Goal: Task Accomplishment & Management: Complete application form

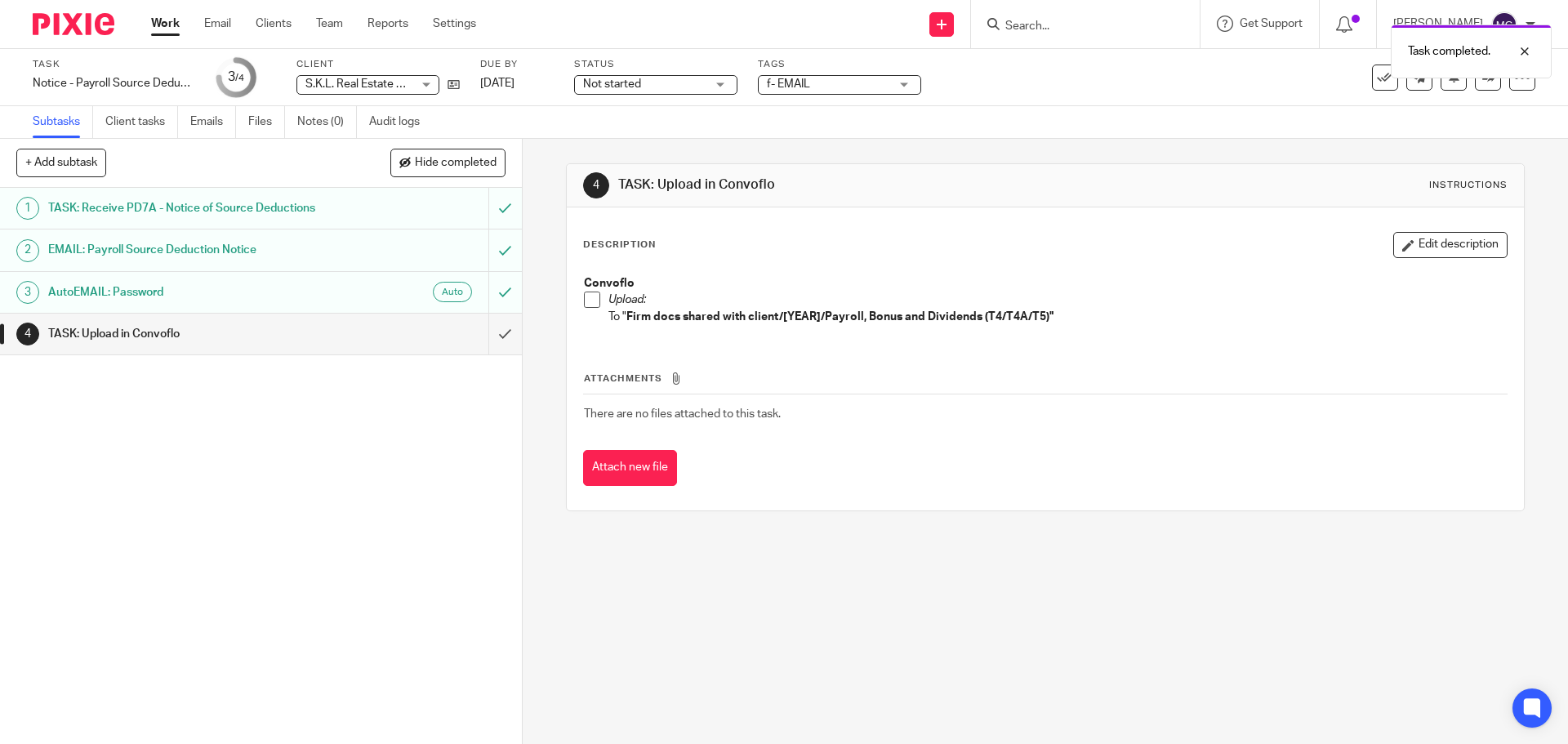
click at [588, 302] on span at bounding box center [592, 300] width 17 height 17
click at [490, 338] on input "submit" at bounding box center [261, 333] width 522 height 41
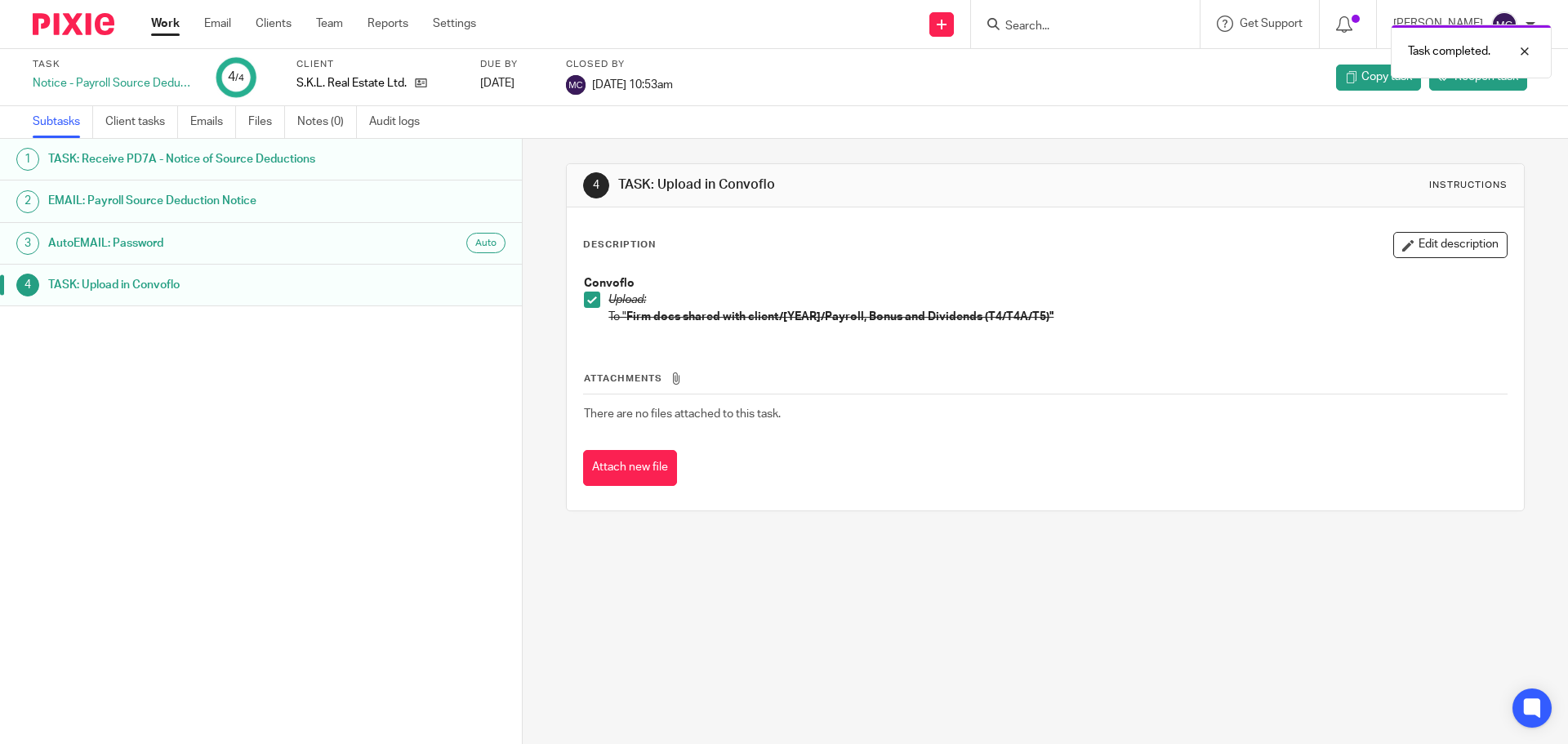
click at [1032, 22] on div "Task completed." at bounding box center [1168, 47] width 768 height 62
click at [1048, 26] on input "Search" at bounding box center [1077, 27] width 147 height 15
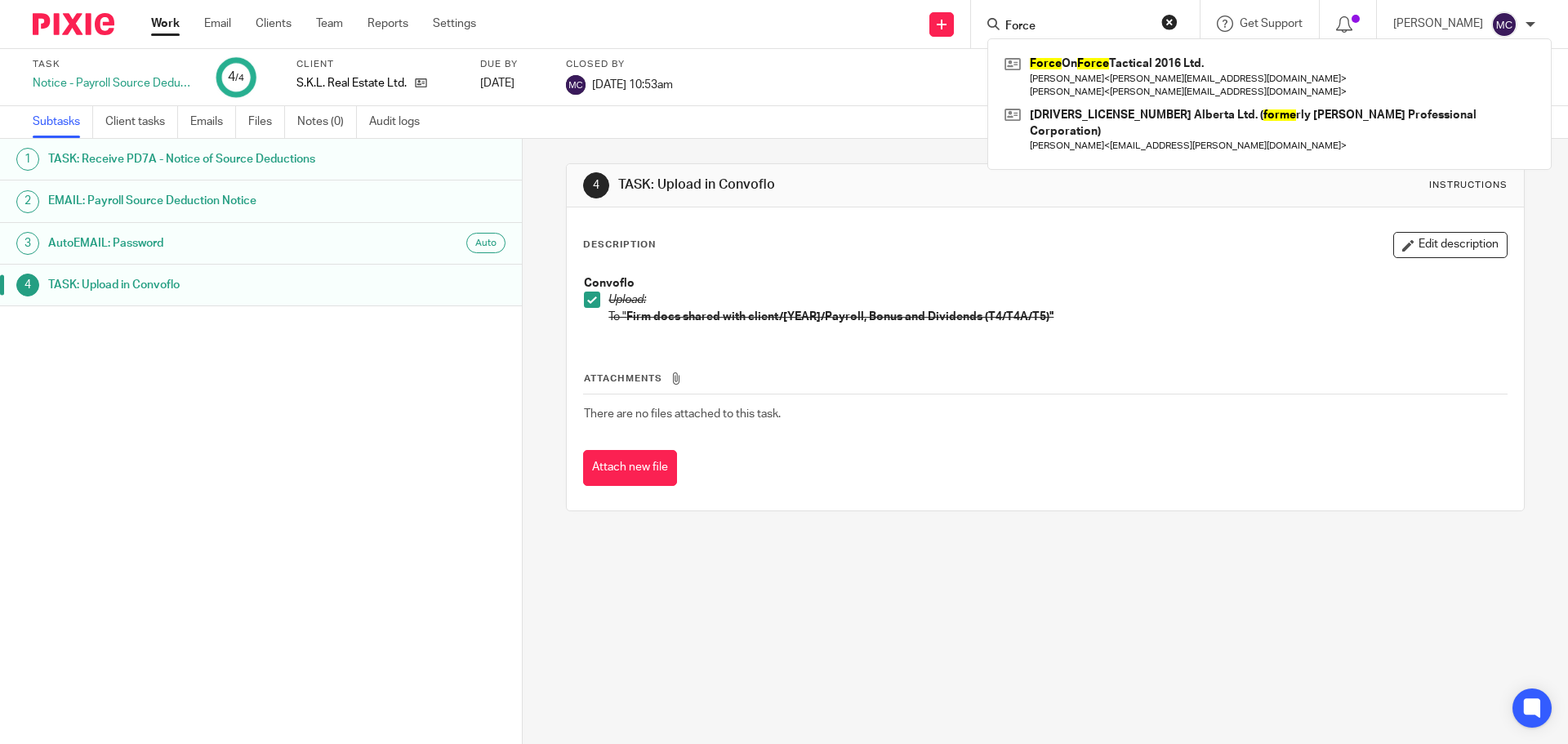
type input "Force"
click button "submit" at bounding box center [0, 0] width 0 height 0
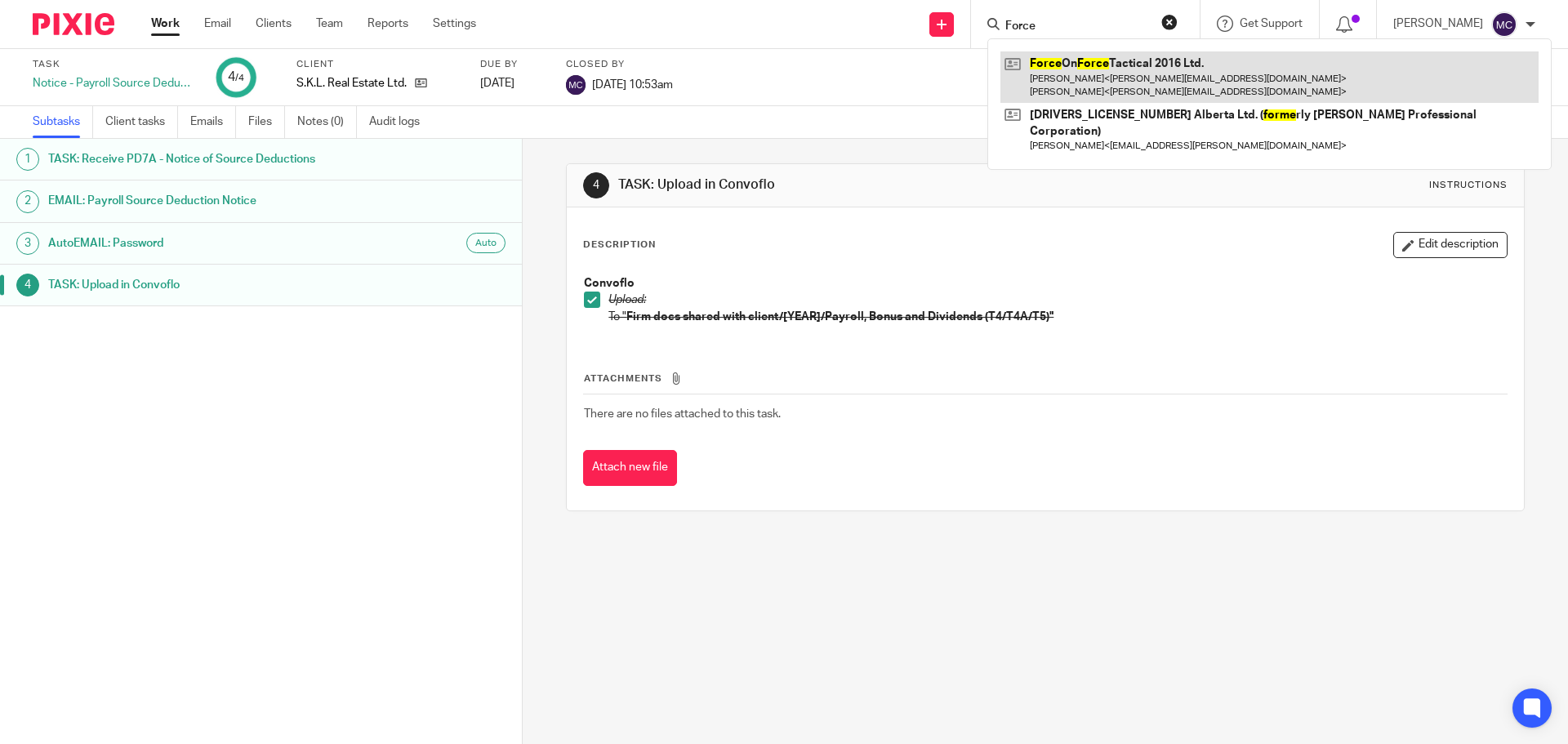
click at [1079, 56] on link at bounding box center [1270, 76] width 538 height 51
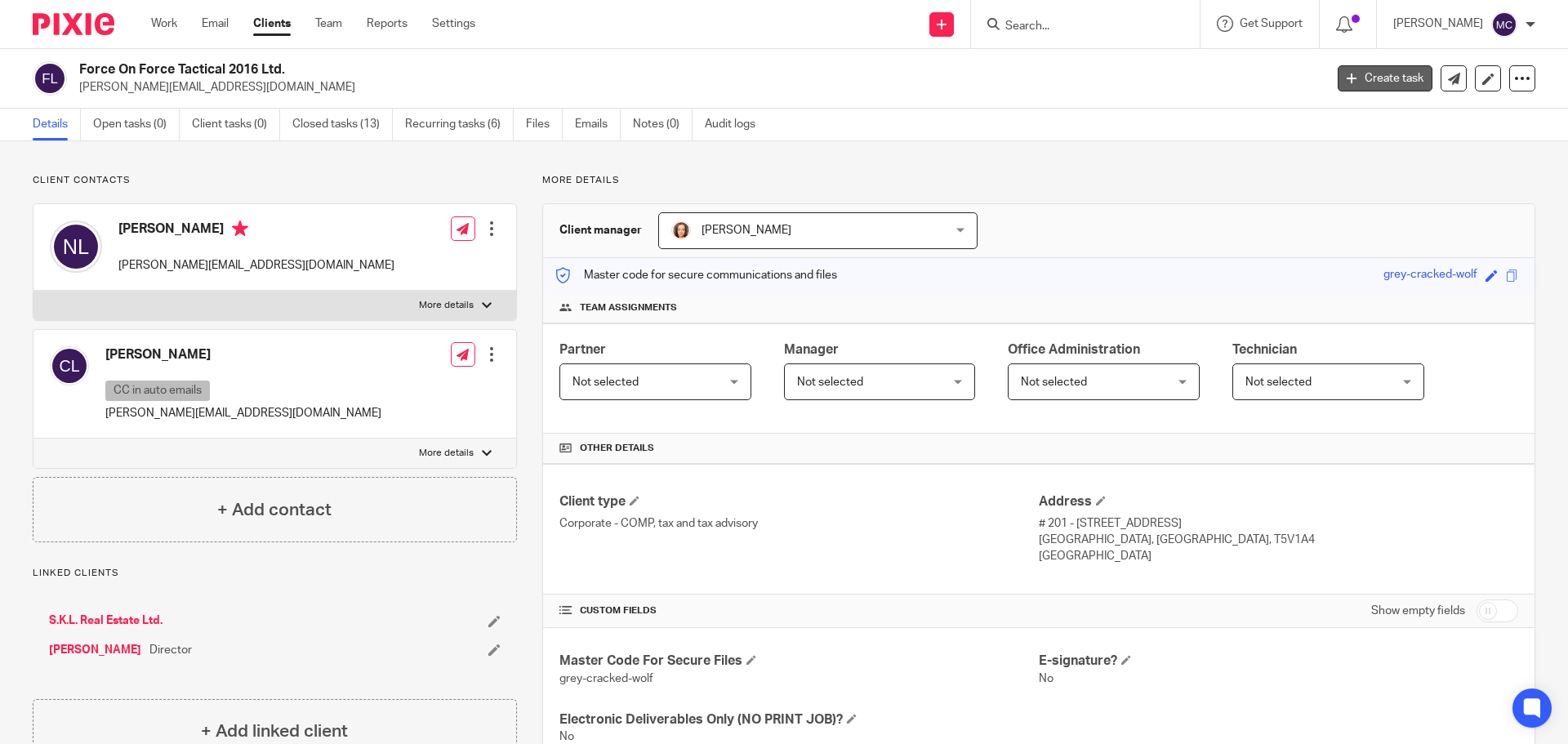
click at [1363, 81] on link "Create task" at bounding box center [1385, 78] width 95 height 26
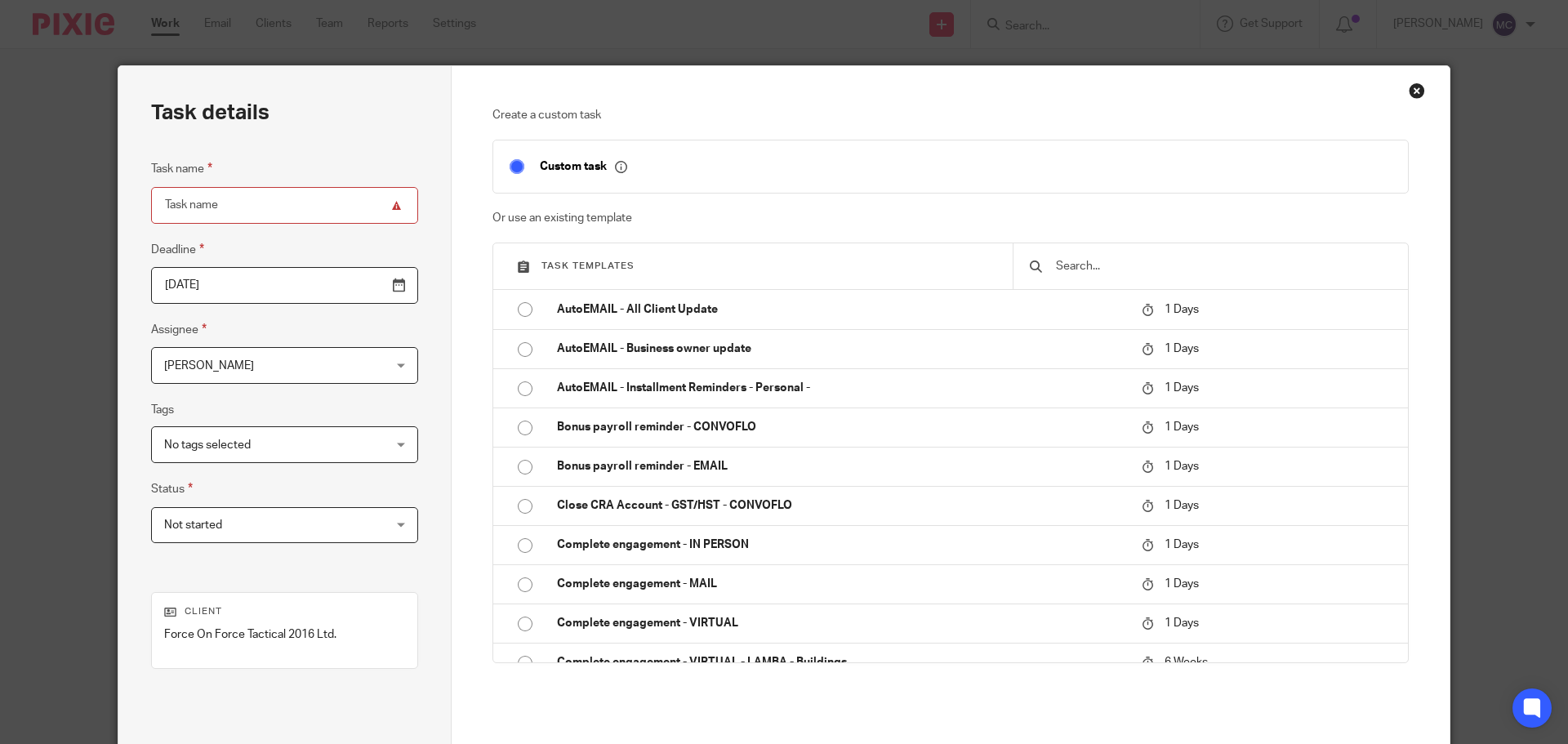
click at [1409, 91] on div "Close this dialog window" at bounding box center [1418, 91] width 17 height 17
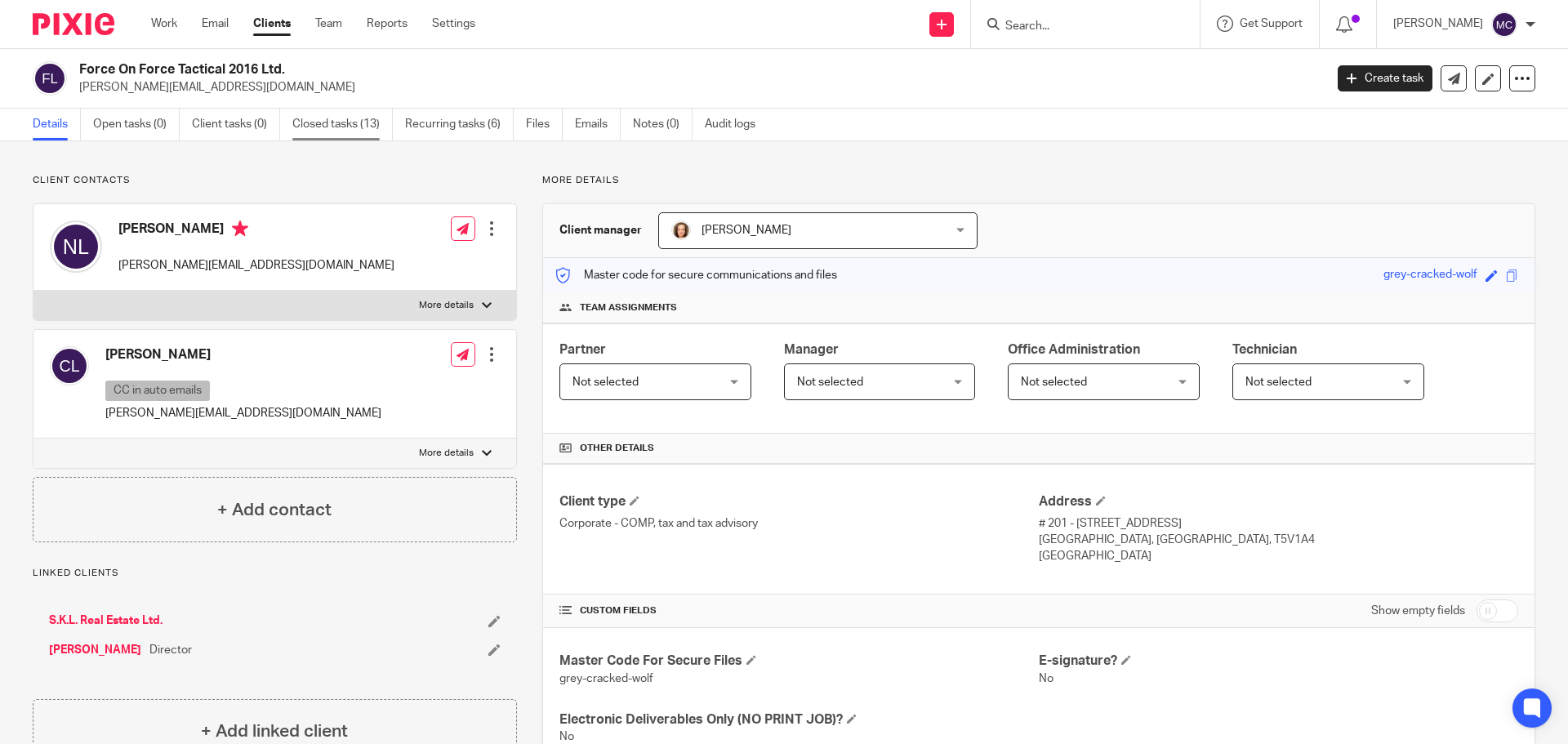
click at [353, 127] on link "Closed tasks (13)" at bounding box center [342, 125] width 101 height 32
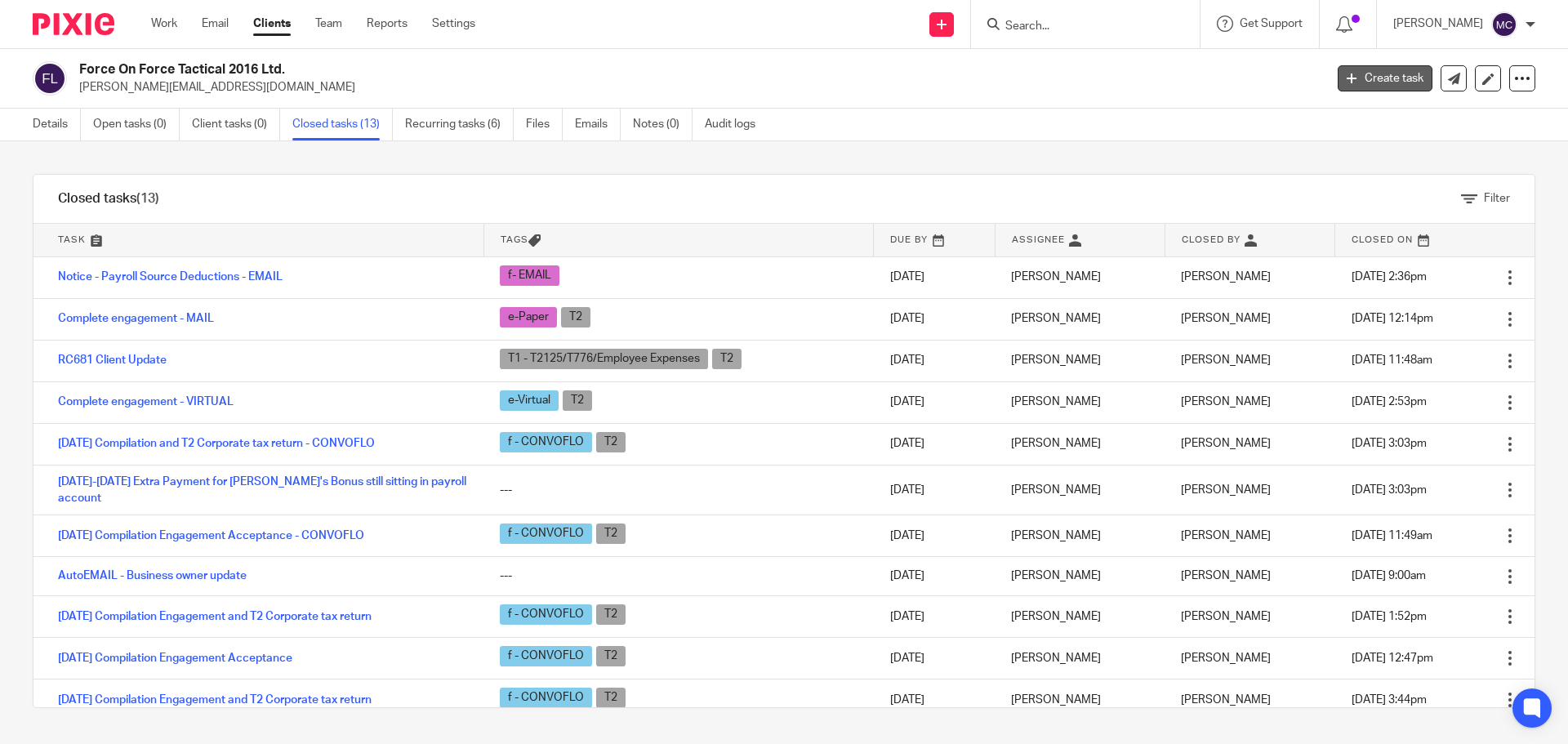
click at [1361, 75] on link "Create task" at bounding box center [1385, 78] width 95 height 26
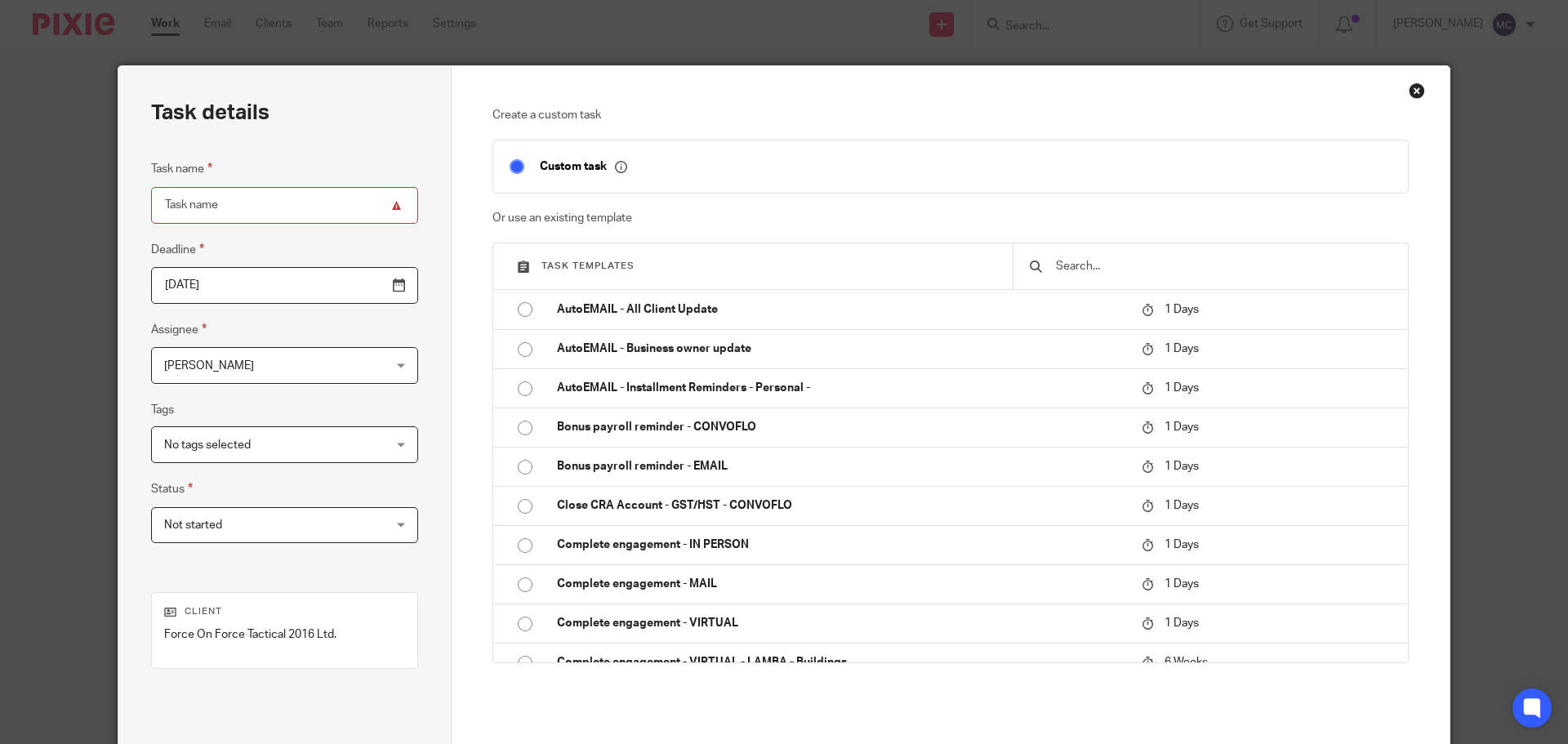
click at [1118, 263] on input "text" at bounding box center [1223, 267] width 337 height 18
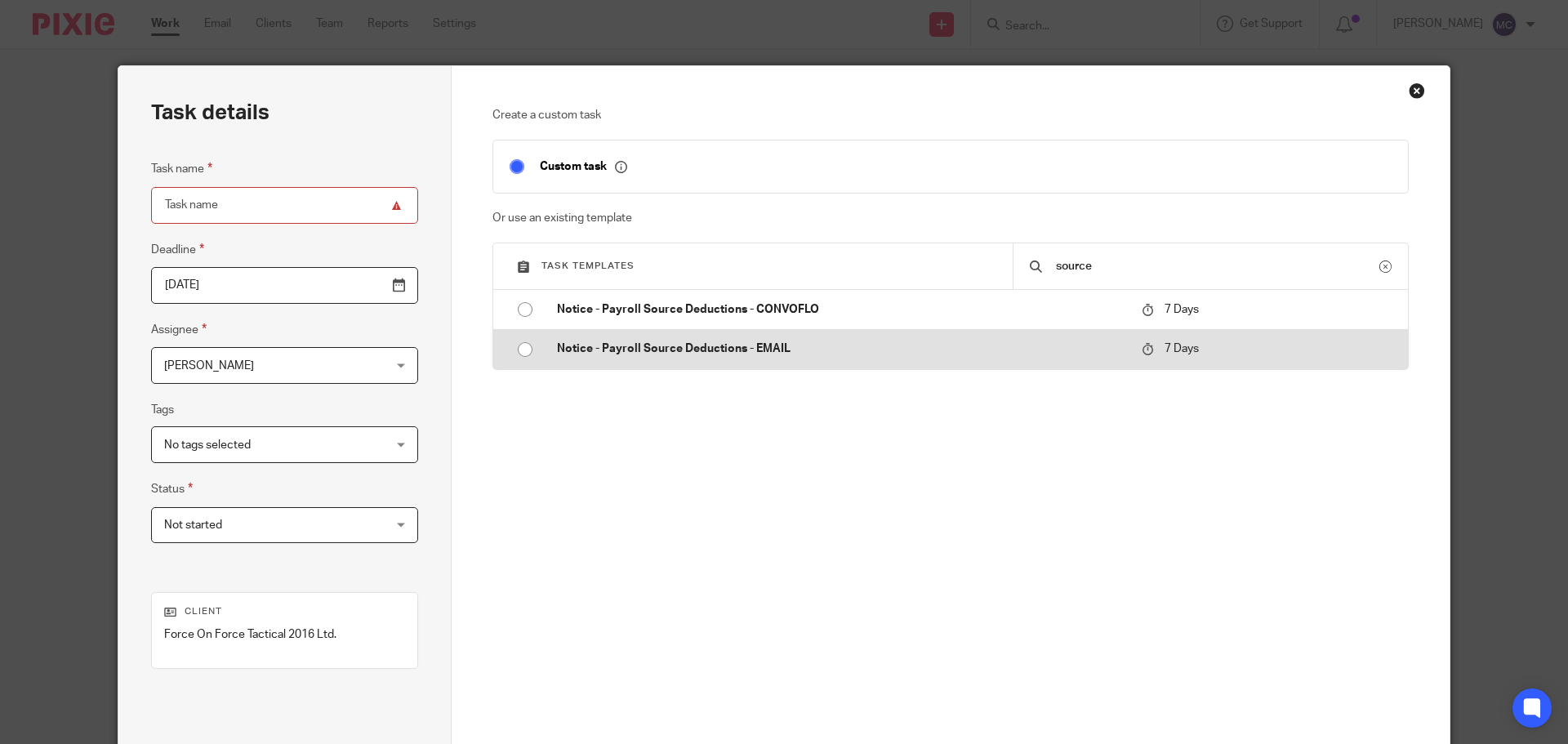
type input "source"
click at [513, 354] on input "radio" at bounding box center [524, 349] width 31 height 31
type input "[DATE]"
type input "Notice - Payroll Source Deductions - EMAIL"
checkbox input "false"
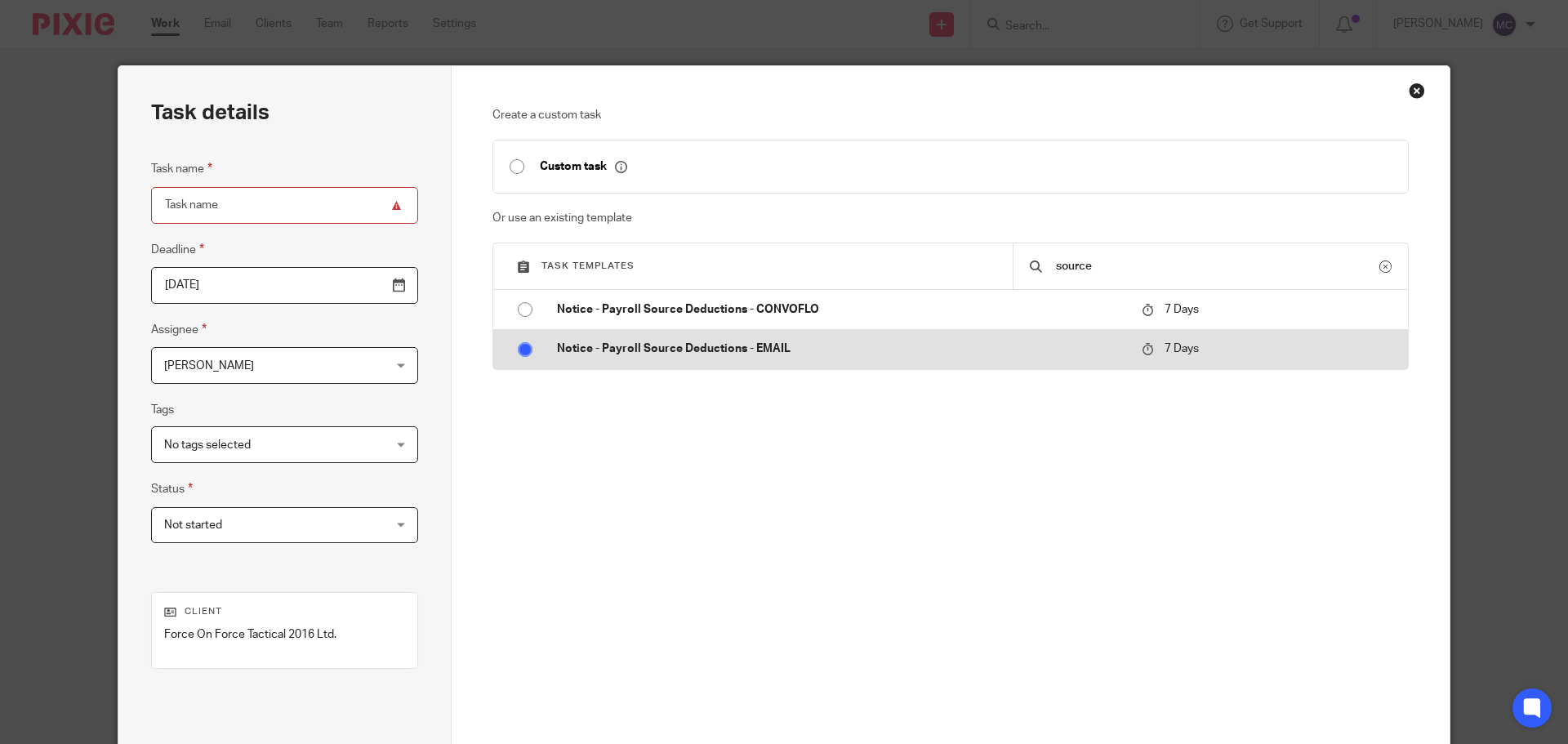
radio input "false"
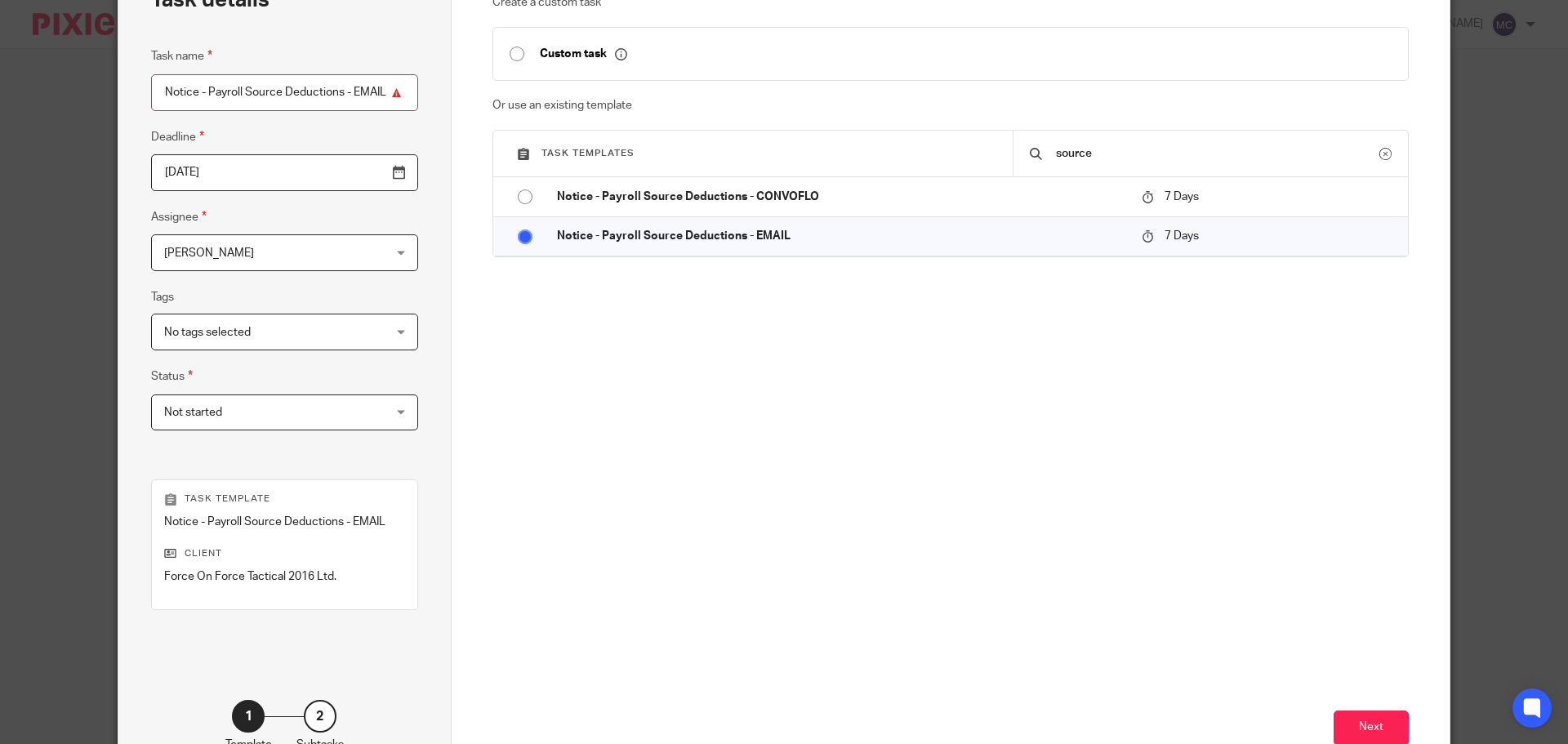
scroll to position [221, 0]
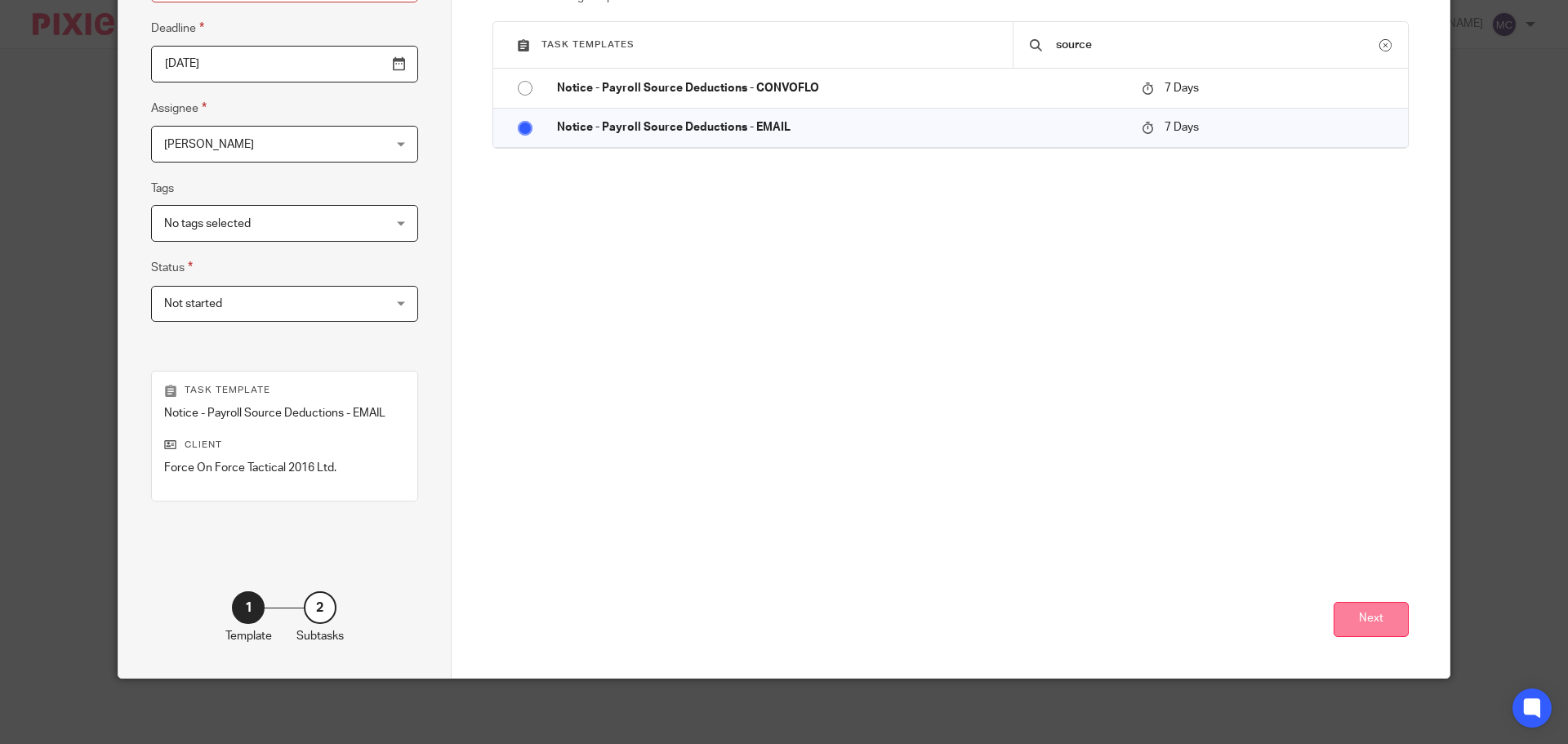
click at [1369, 622] on button "Next" at bounding box center [1371, 619] width 75 height 35
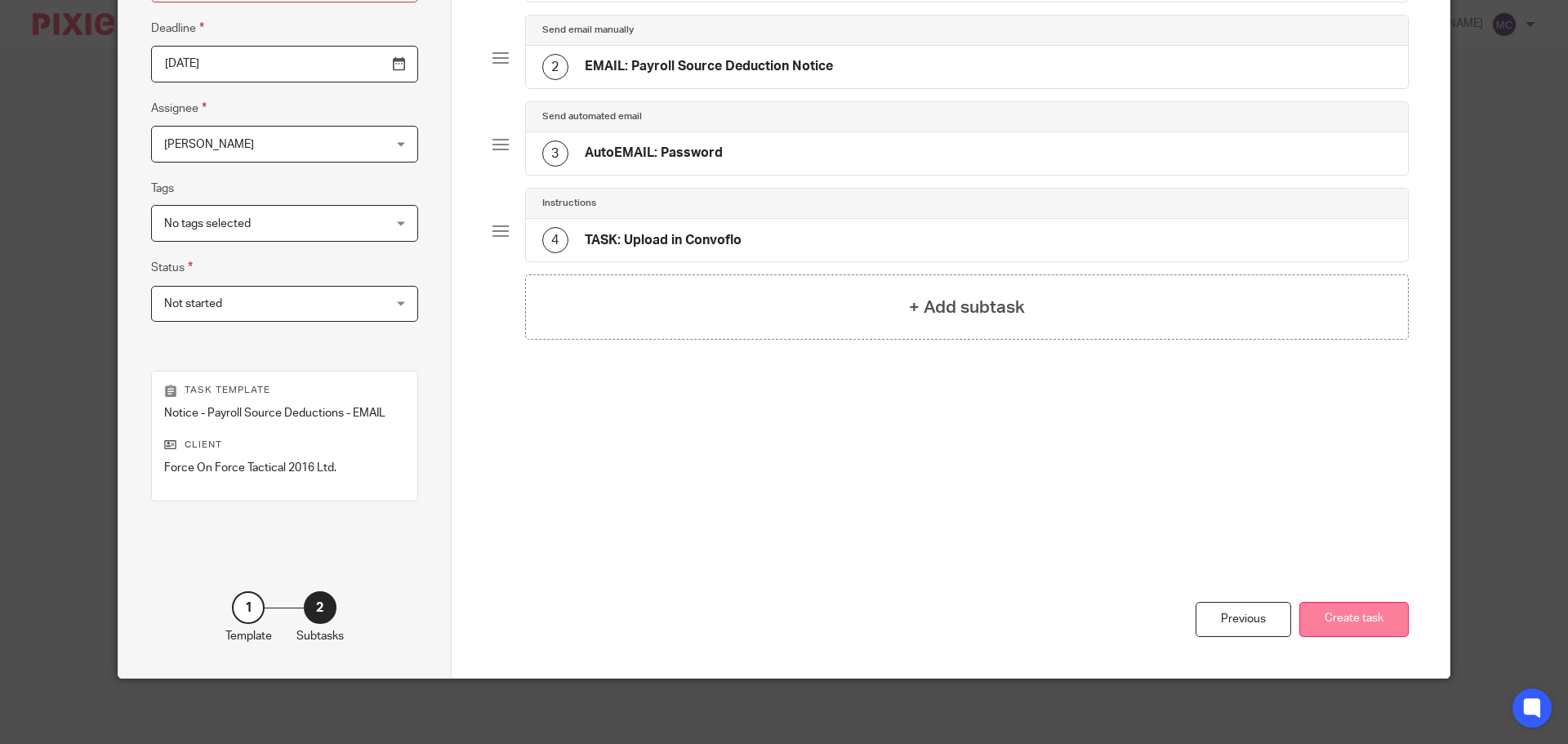
click at [1369, 629] on button "Create task" at bounding box center [1354, 619] width 110 height 35
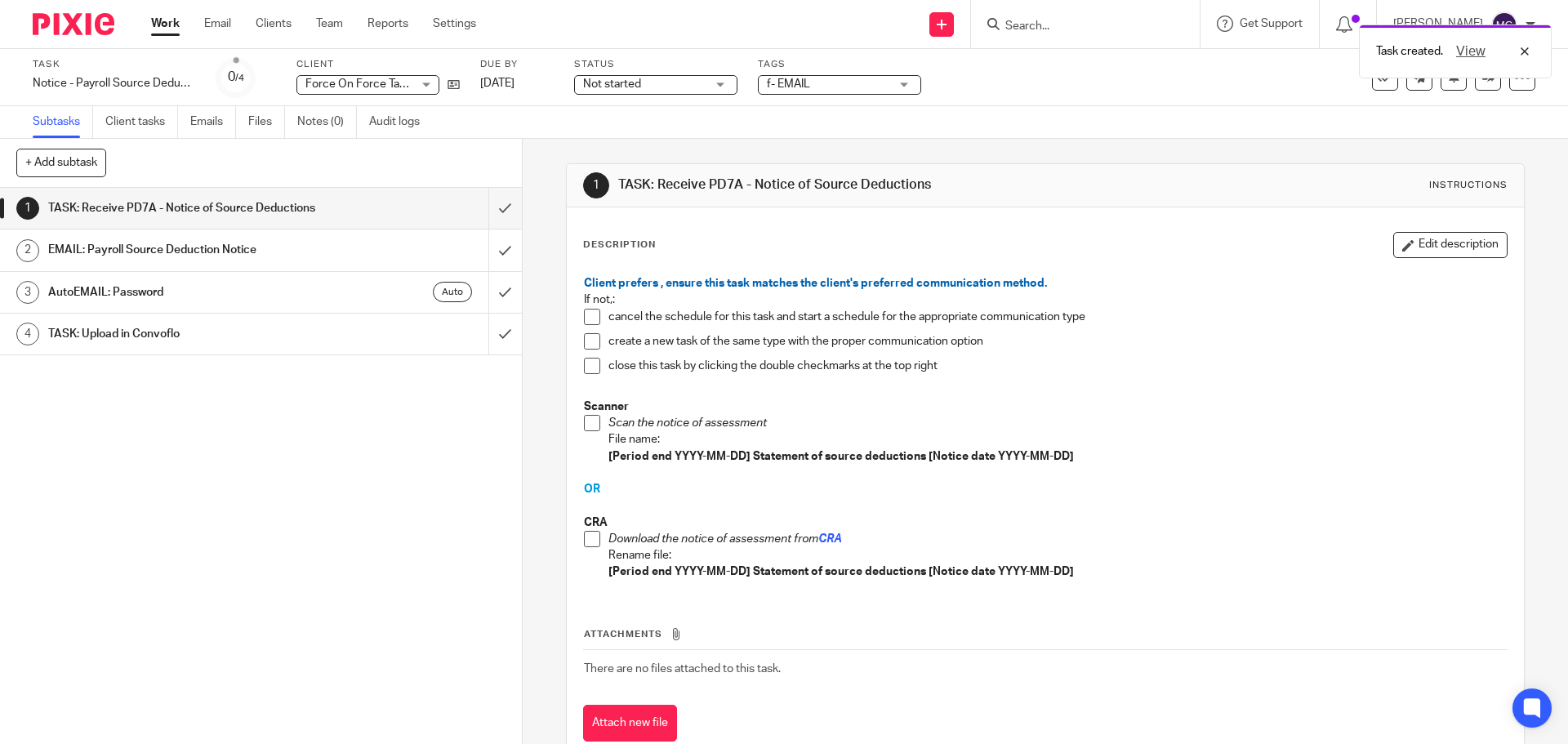
click at [590, 543] on span at bounding box center [592, 540] width 17 height 17
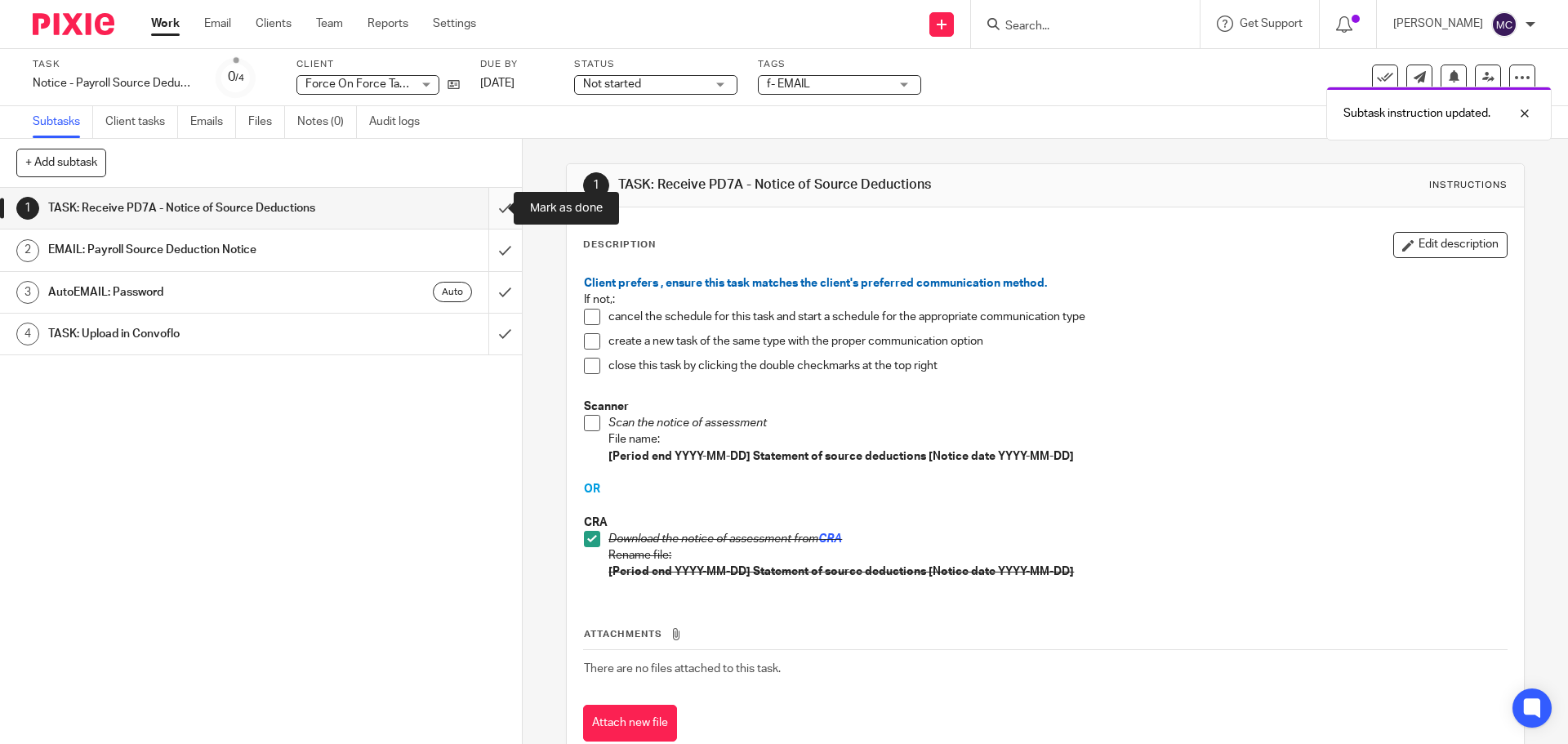
click at [489, 205] on input "submit" at bounding box center [261, 208] width 522 height 41
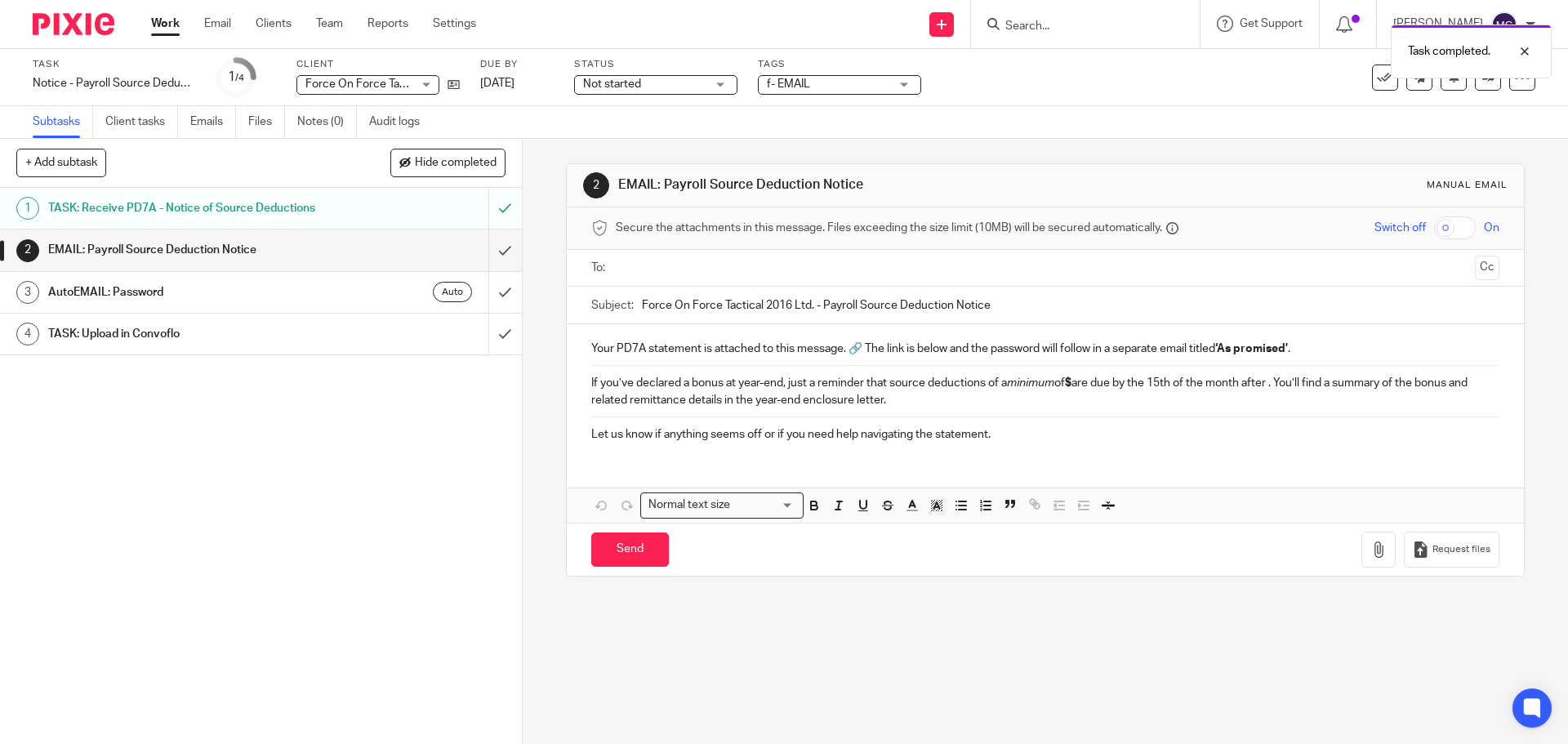
click at [680, 267] on input "text" at bounding box center [1045, 269] width 846 height 19
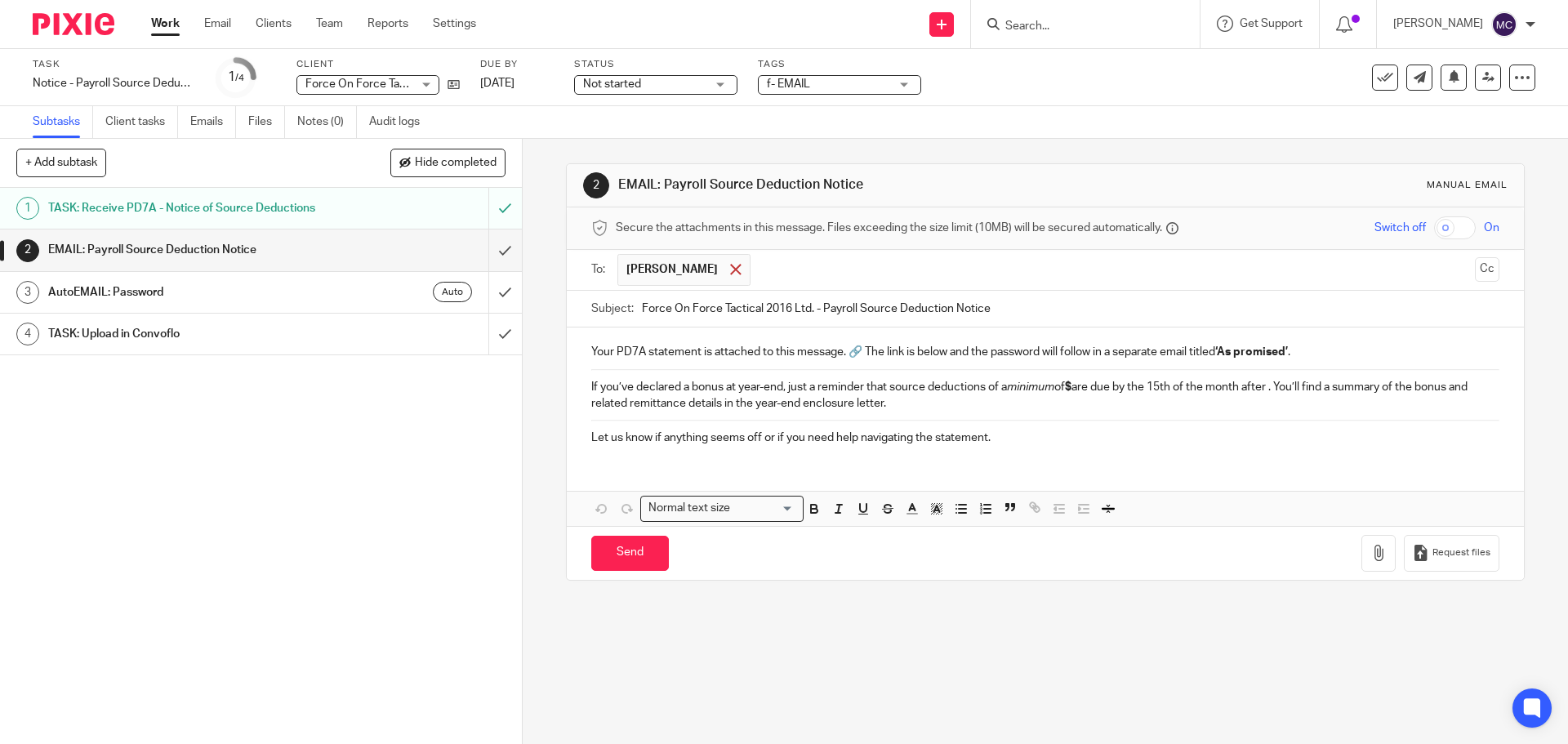
click at [730, 265] on span at bounding box center [735, 269] width 11 height 11
click at [638, 267] on input "text" at bounding box center [1045, 269] width 846 height 19
click at [834, 267] on input "text" at bounding box center [1150, 270] width 638 height 32
click at [1437, 229] on input "checkbox" at bounding box center [1455, 228] width 42 height 23
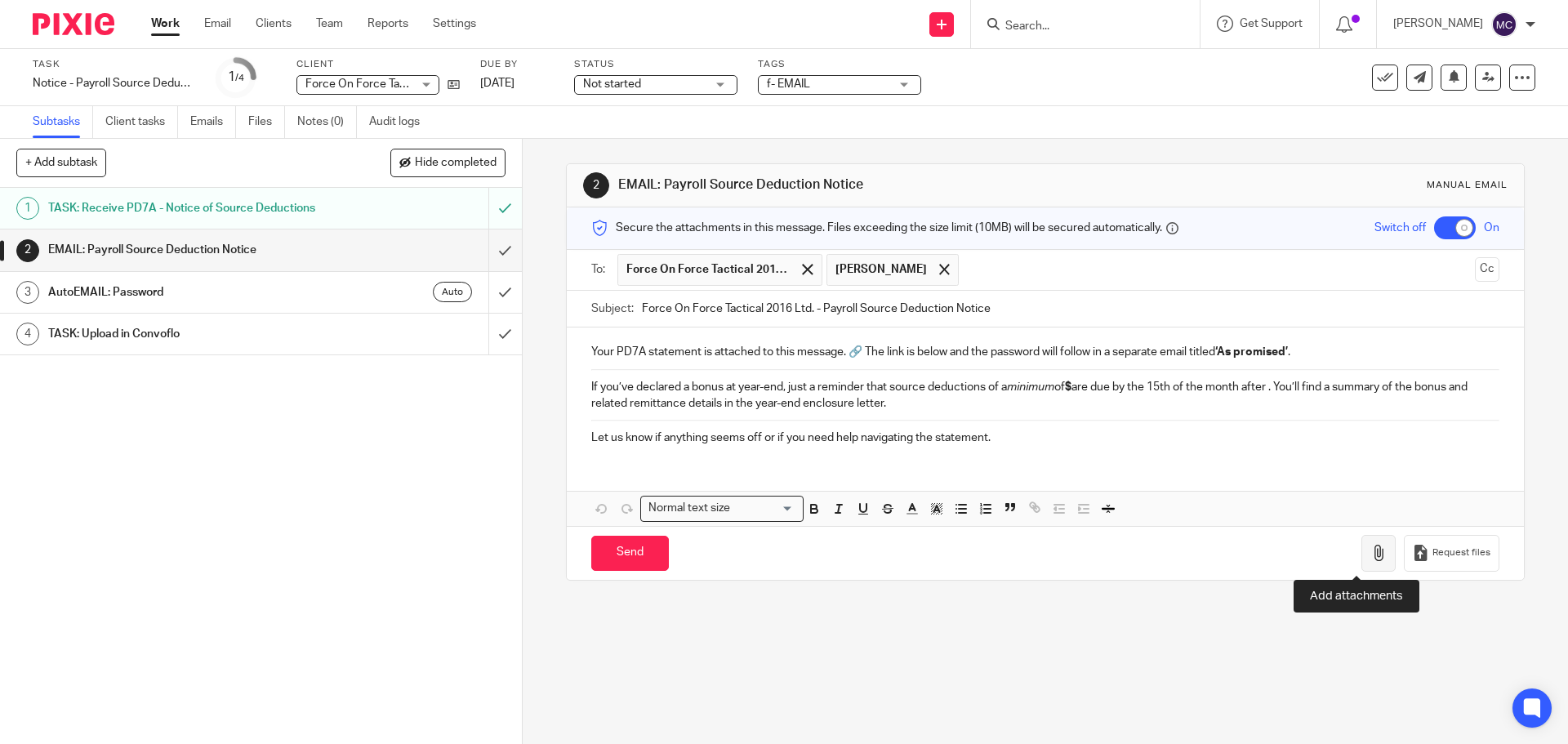
click at [1370, 552] on icon "button" at bounding box center [1379, 554] width 17 height 17
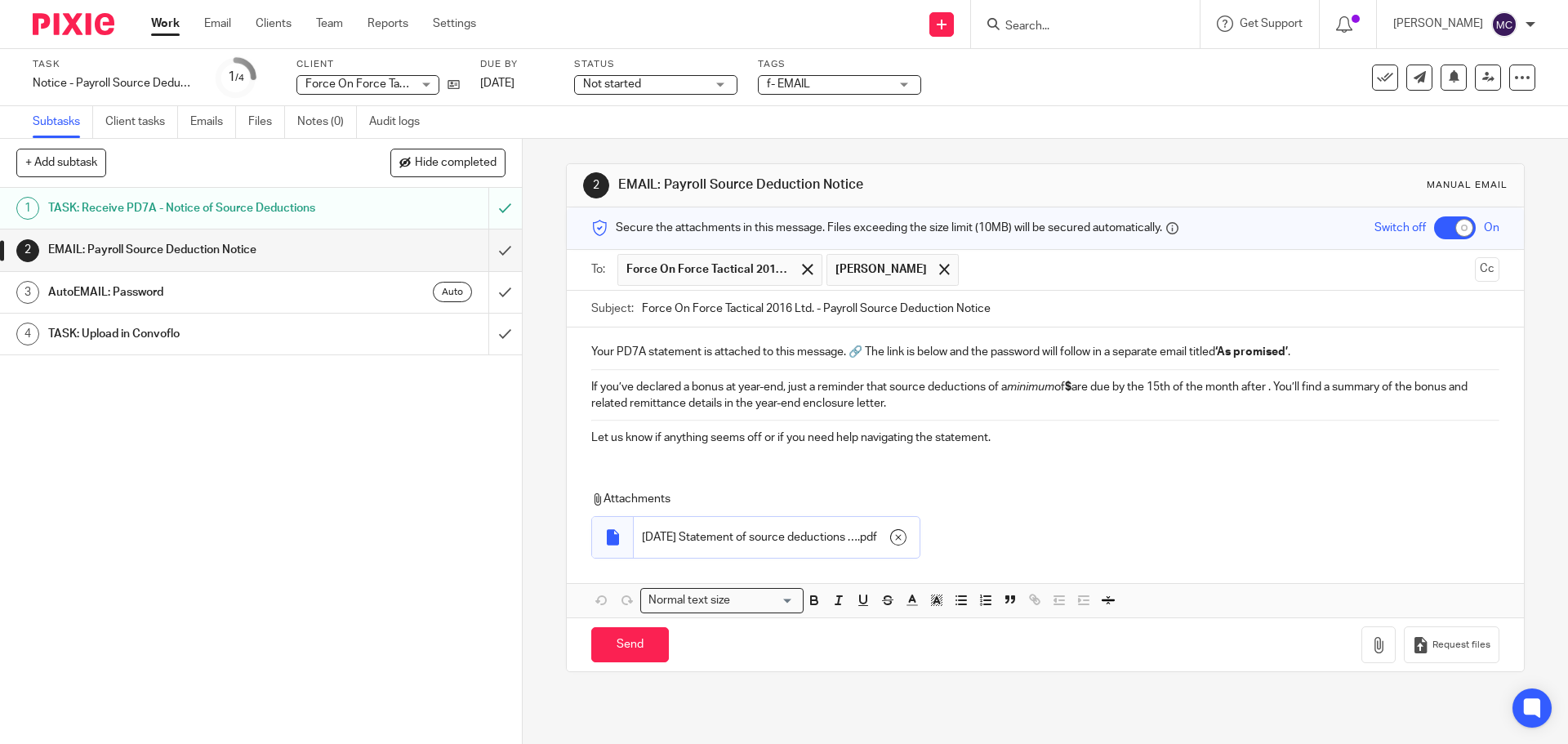
click at [1333, 353] on p "Your PD7A statement is attached to this message. 🔗 The link is below and the pa…" at bounding box center [1045, 352] width 907 height 17
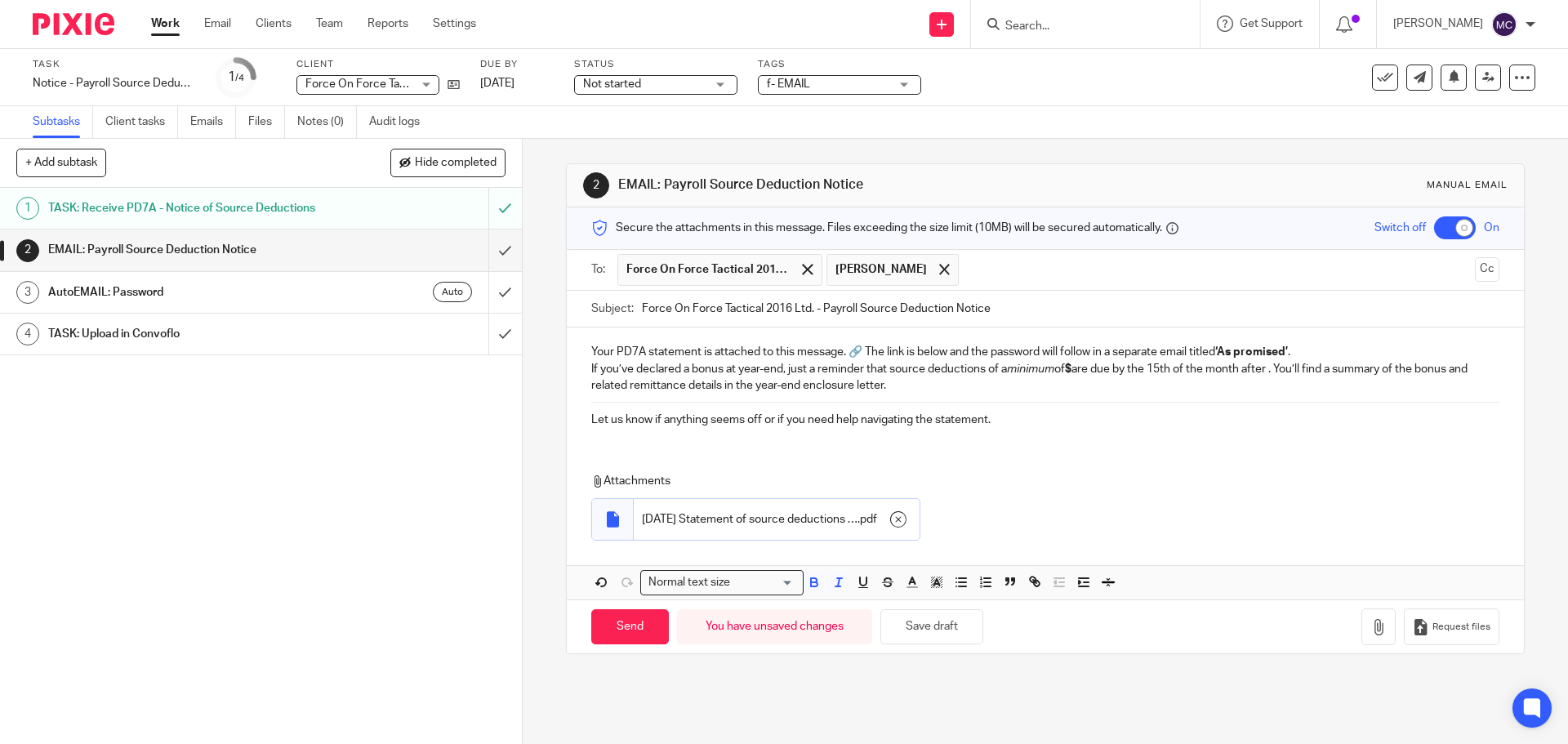
drag, startPoint x: 586, startPoint y: 367, endPoint x: 929, endPoint y: 397, distance: 344.3
click at [929, 397] on div "Your PD7A statement is attached to this message. 🔗 The link is below and the pa…" at bounding box center [1045, 384] width 956 height 113
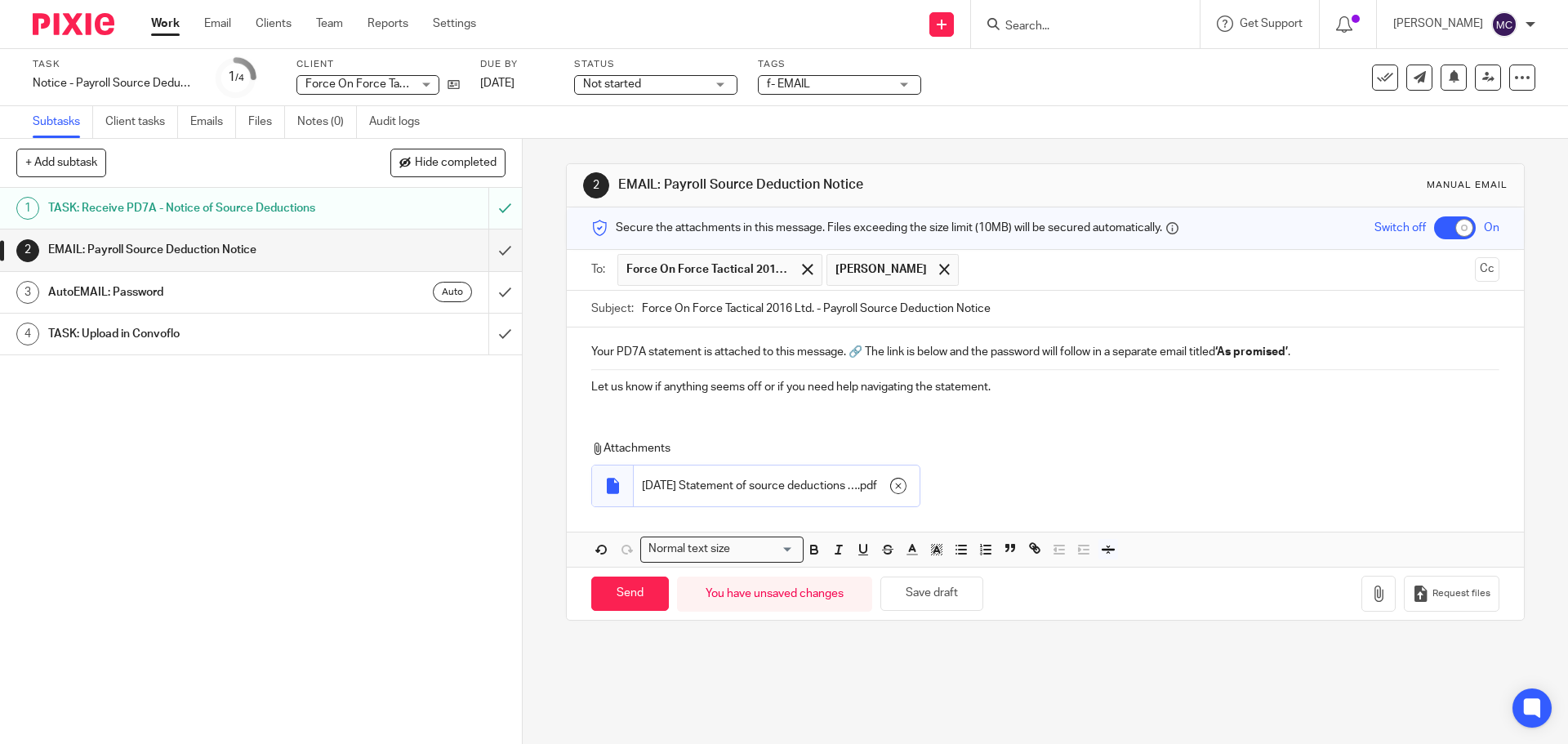
click at [1097, 418] on div "Your PD7A statement is attached to this message. 🔗 The link is below and the pa…" at bounding box center [1045, 446] width 956 height 239
click at [636, 599] on input "Send" at bounding box center [630, 594] width 77 height 35
checkbox input "false"
type input "Sent"
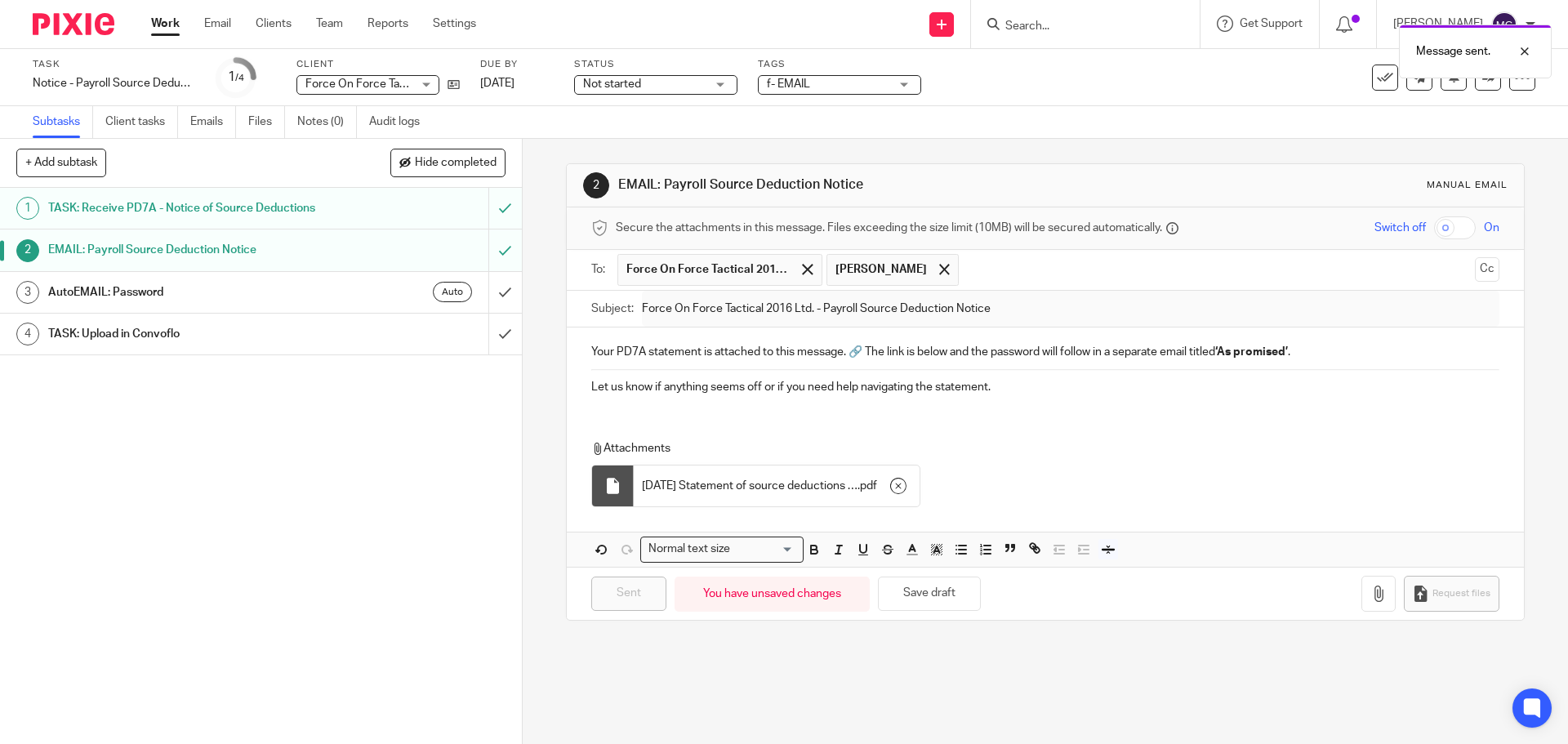
click at [351, 286] on div "Auto" at bounding box center [401, 292] width 141 height 21
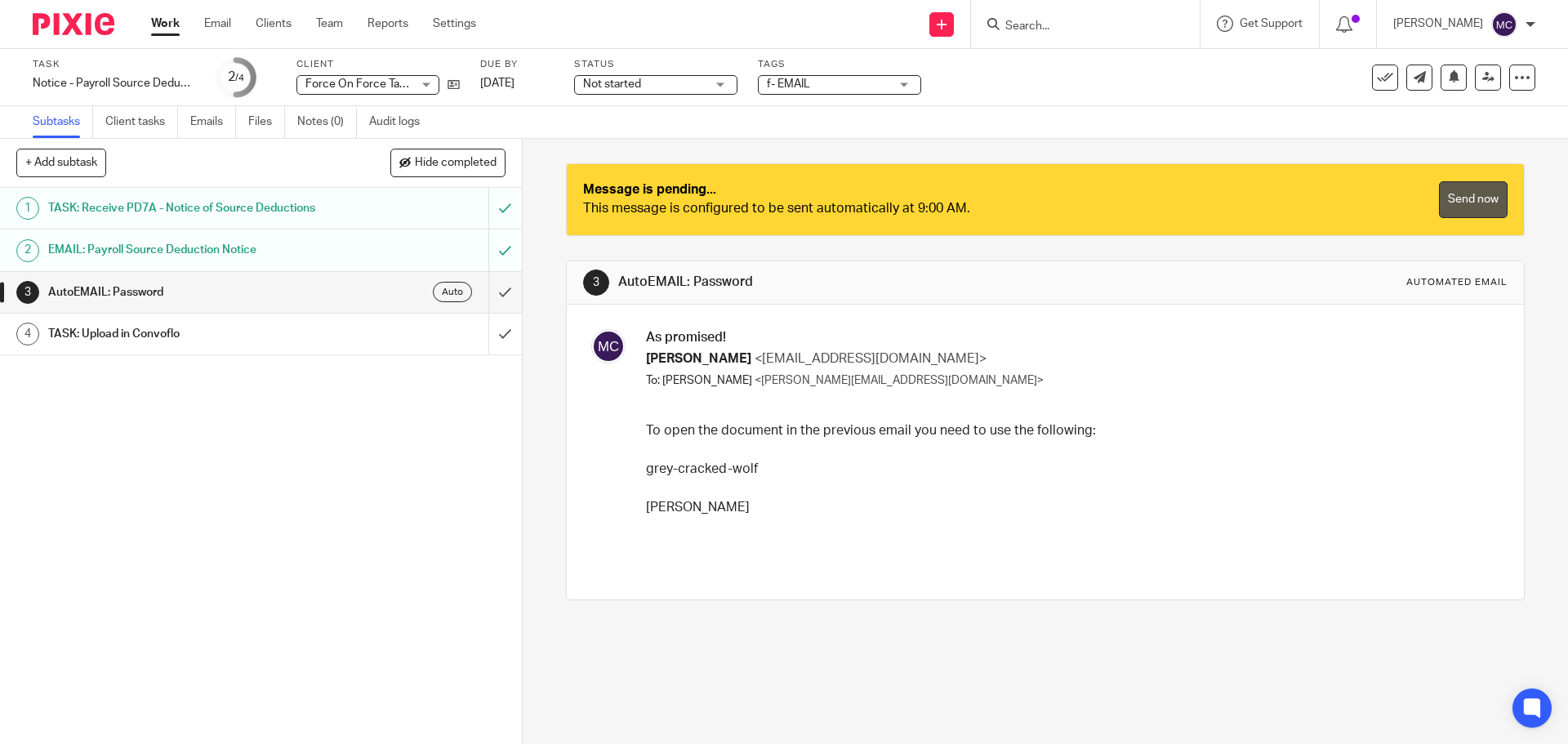
click at [1462, 187] on link "Send now" at bounding box center [1473, 200] width 69 height 37
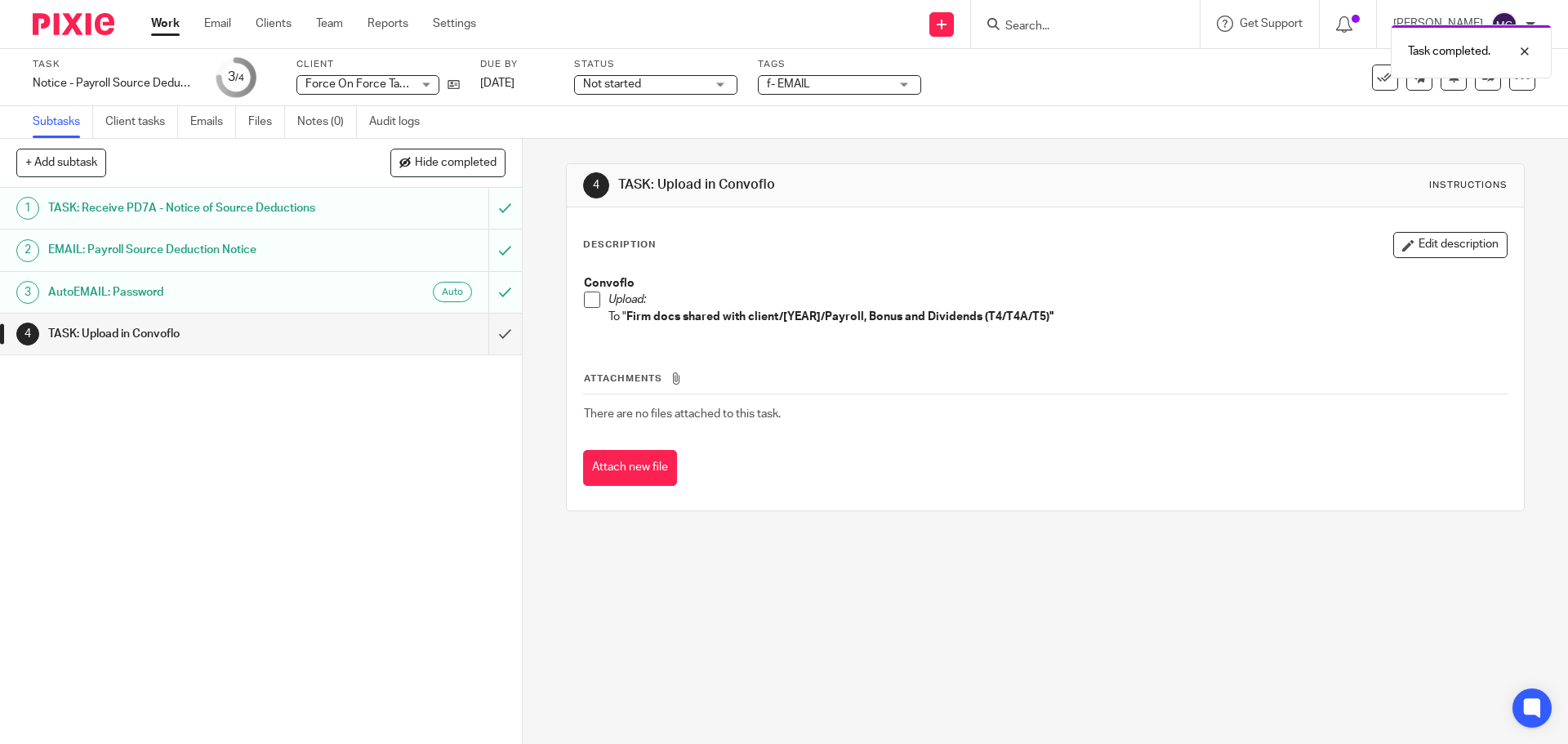
click at [593, 301] on span at bounding box center [592, 300] width 17 height 17
click at [485, 333] on input "submit" at bounding box center [261, 333] width 522 height 41
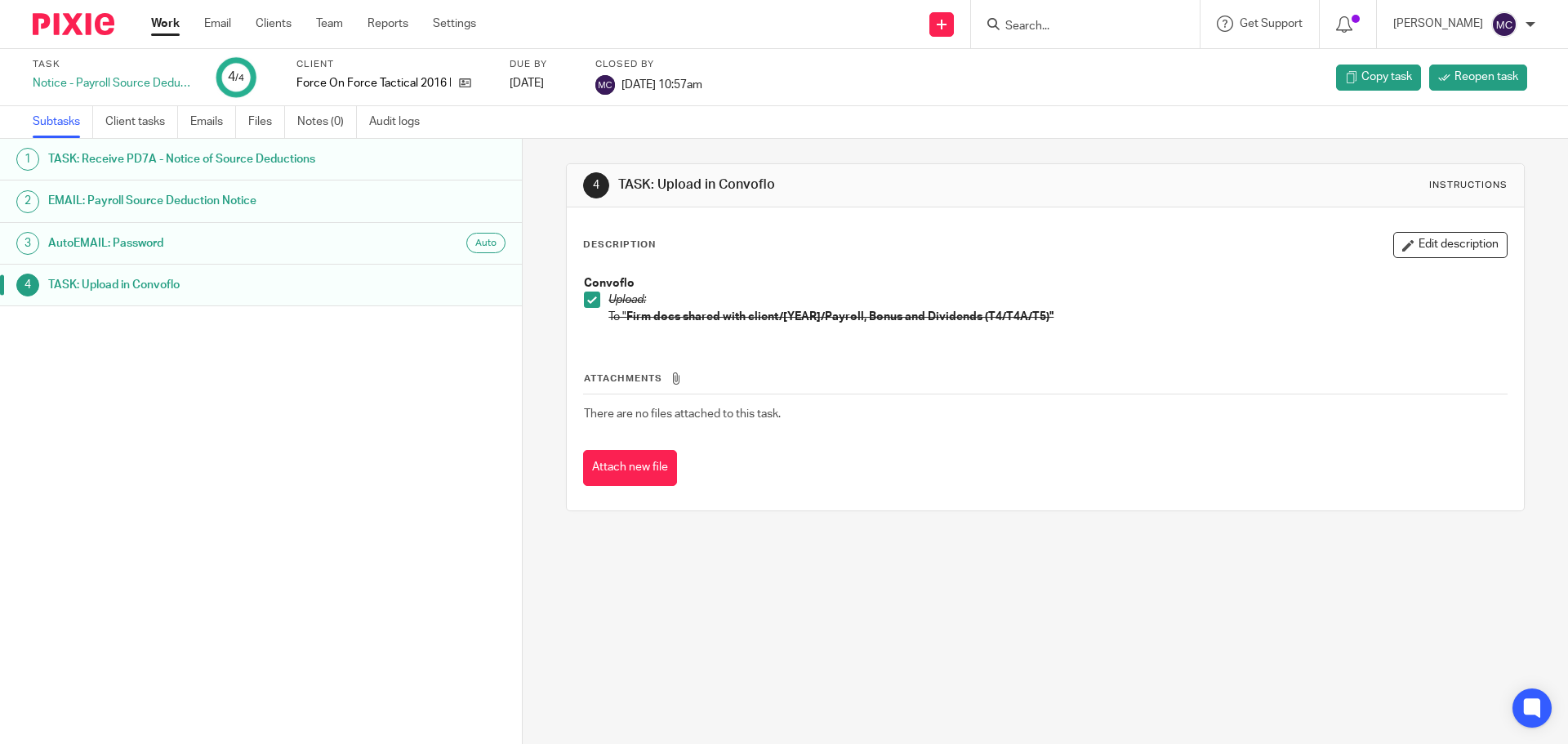
click at [1111, 18] on form at bounding box center [1090, 24] width 174 height 21
click at [1059, 27] on input "Search" at bounding box center [1077, 27] width 147 height 15
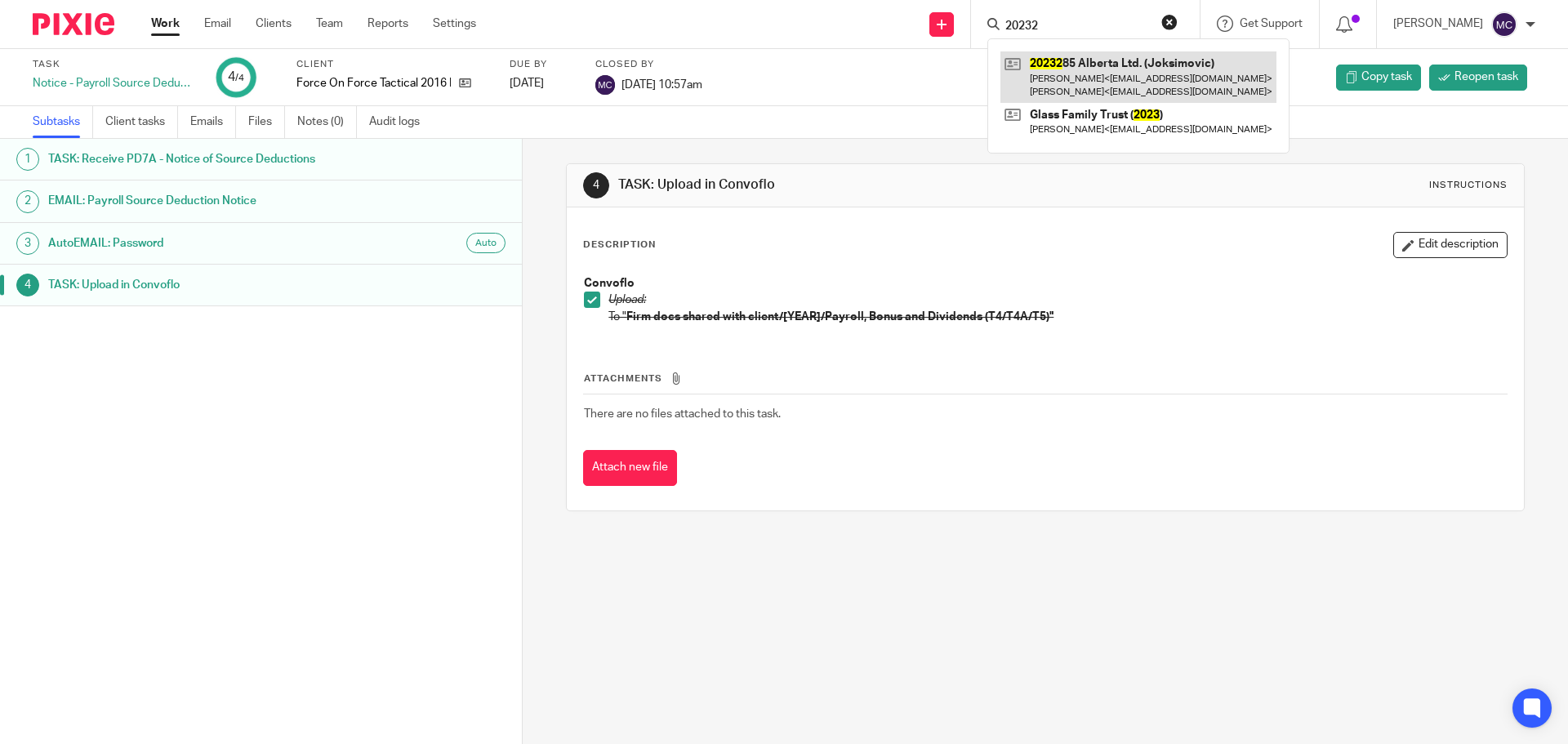
type input "20232"
click at [1101, 57] on link at bounding box center [1138, 76] width 276 height 51
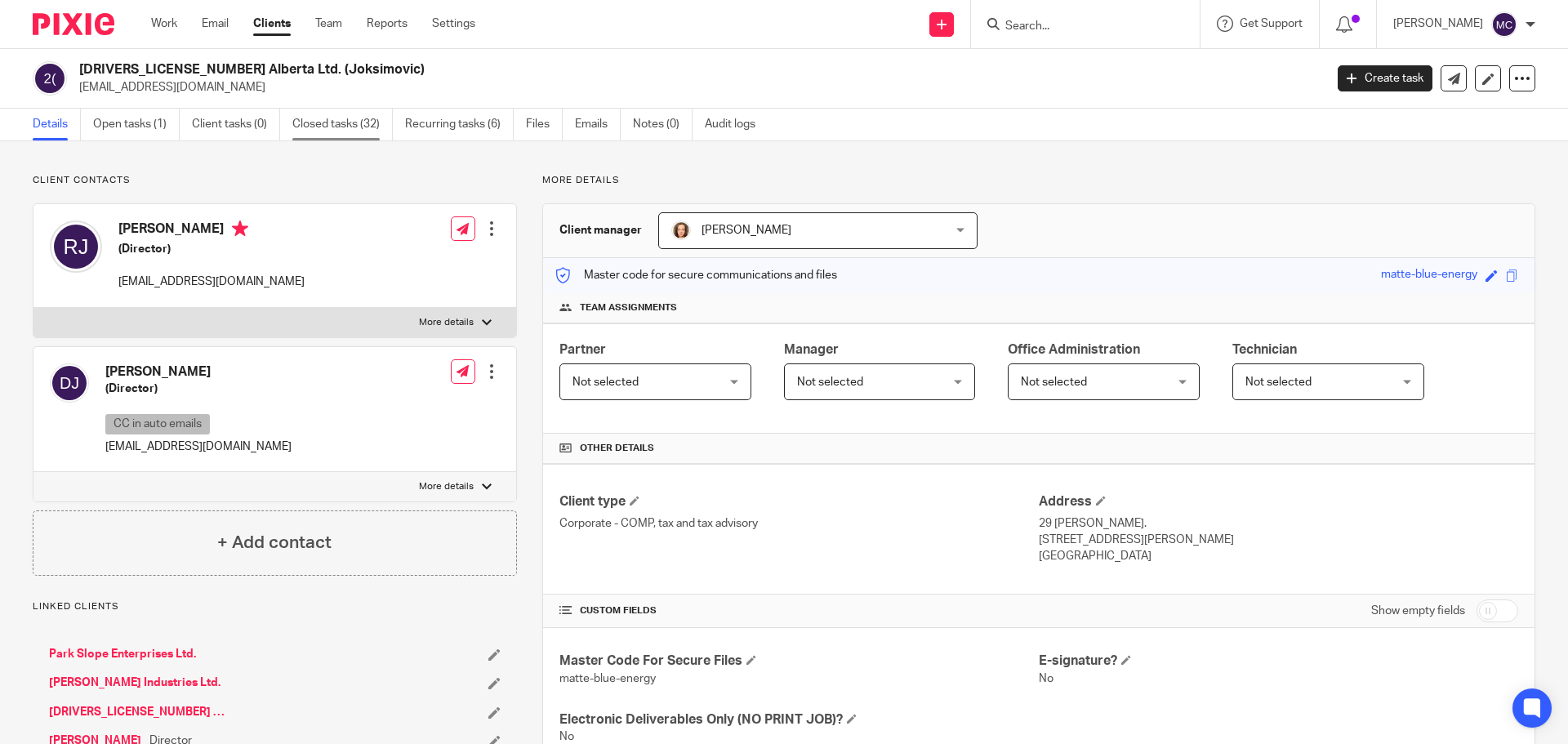
click at [384, 130] on link "Closed tasks (32)" at bounding box center [342, 125] width 101 height 32
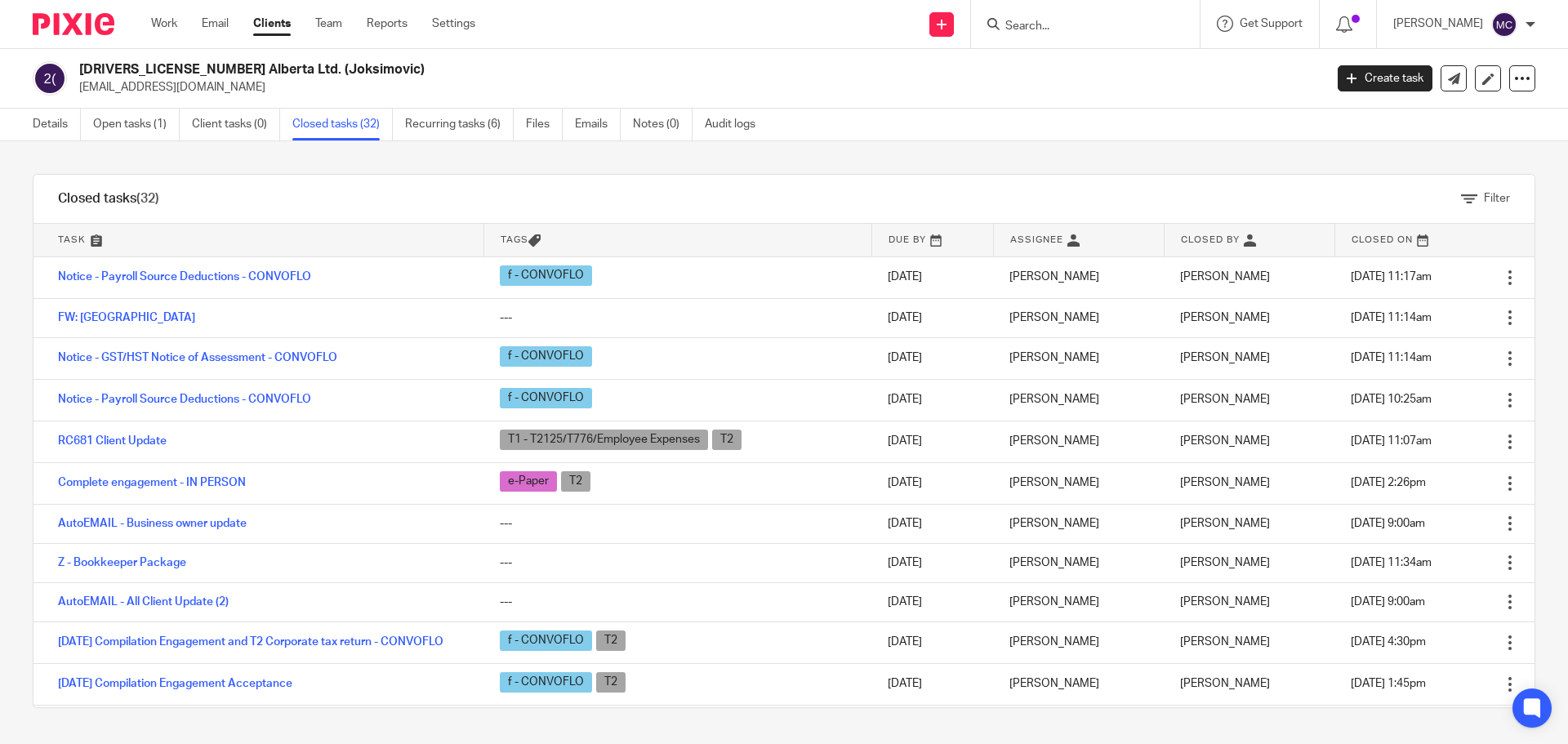
click at [30, 122] on div "Details Open tasks (1) Client tasks (0) Closed tasks (32) Recurring tasks (6) F…" at bounding box center [398, 125] width 796 height 32
click at [63, 127] on link "Details" at bounding box center [57, 125] width 48 height 32
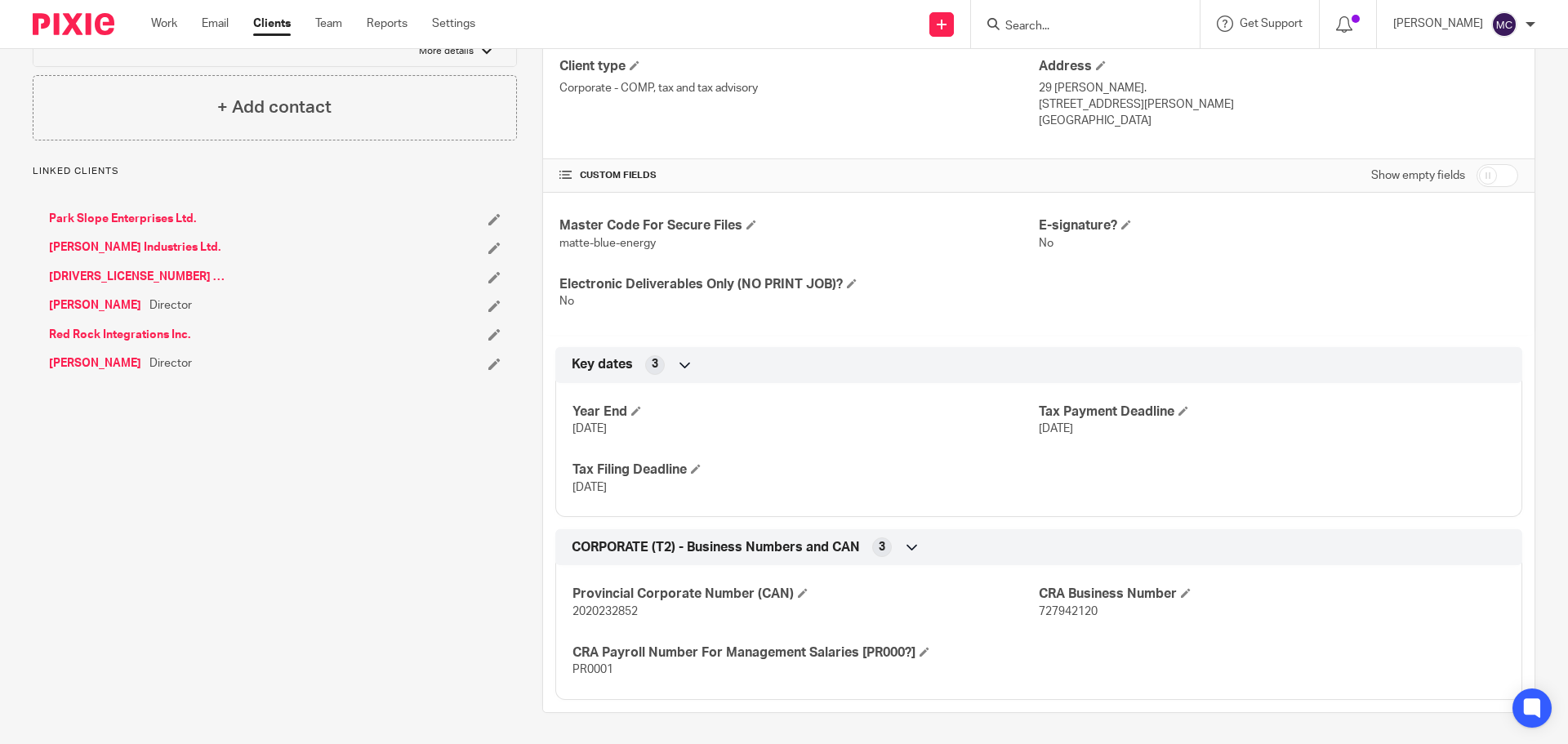
scroll to position [437, 0]
click at [632, 406] on span at bounding box center [637, 410] width 10 height 10
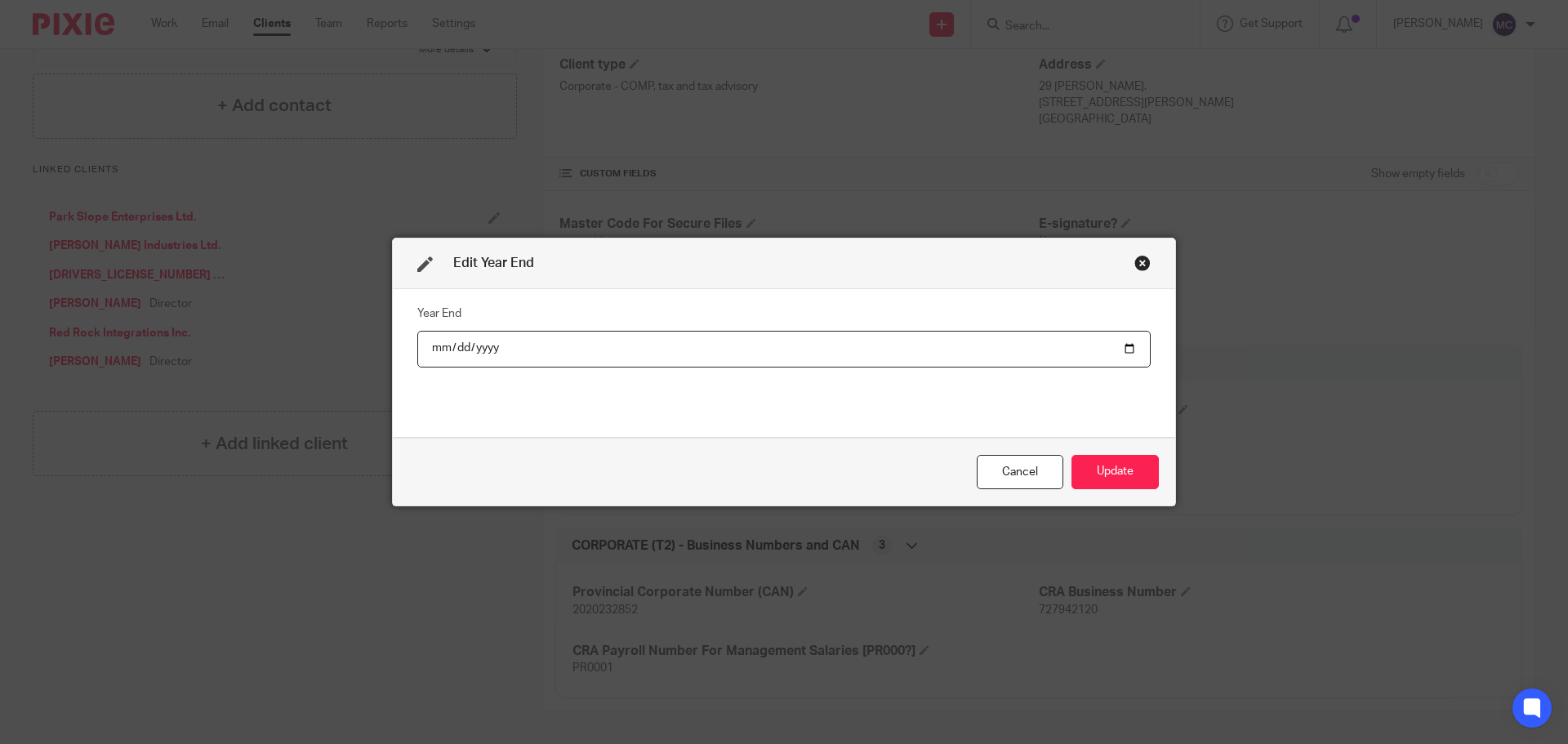
click at [470, 341] on input "[DATE]" at bounding box center [784, 349] width 734 height 37
click at [470, 347] on input "[DATE]" at bounding box center [784, 349] width 734 height 37
type input "[DATE]"
click at [1100, 476] on button "Update" at bounding box center [1115, 472] width 87 height 35
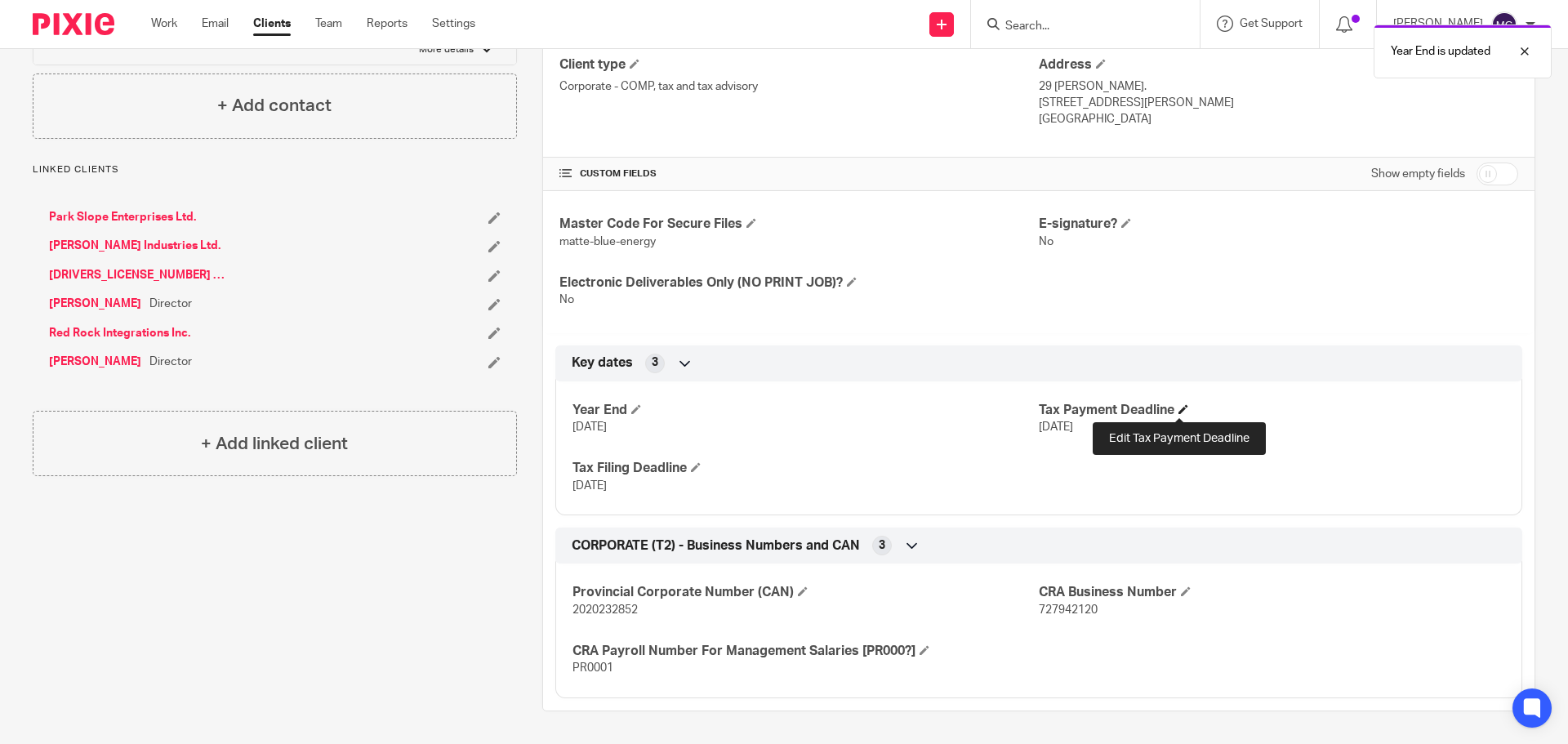
click at [1178, 405] on span at bounding box center [1183, 410] width 10 height 10
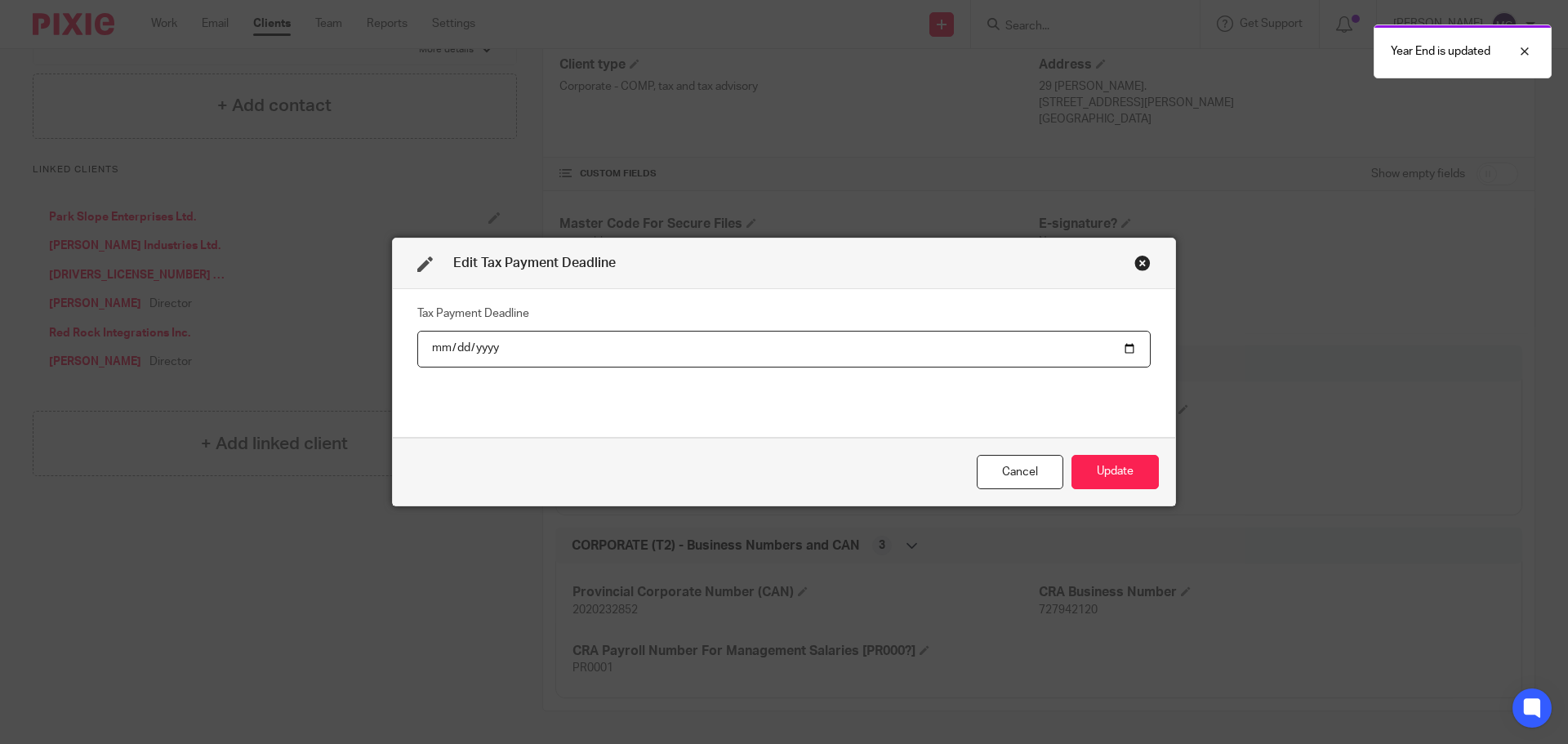
click at [486, 343] on input "[DATE]" at bounding box center [784, 349] width 734 height 37
type input "[DATE]"
click at [1123, 471] on button "Update" at bounding box center [1115, 472] width 87 height 35
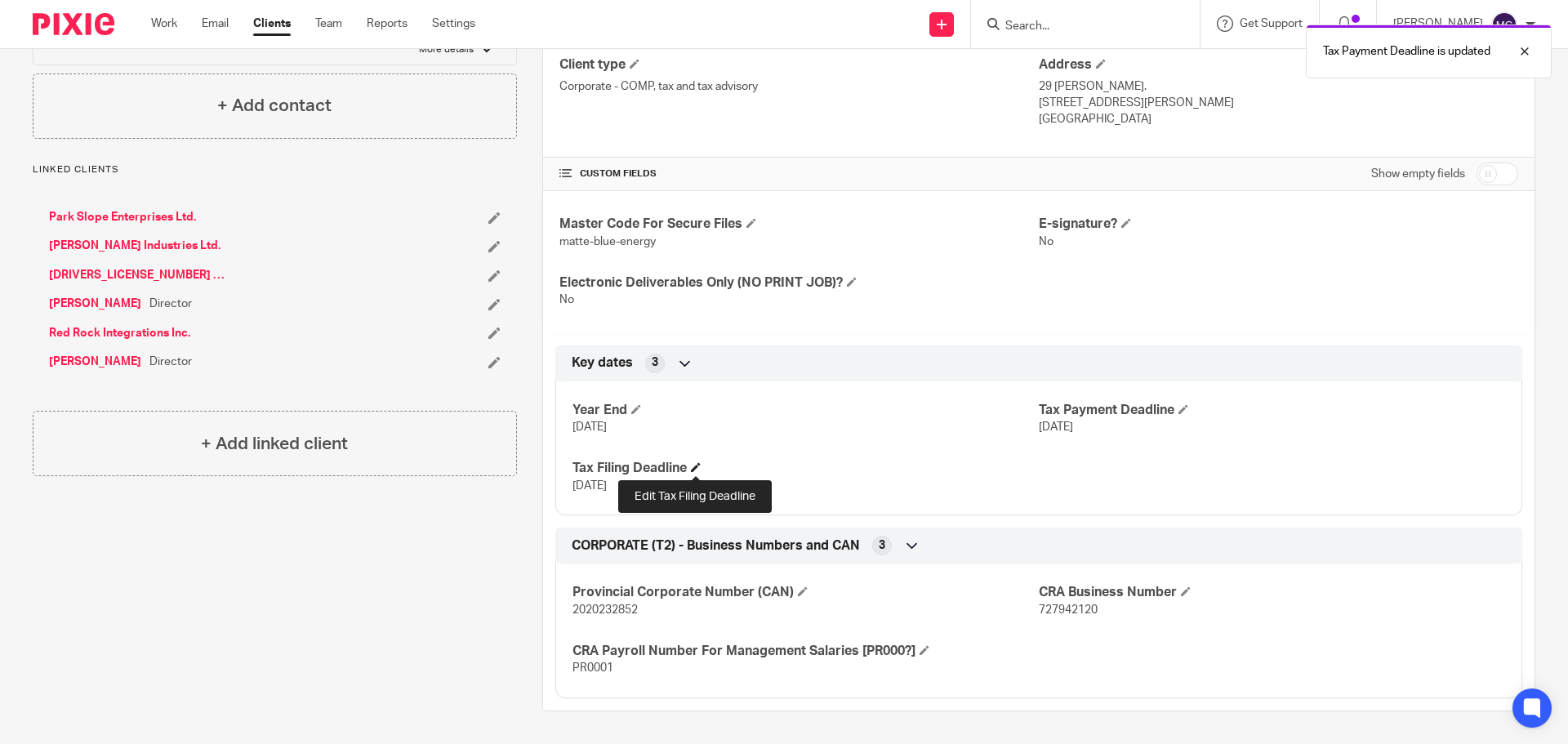
click at [696, 466] on span at bounding box center [696, 467] width 10 height 10
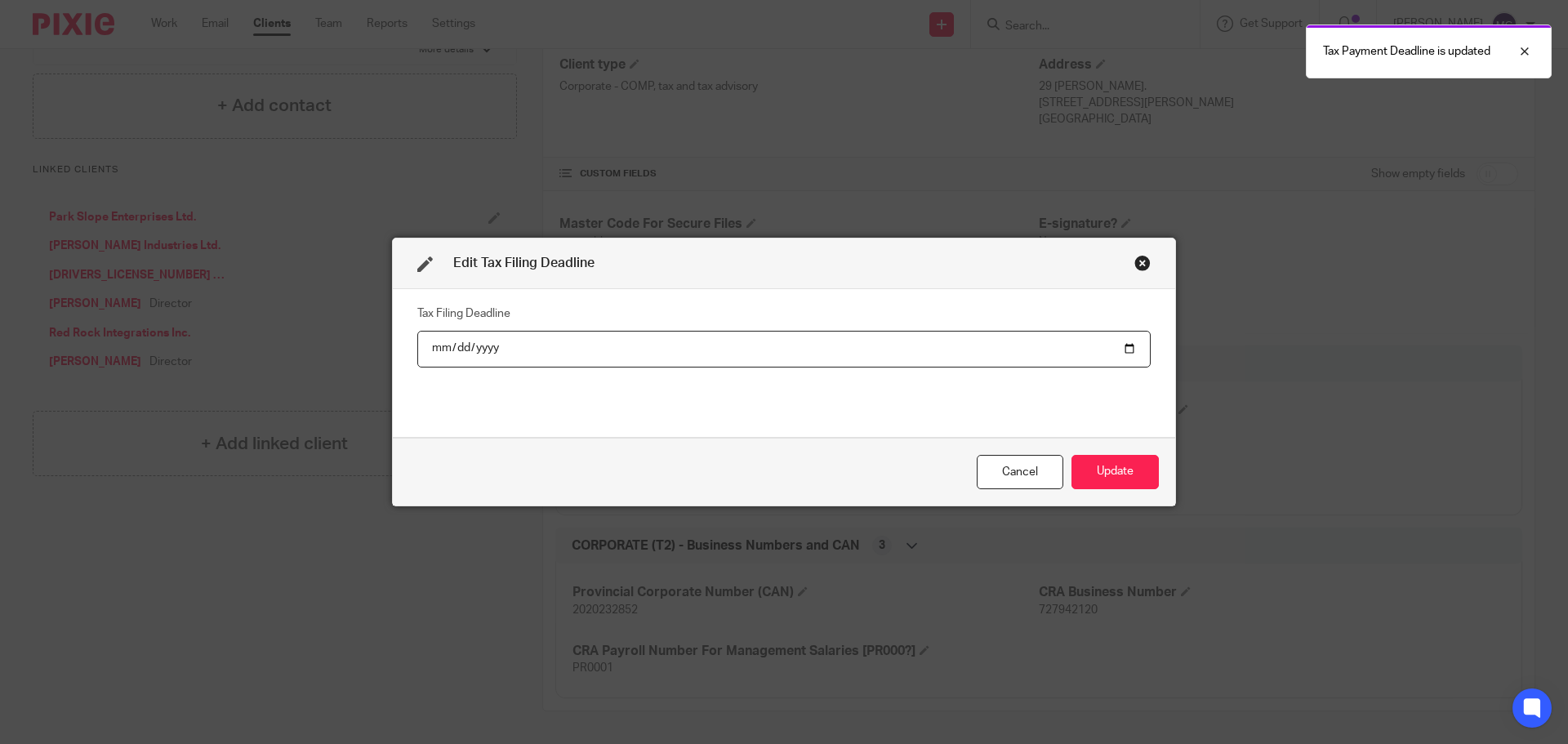
click at [476, 347] on input "[DATE]" at bounding box center [784, 349] width 734 height 37
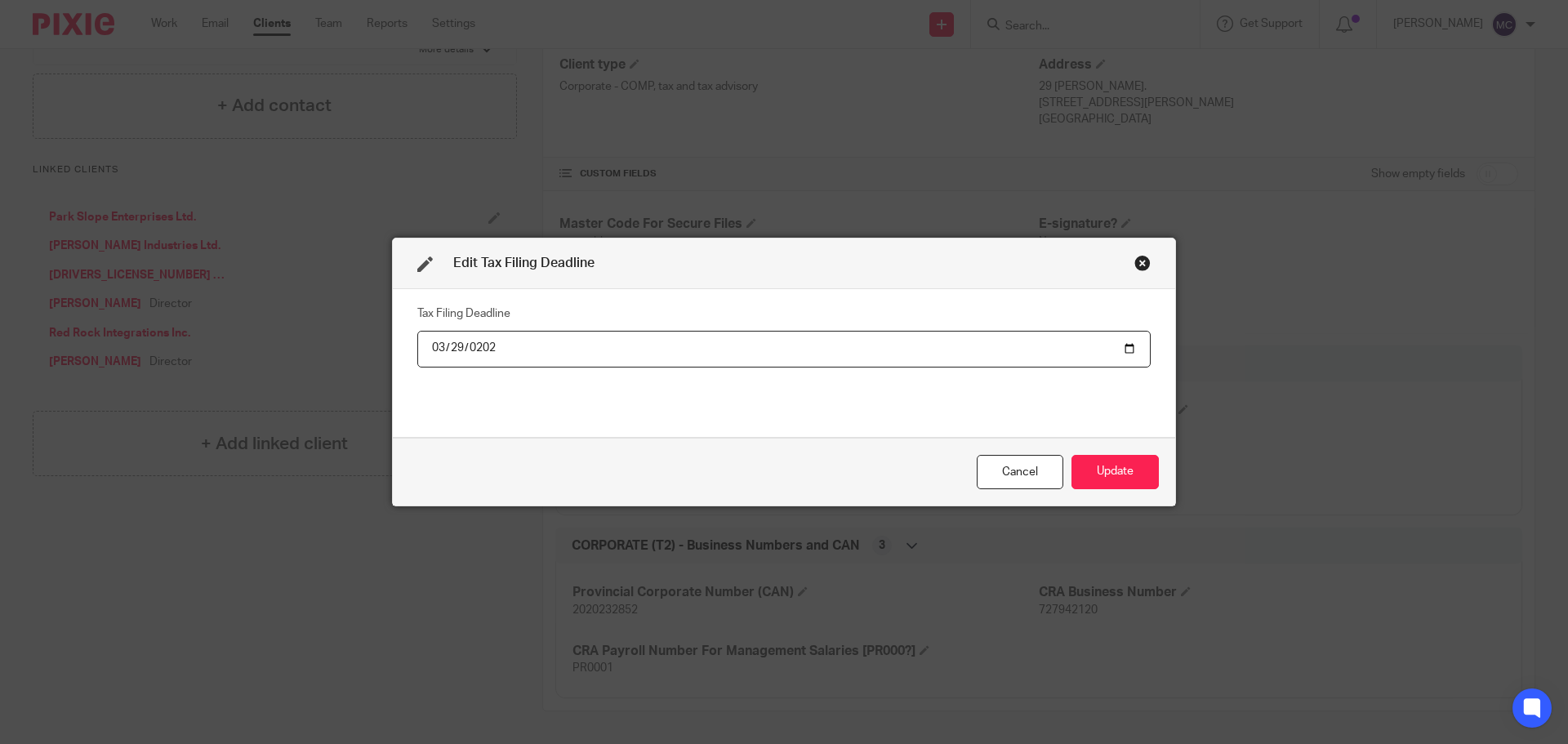
type input "[DATE]"
click at [1085, 473] on button "Update" at bounding box center [1115, 472] width 87 height 35
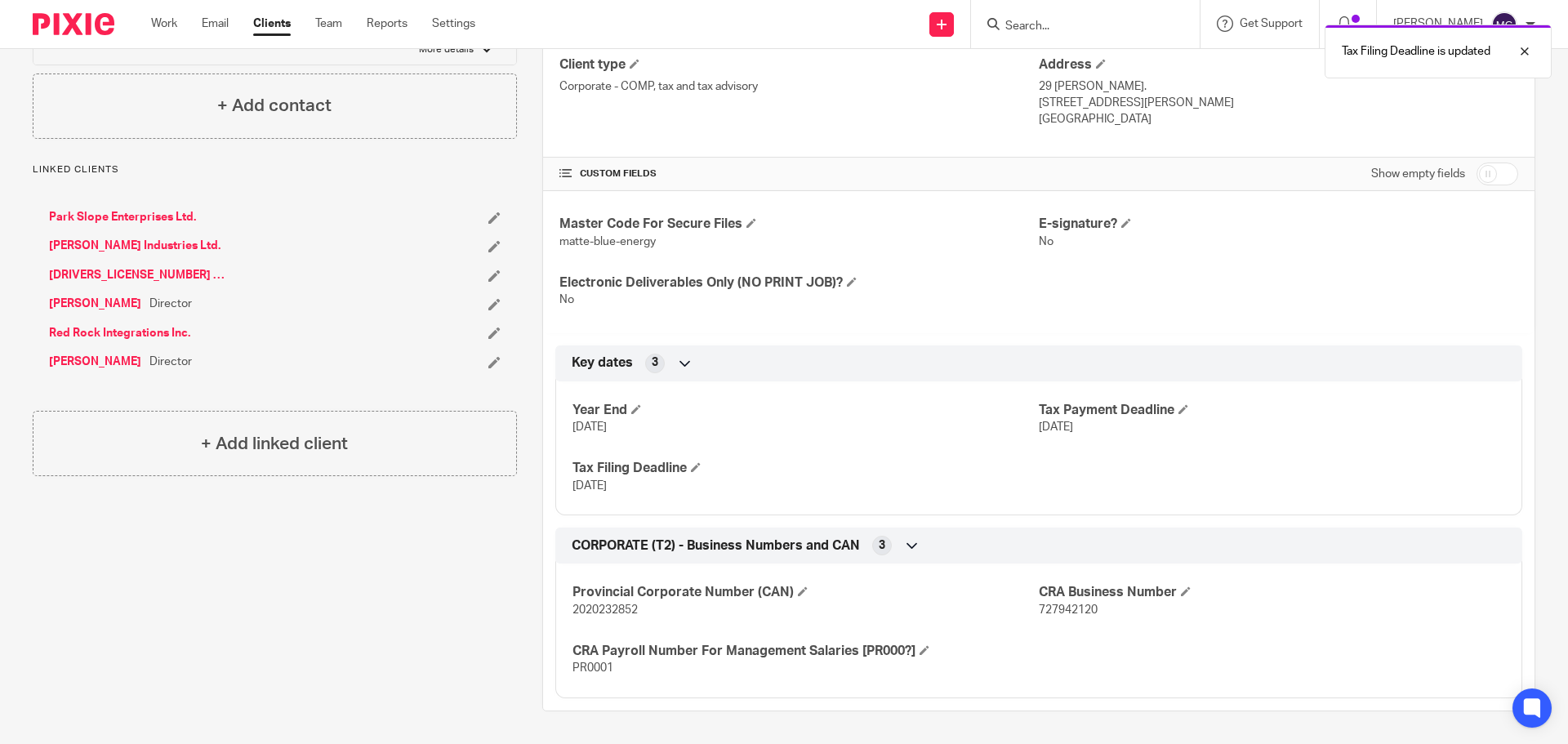
click at [1492, 175] on input "checkbox" at bounding box center [1497, 175] width 42 height 23
checkbox input "true"
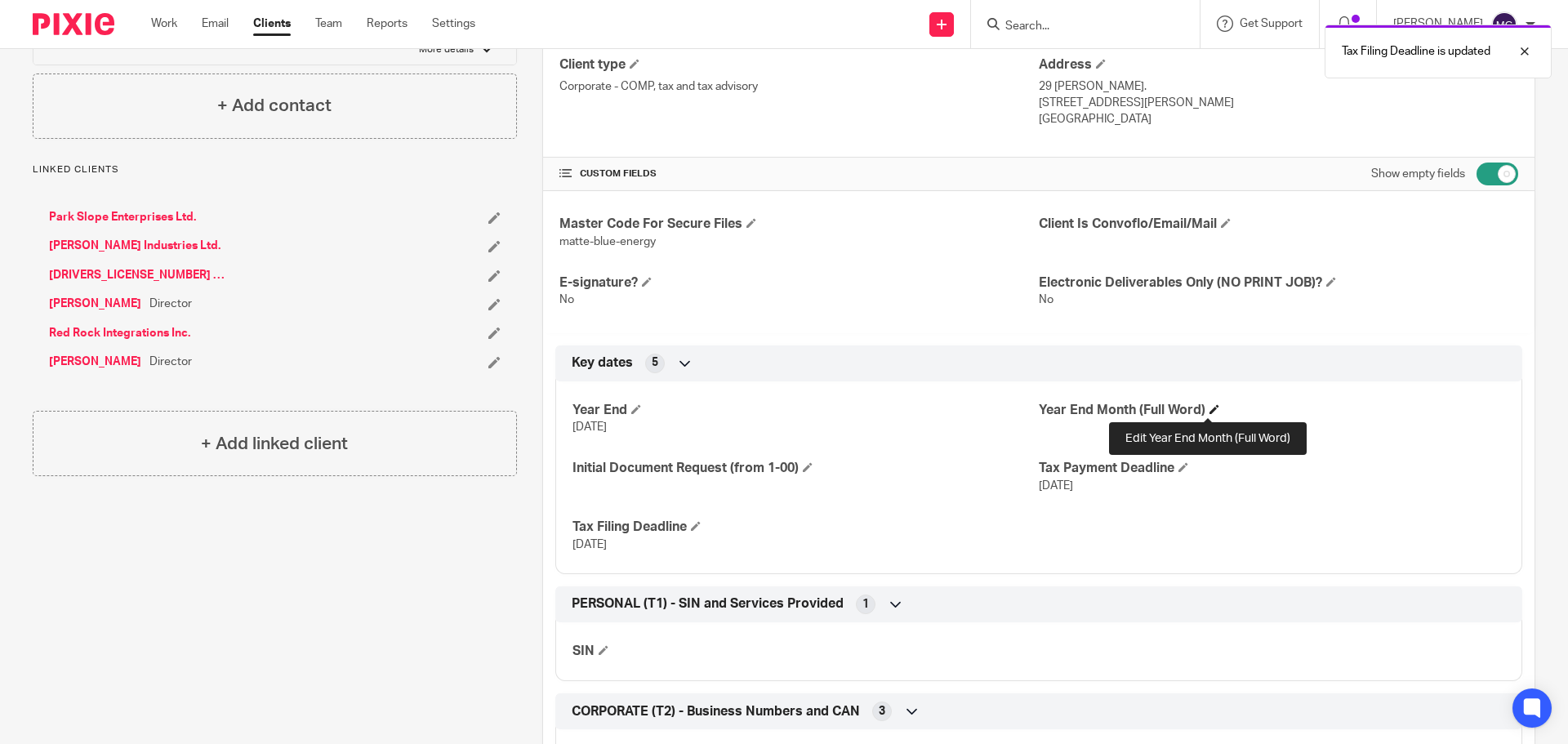
click at [1210, 410] on span at bounding box center [1215, 410] width 10 height 10
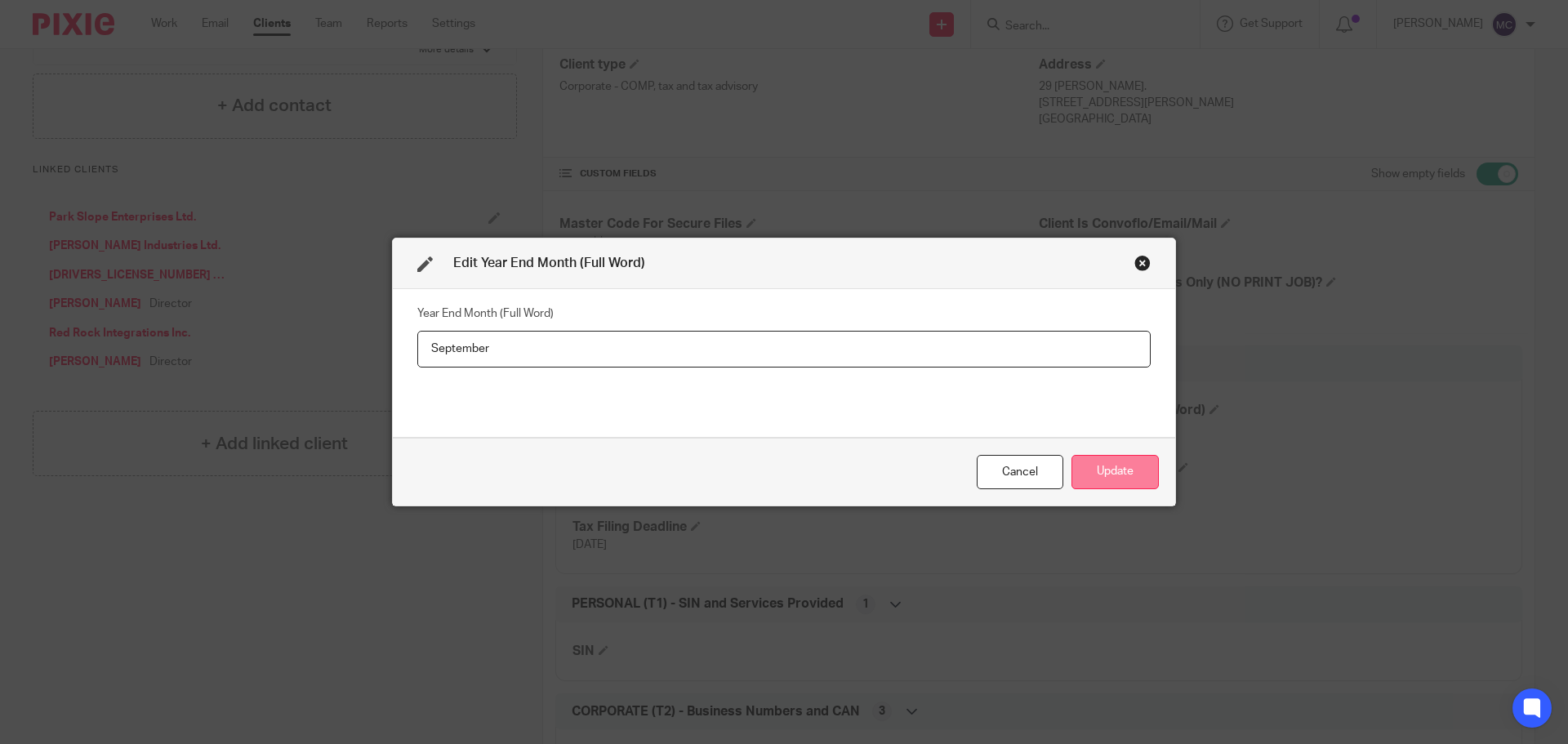
type input "September"
click at [1109, 464] on button "Update" at bounding box center [1115, 472] width 87 height 35
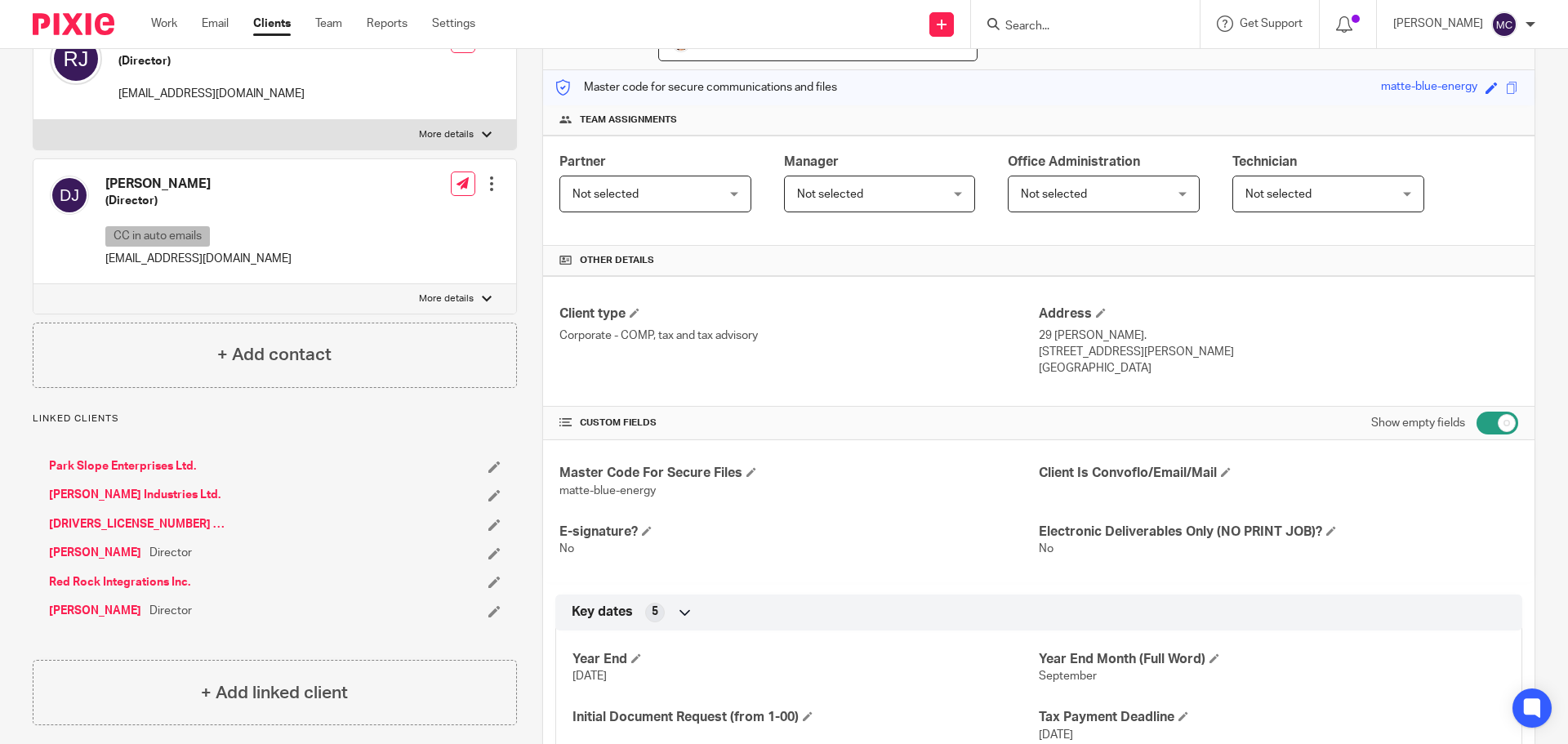
scroll to position [0, 0]
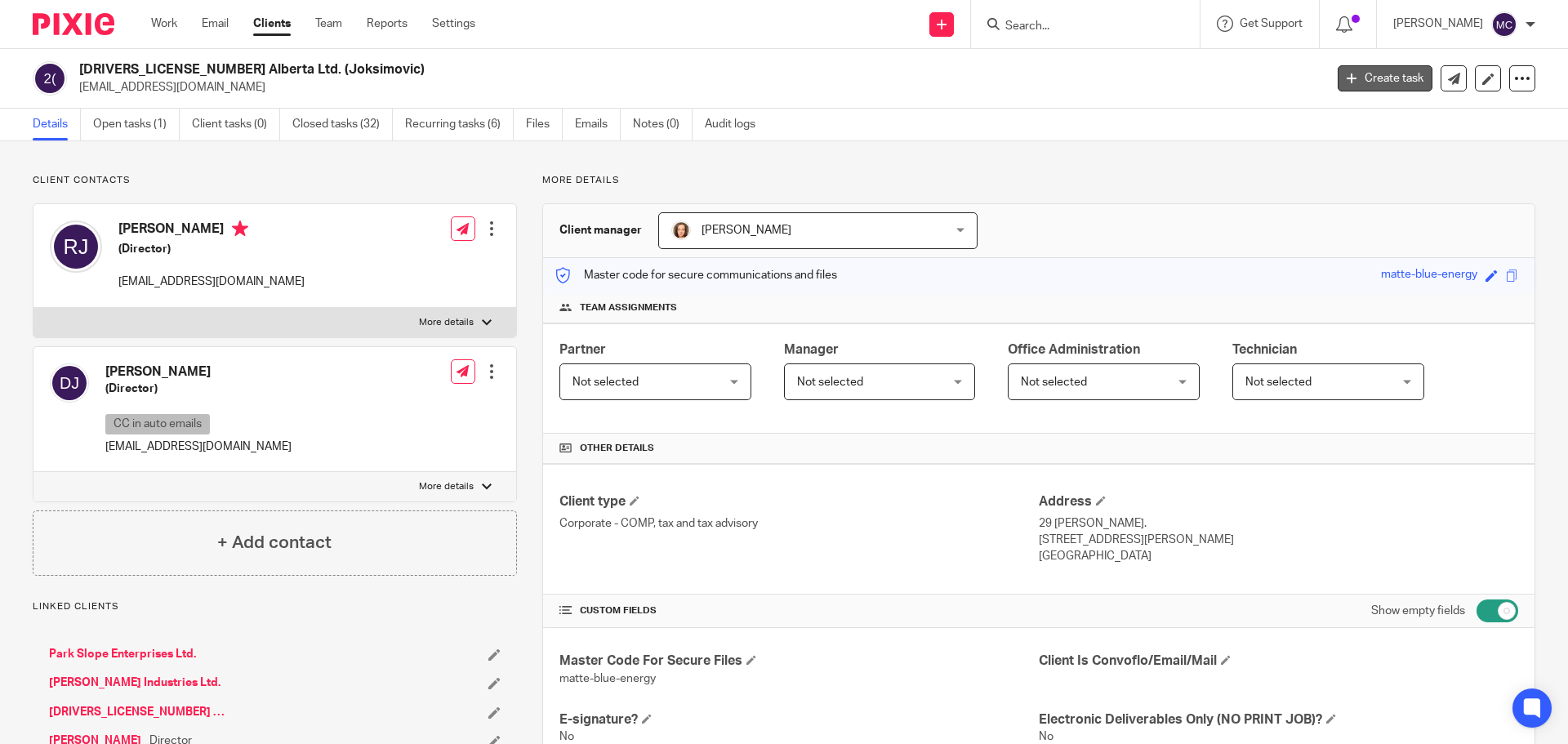
click at [1364, 82] on link "Create task" at bounding box center [1385, 78] width 95 height 26
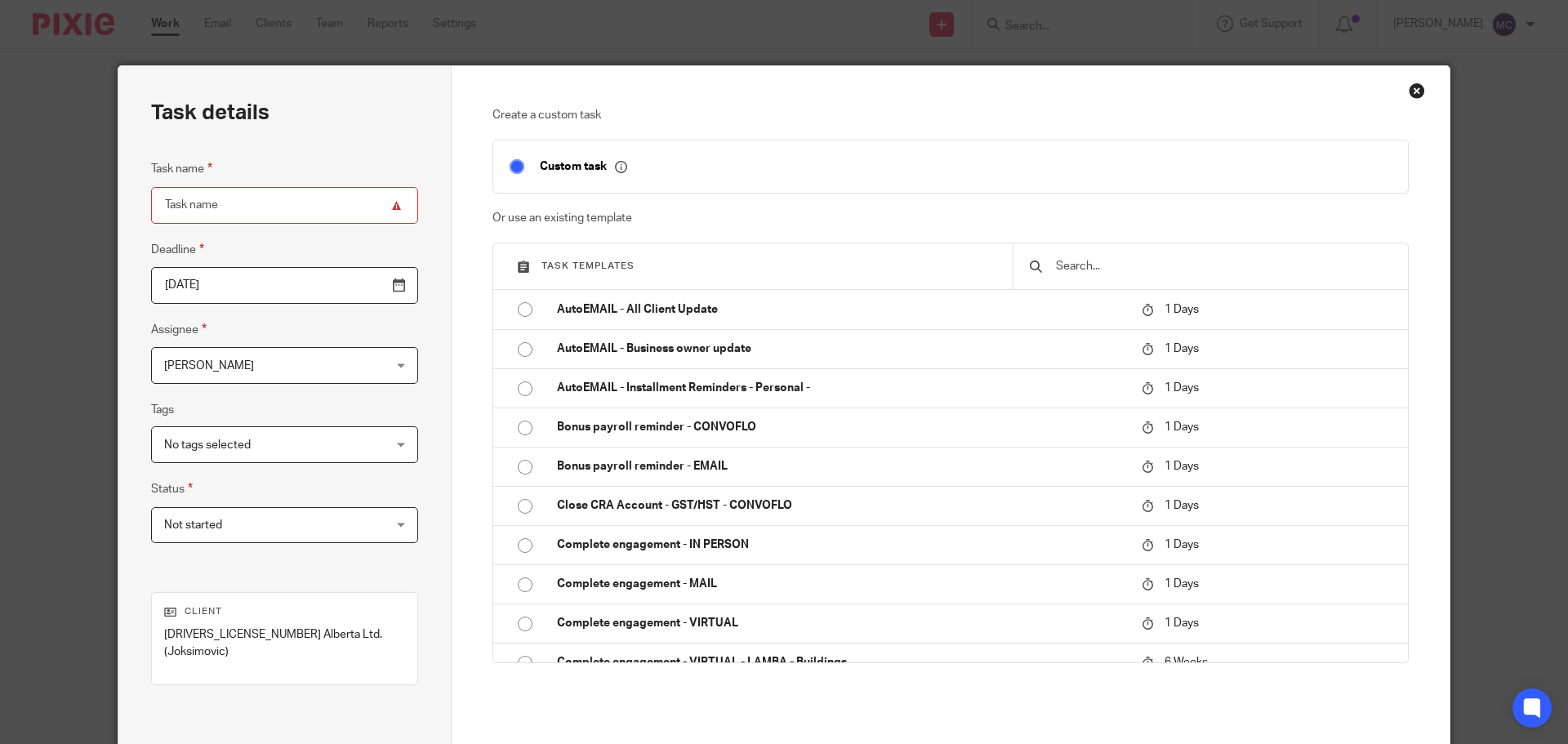
click at [1149, 269] on input "text" at bounding box center [1223, 267] width 337 height 18
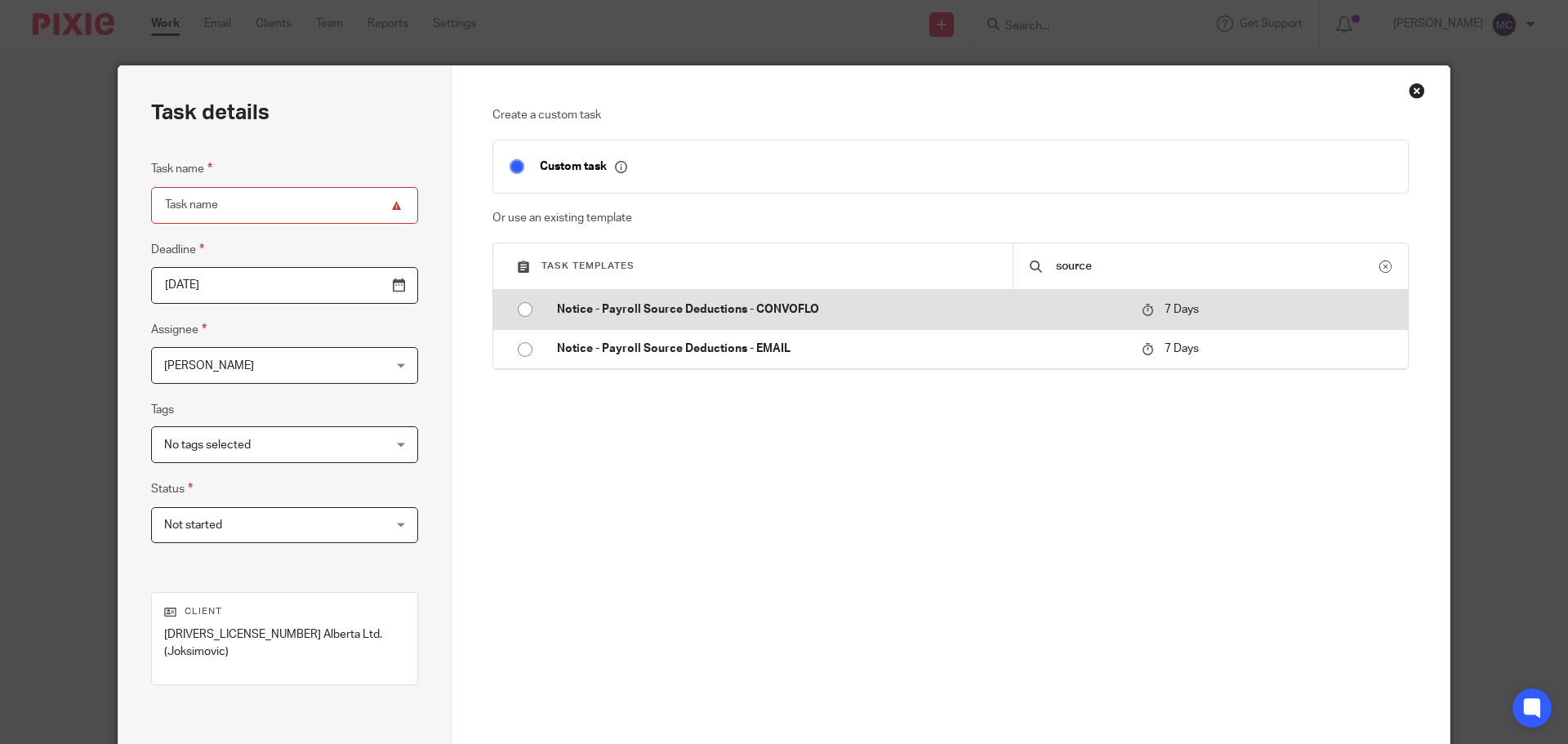
type input "source"
click at [783, 308] on p "Notice - Payroll Source Deductions - CONVOFLO" at bounding box center [841, 310] width 568 height 17
type input "2025-09-25"
type input "Notice - Payroll Source Deductions - CONVOFLO"
checkbox input "false"
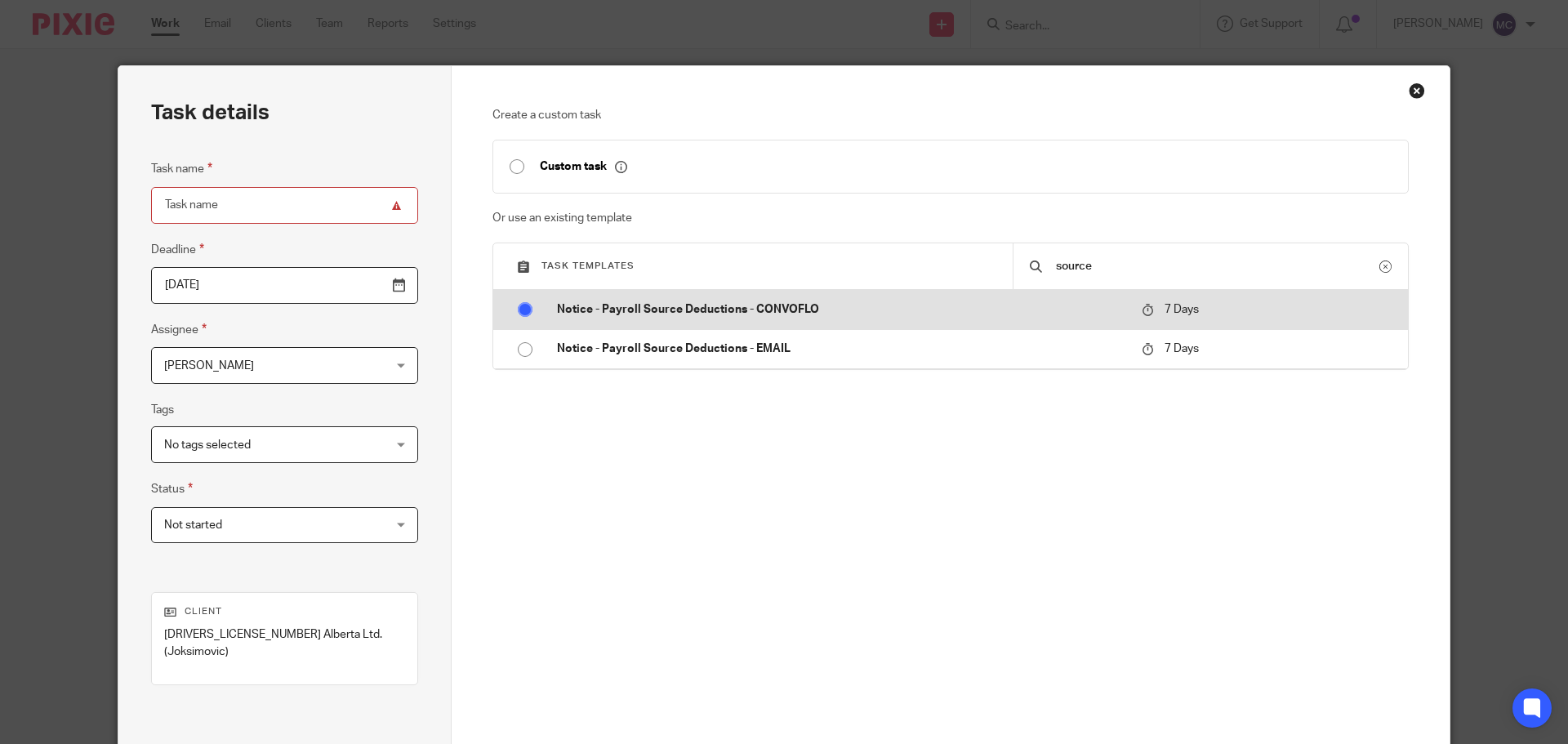
radio input "true"
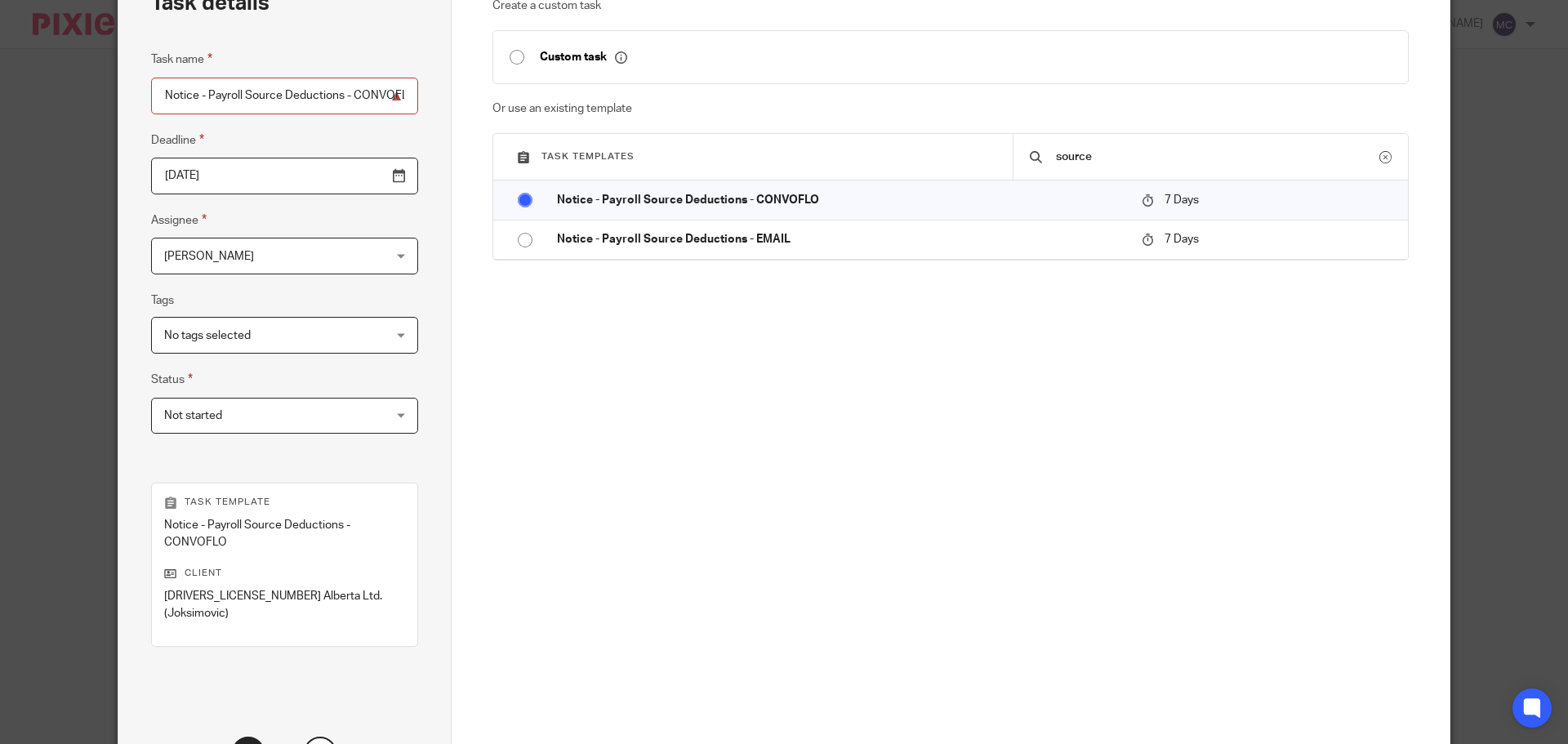
scroll to position [238, 0]
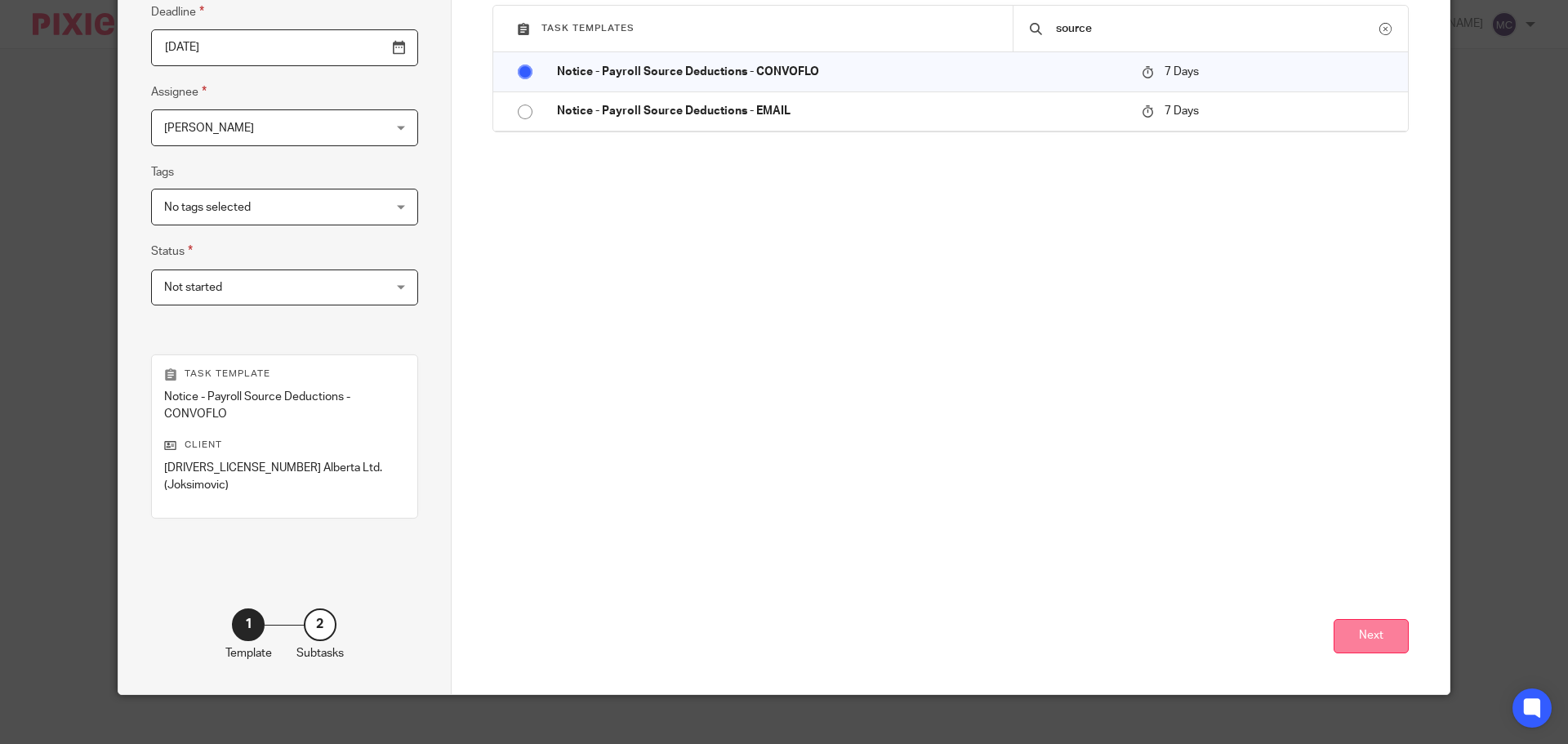
click at [1362, 623] on button "Next" at bounding box center [1371, 637] width 75 height 35
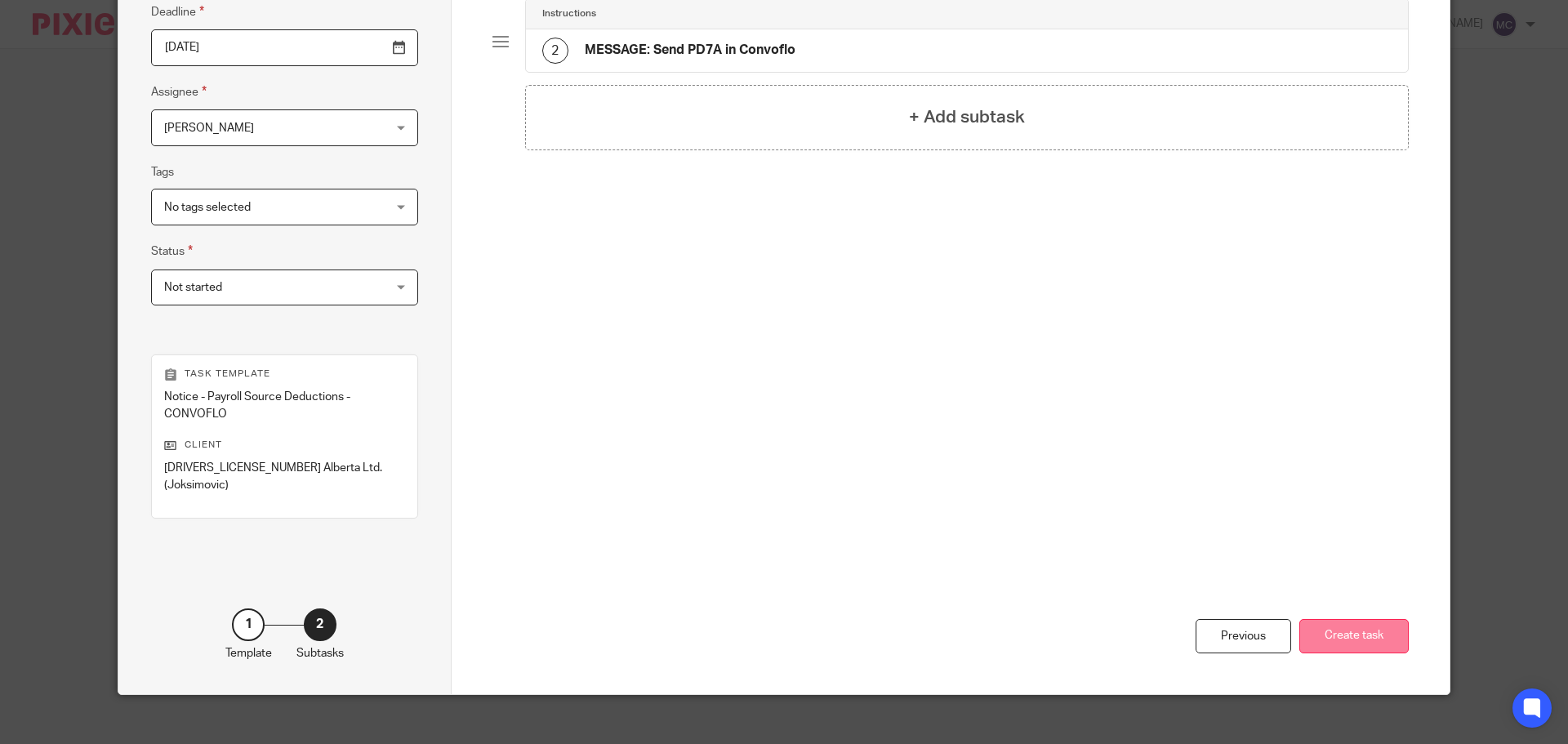
click at [1325, 619] on button "Create task" at bounding box center [1354, 637] width 110 height 35
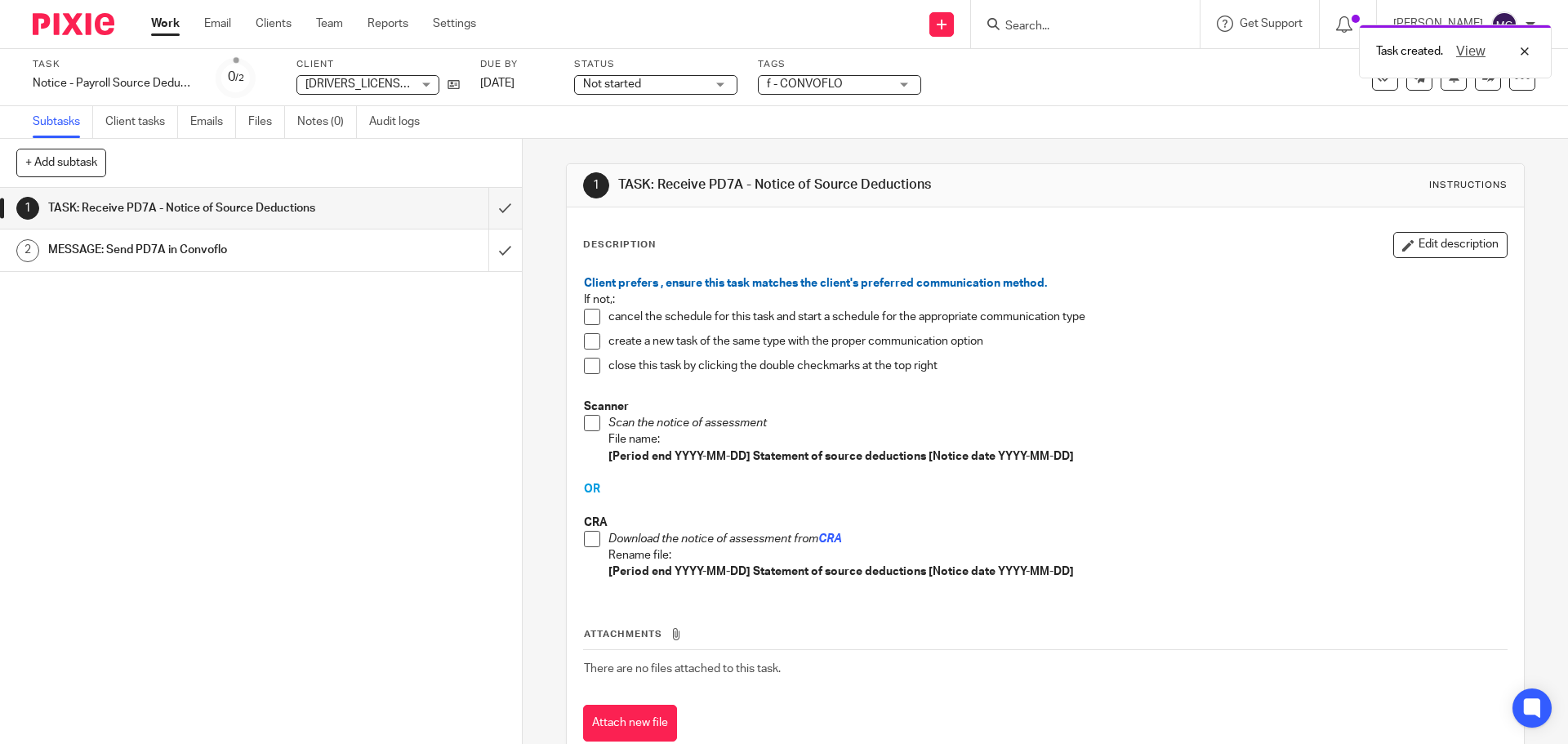
click at [588, 540] on span at bounding box center [592, 540] width 17 height 17
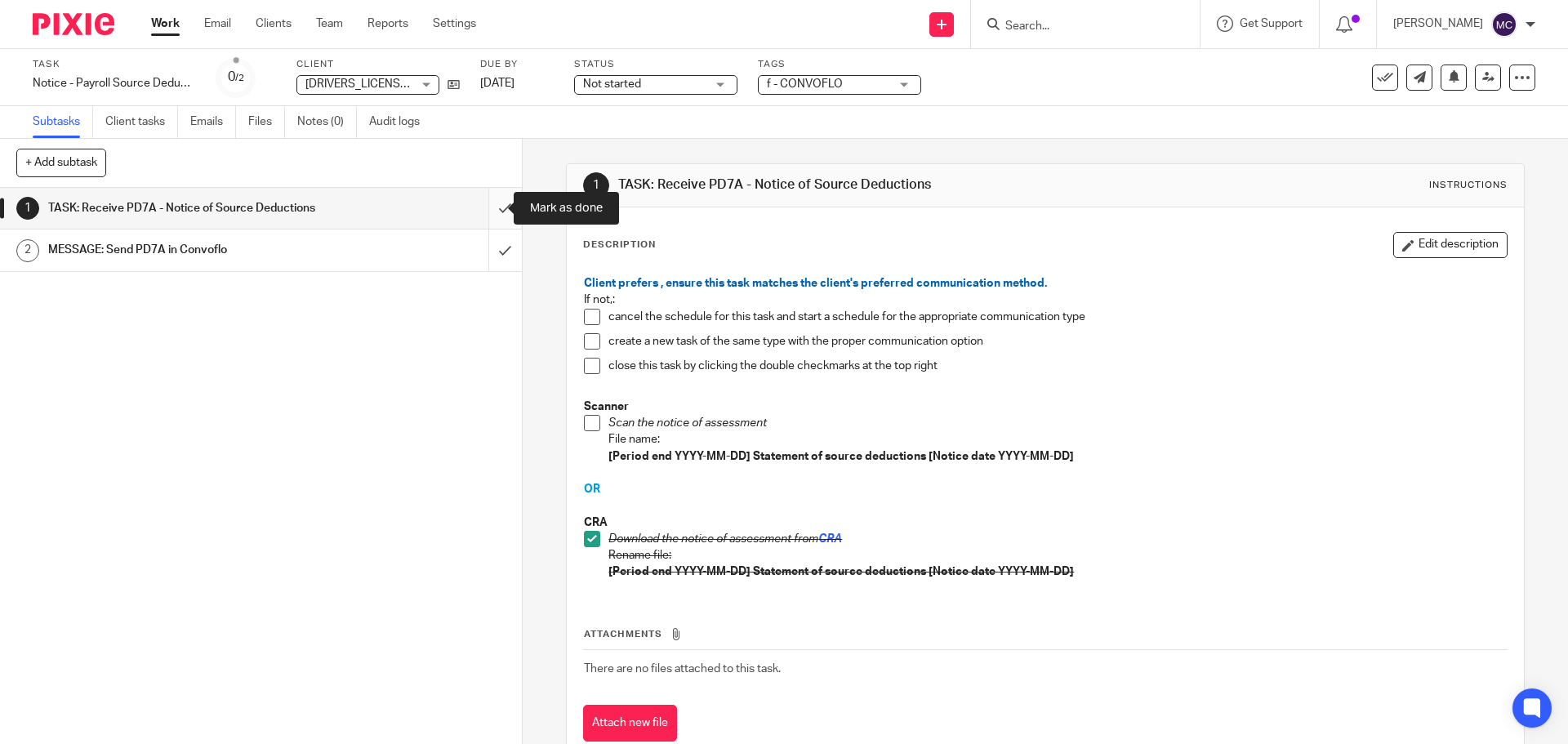
click at [490, 208] on input "submit" at bounding box center [261, 208] width 522 height 41
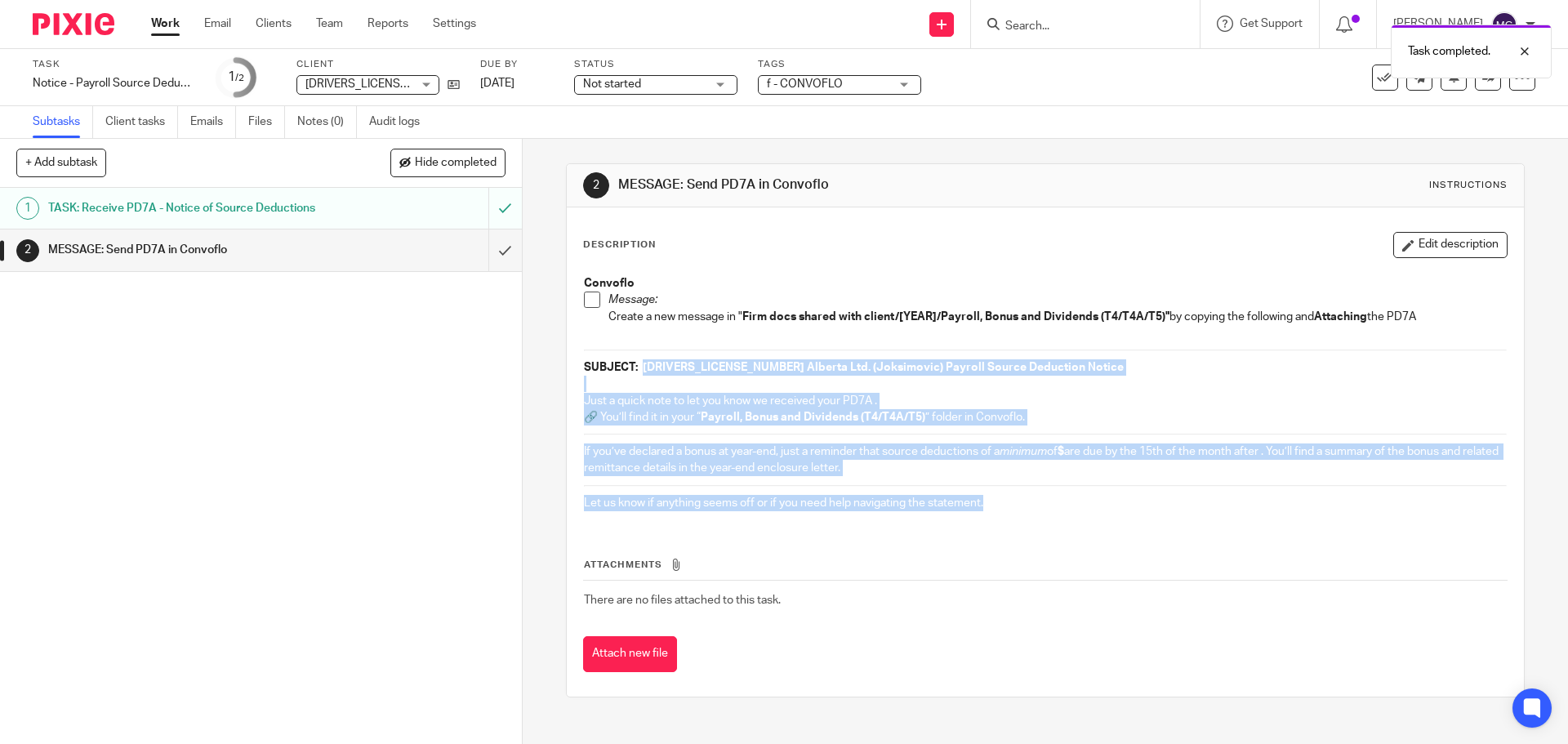
drag, startPoint x: 637, startPoint y: 368, endPoint x: 1005, endPoint y: 505, distance: 392.7
click at [1005, 505] on div "Convoflo Message: Create a new message in " Firm docs shared with client/[YEAR]…" at bounding box center [1045, 395] width 938 height 257
copy div "[DRIVERS_LICENSE_NUMBER] Alberta Ltd. (Joksimovic) Payroll Source Deduction Not…"
click at [449, 84] on icon at bounding box center [454, 84] width 12 height 12
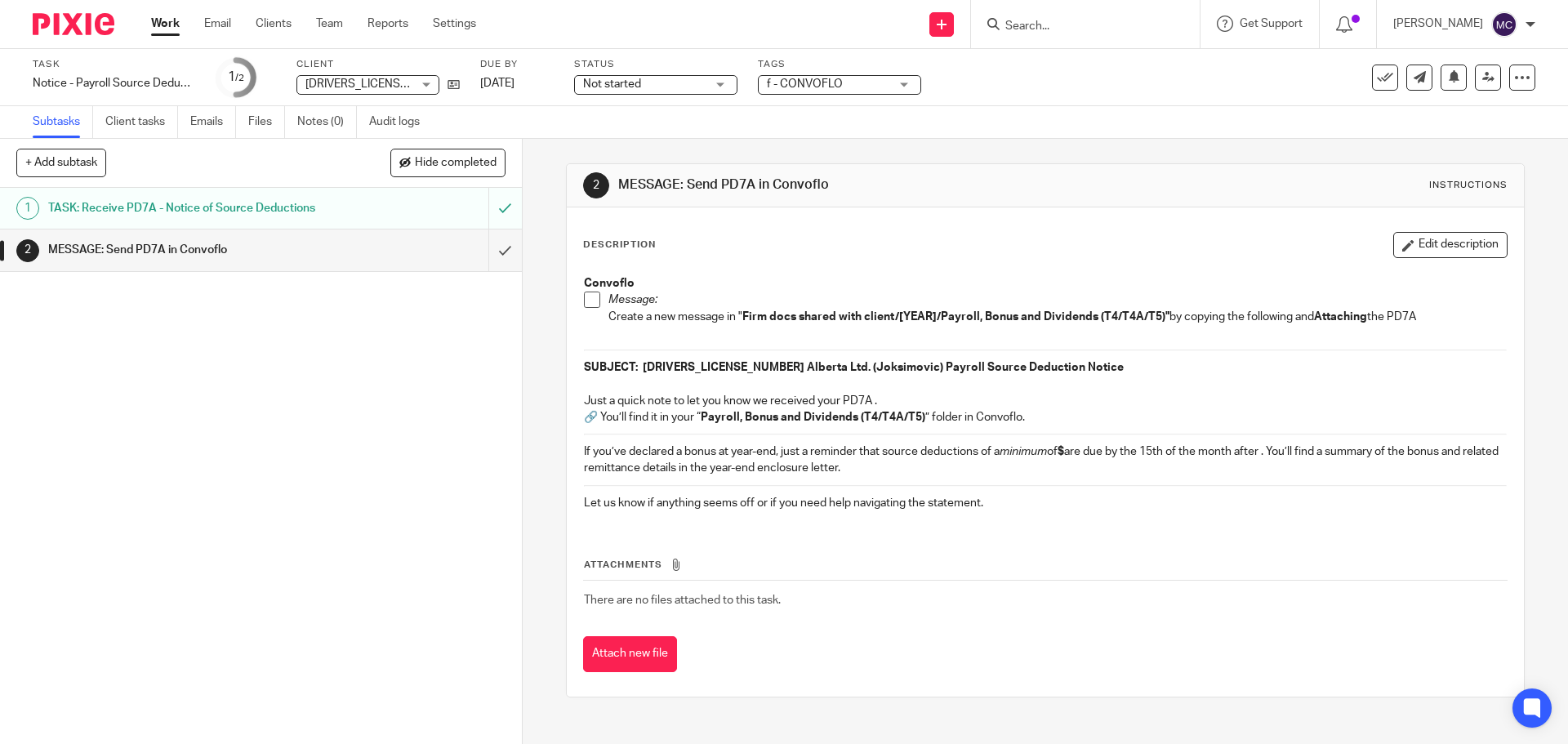
click at [1080, 22] on input "Search" at bounding box center [1077, 27] width 147 height 15
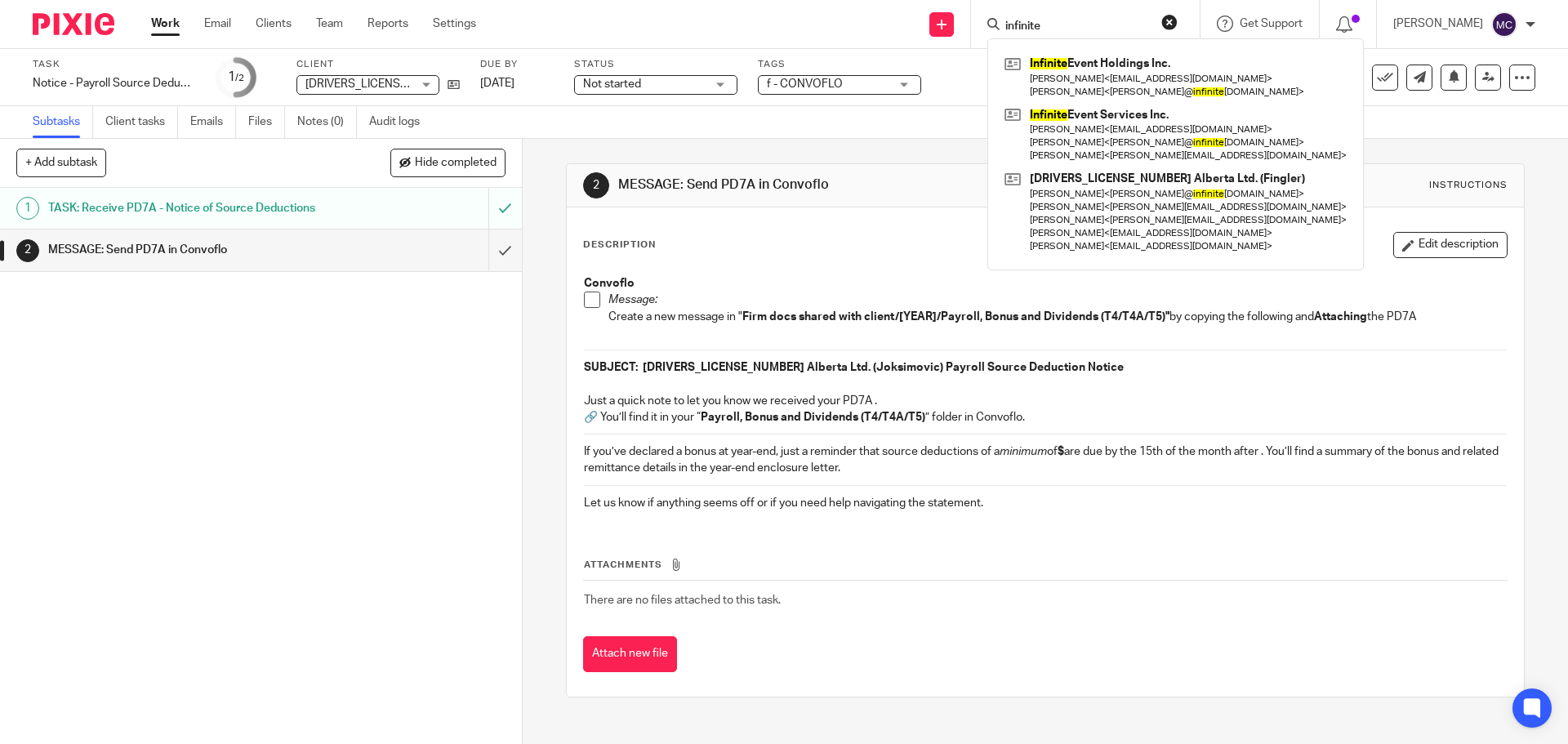
type input "infinite"
click button "submit" at bounding box center [0, 0] width 0 height 0
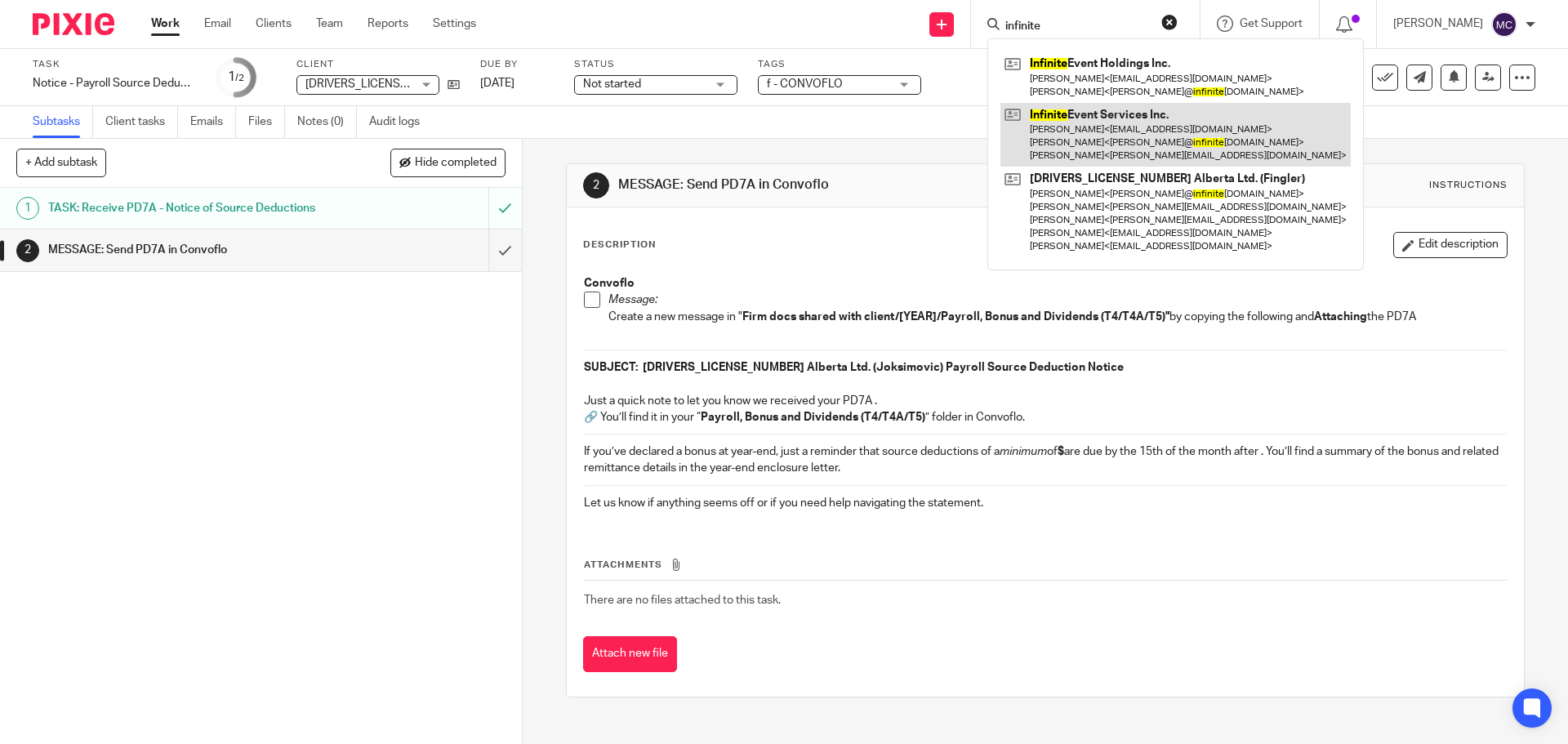
click at [1100, 126] on link at bounding box center [1176, 135] width 351 height 65
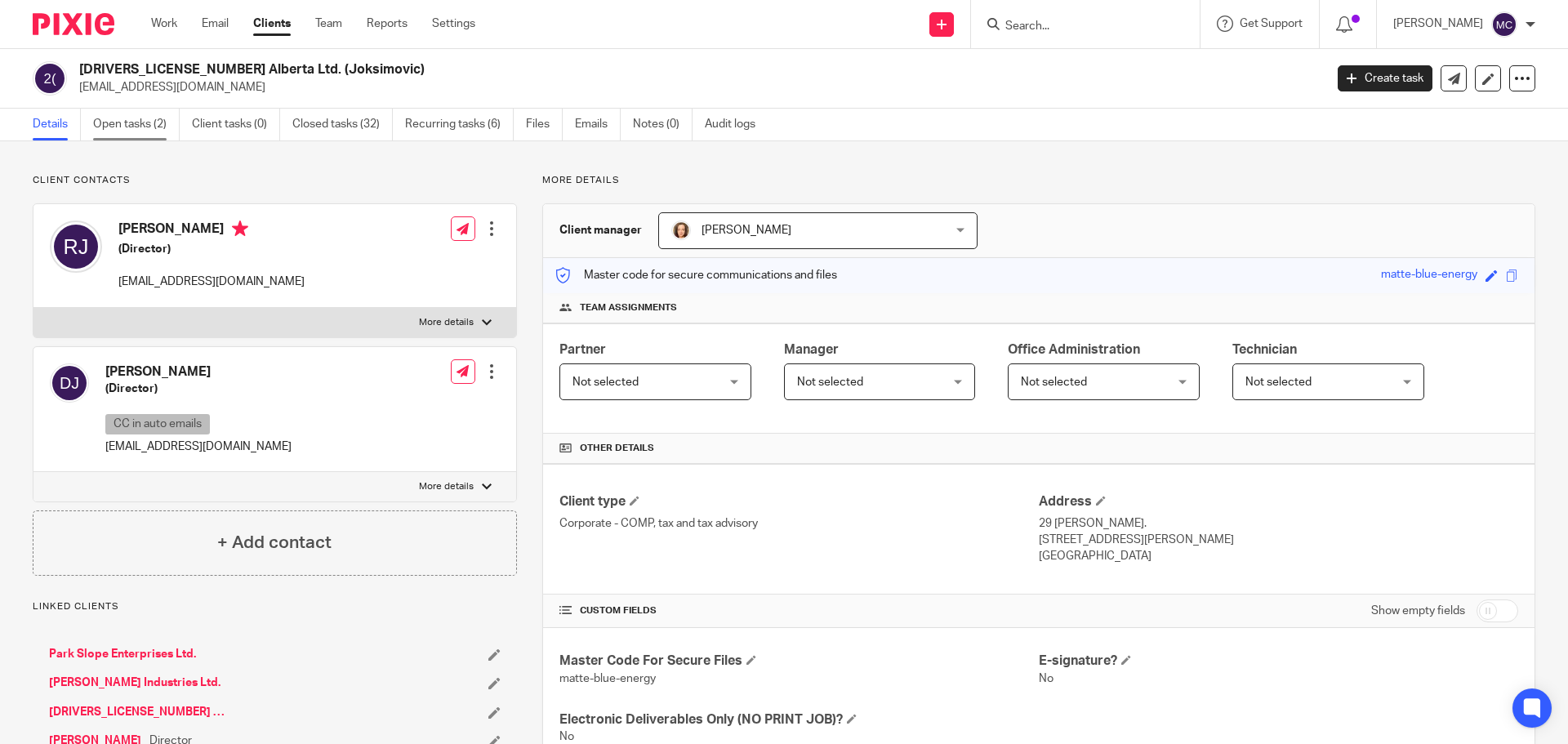
click at [157, 124] on link "Open tasks (2)" at bounding box center [136, 125] width 86 height 32
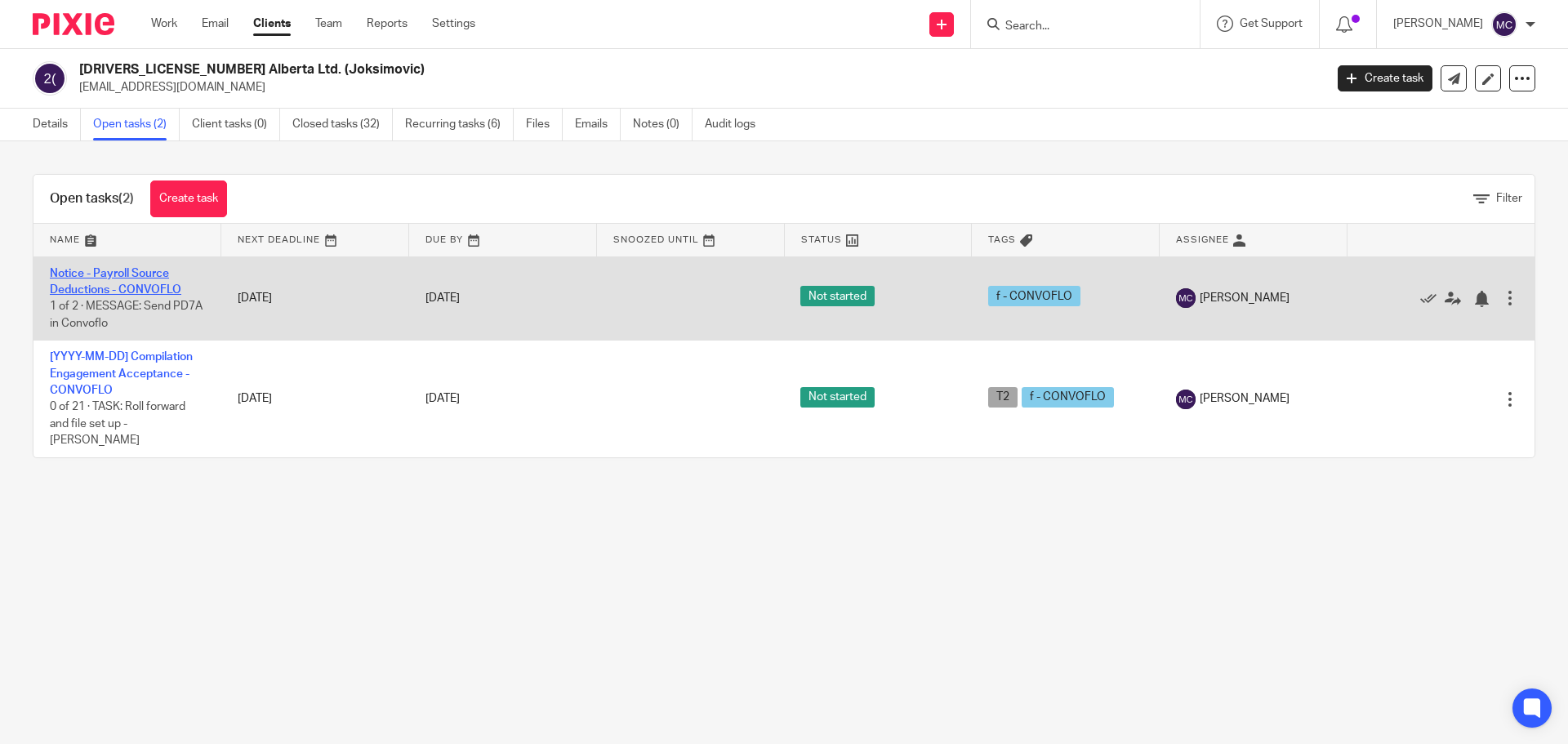
click at [130, 287] on link "Notice - Payroll Source Deductions - CONVOFLO" at bounding box center [116, 281] width 131 height 27
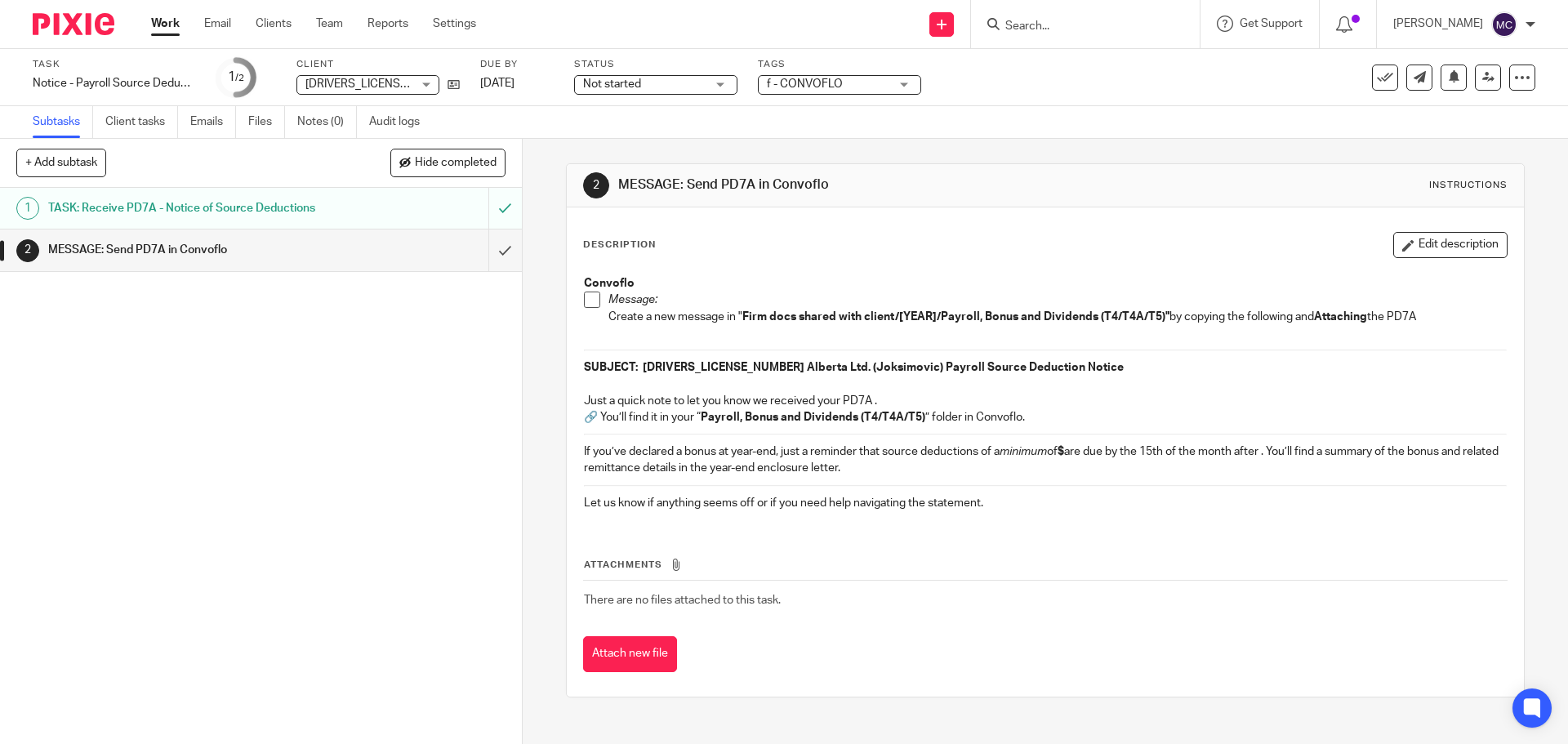
click at [587, 301] on span at bounding box center [592, 300] width 17 height 17
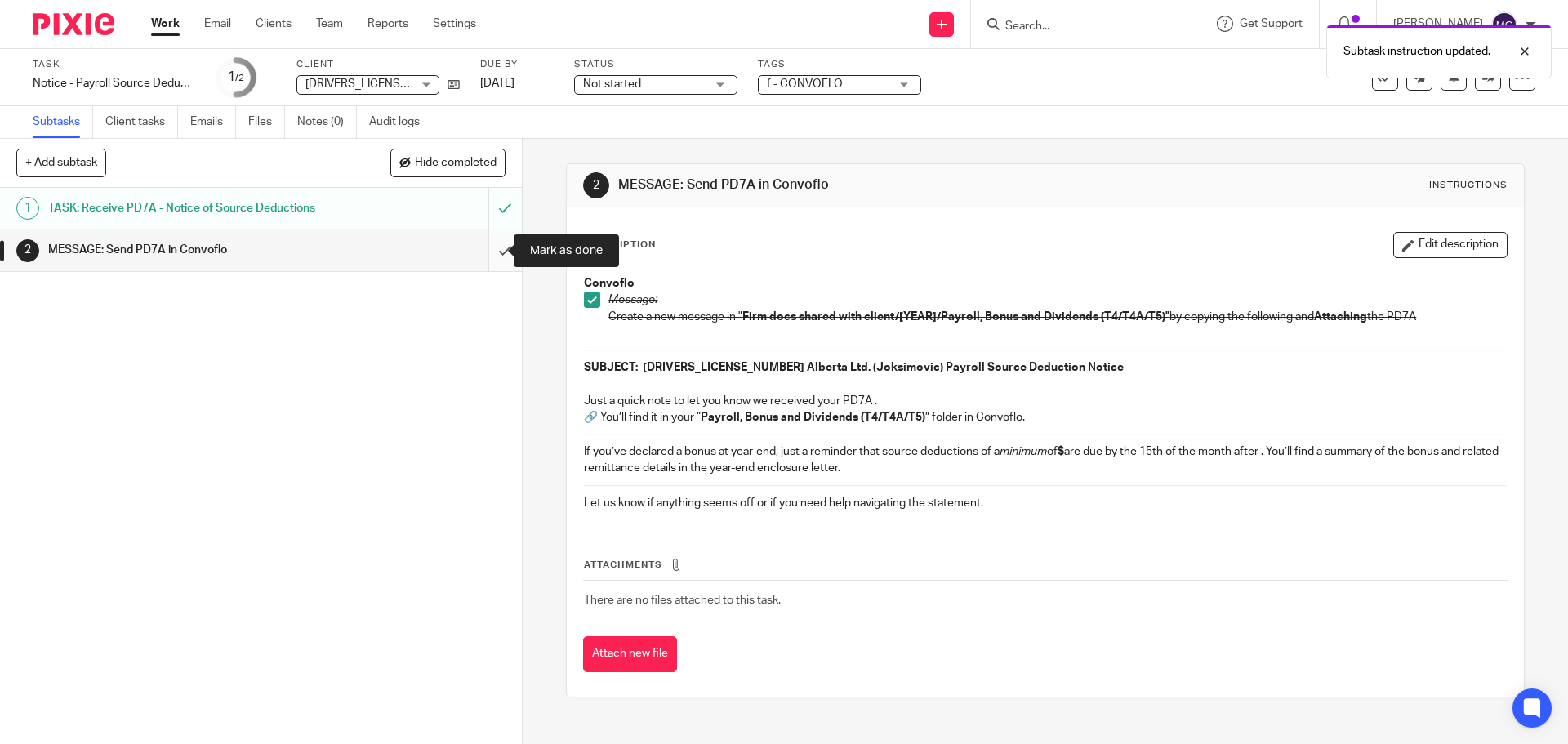
click at [488, 246] on input "submit" at bounding box center [261, 249] width 522 height 41
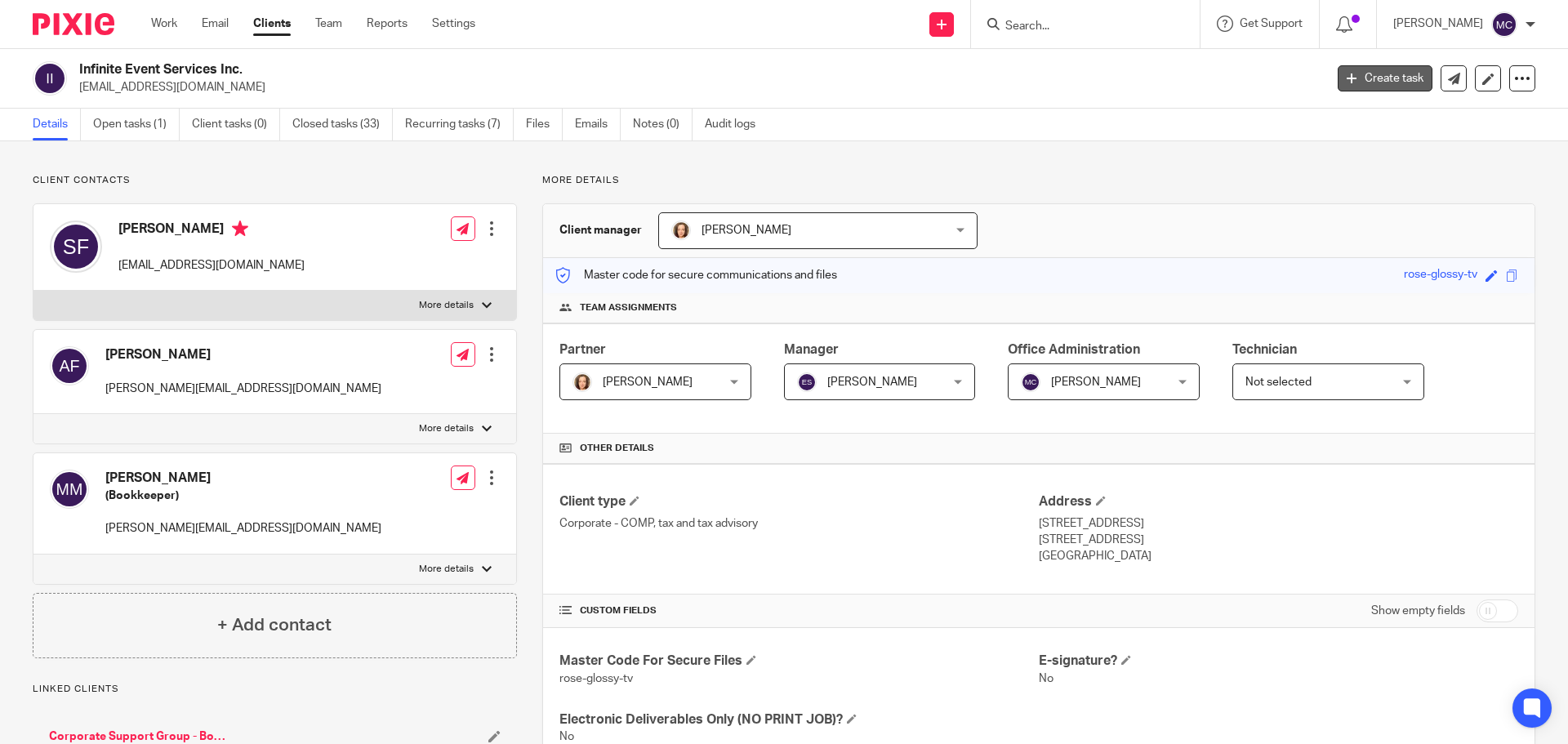
click at [1399, 77] on link "Create task" at bounding box center [1385, 78] width 95 height 26
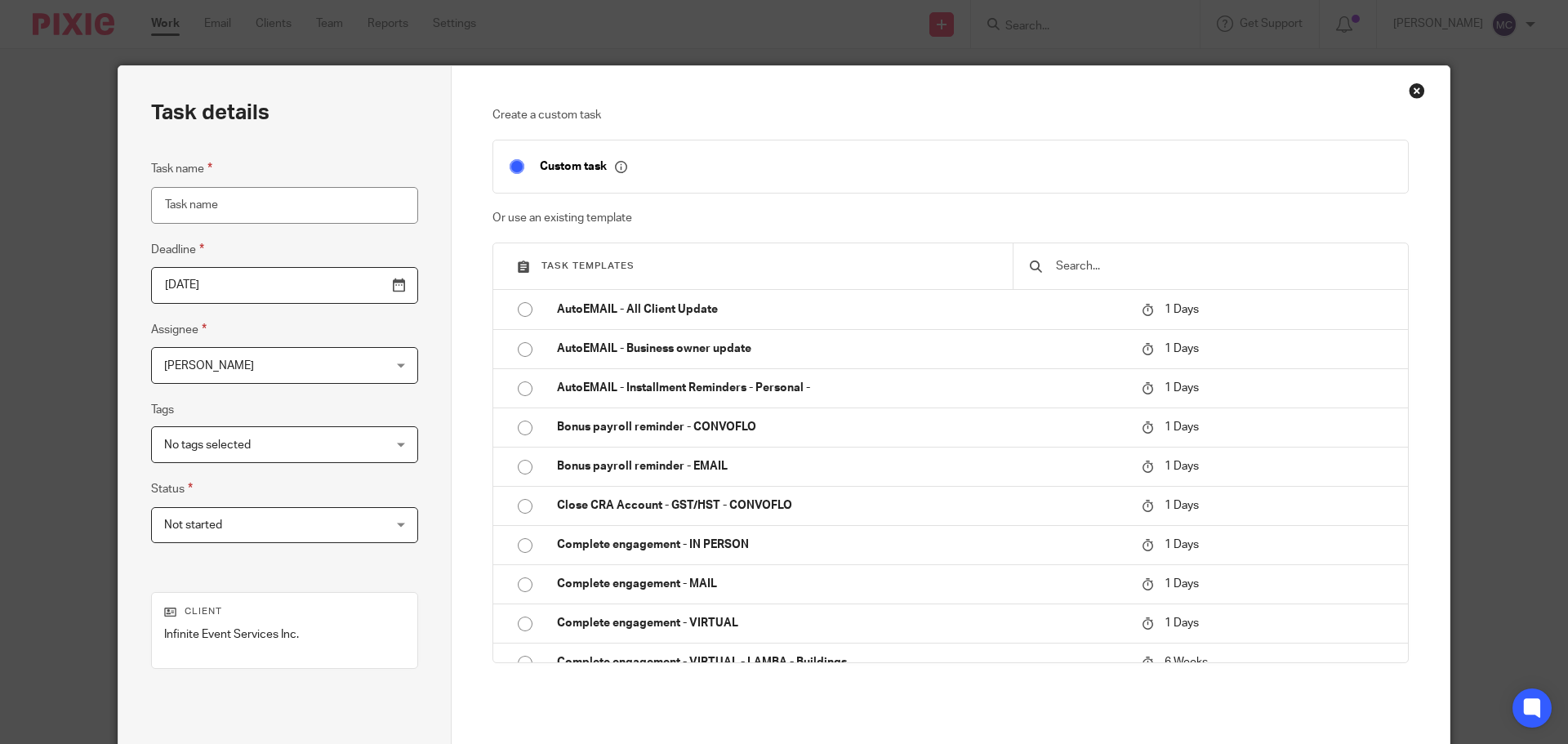
click at [1412, 92] on div "Close this dialog window" at bounding box center [1418, 91] width 17 height 17
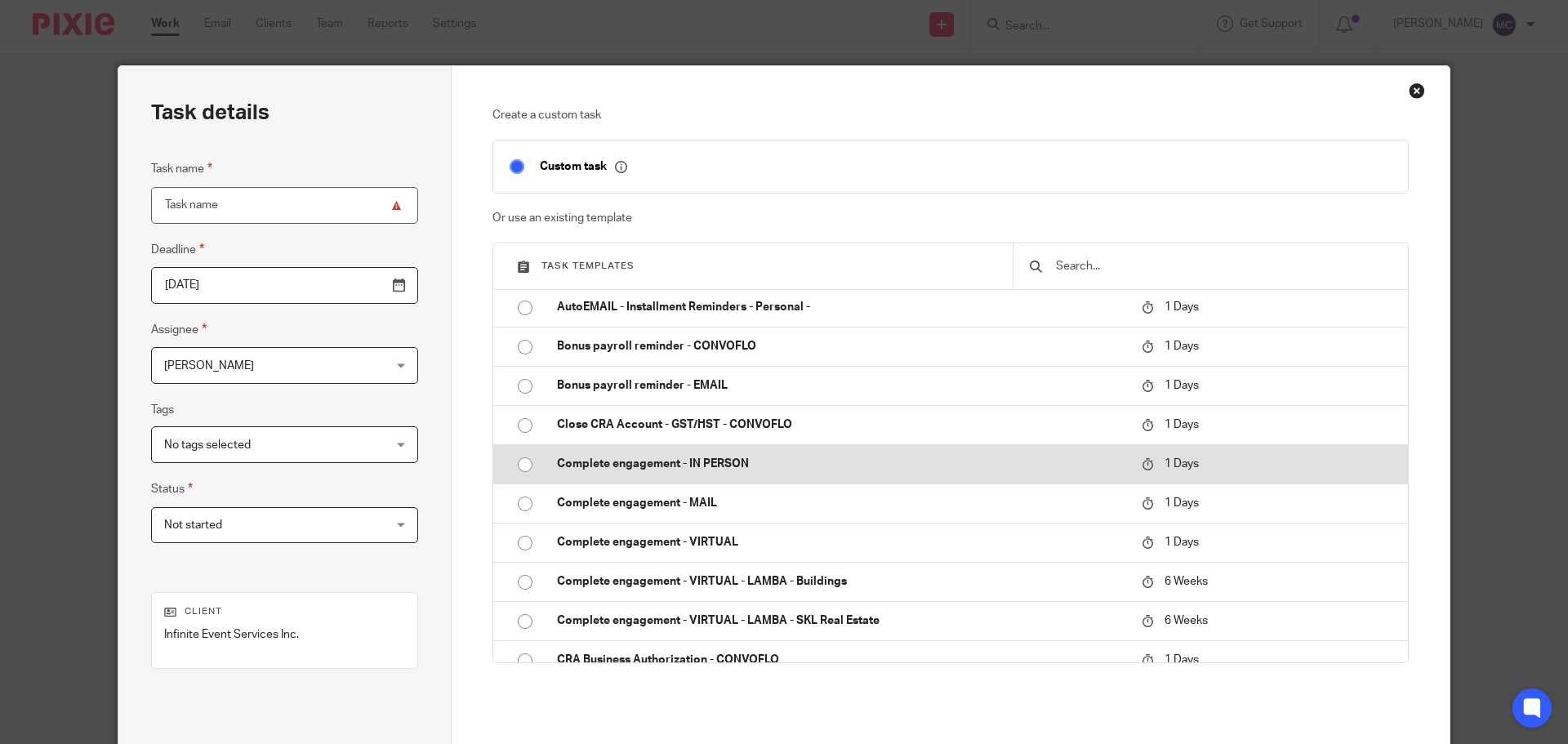
scroll to position [298, 0]
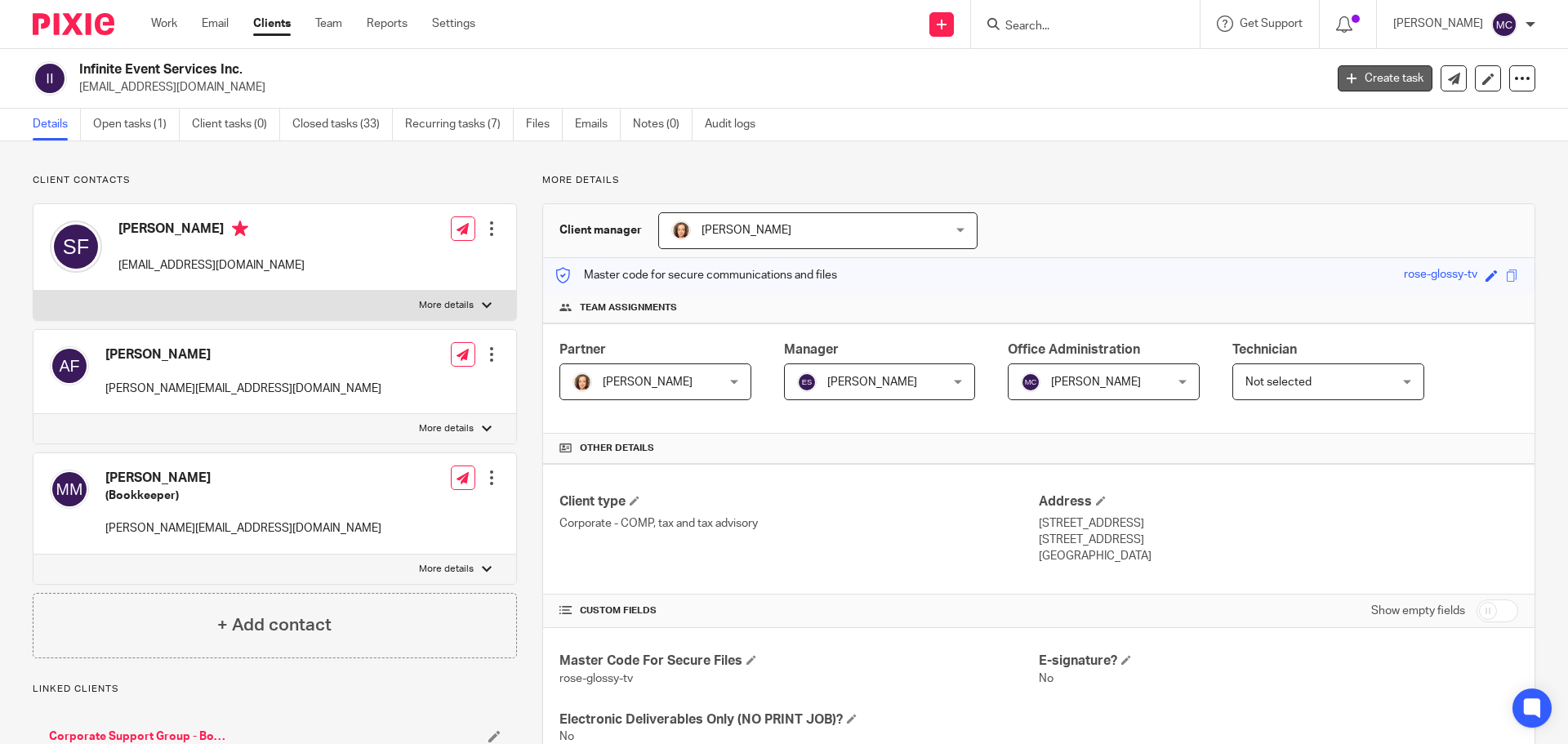
click at [1347, 78] on icon at bounding box center [1352, 78] width 10 height 10
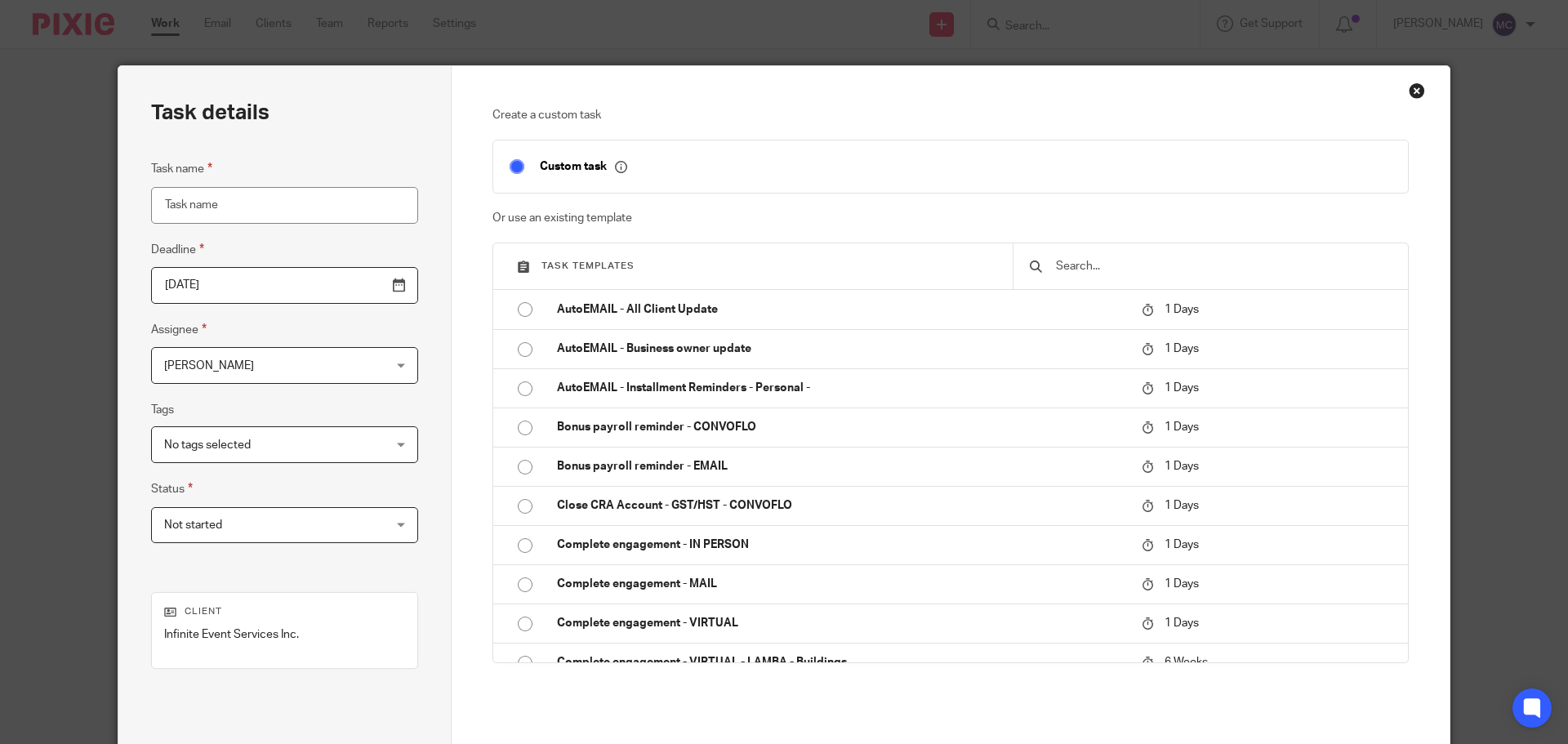
click at [1094, 265] on input "text" at bounding box center [1223, 267] width 337 height 18
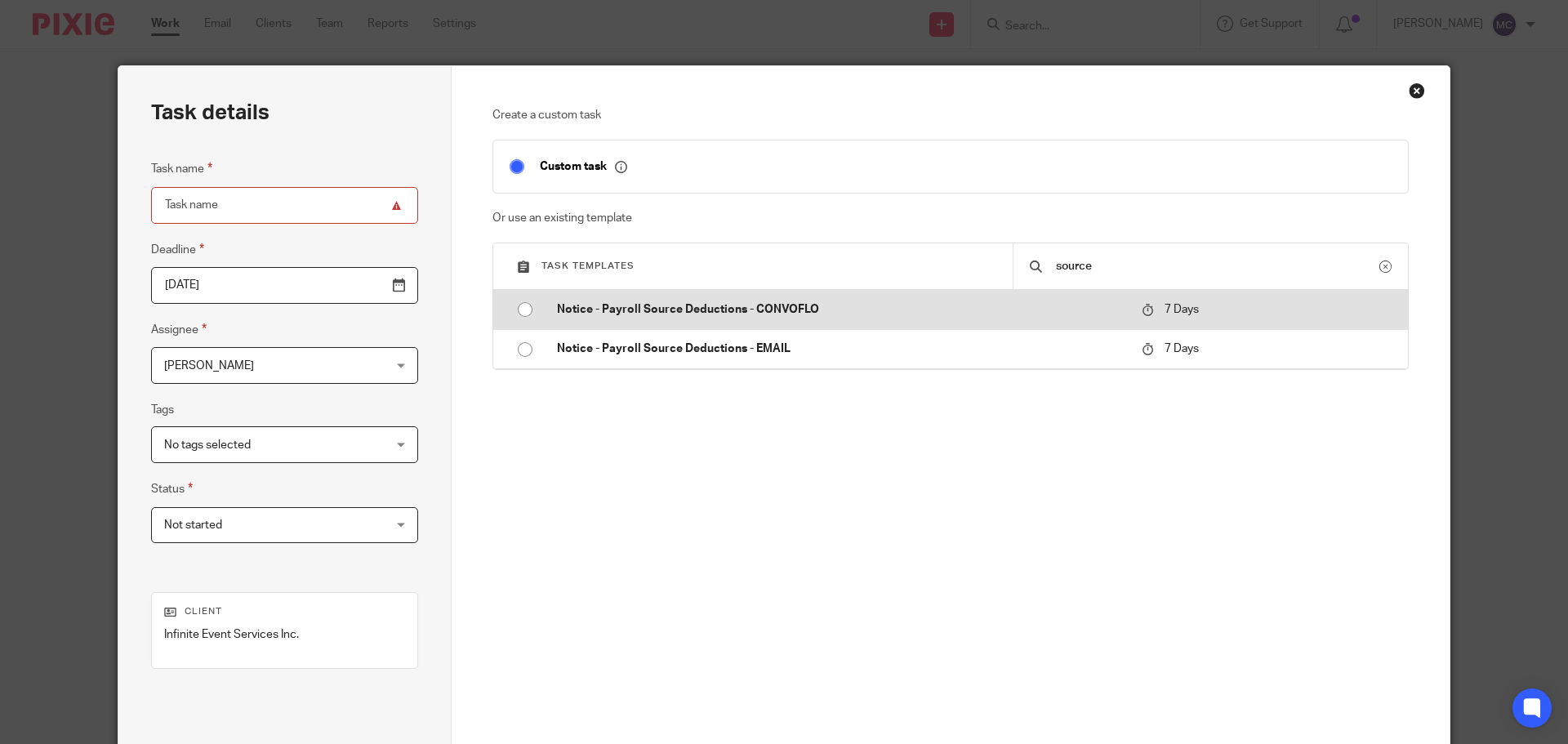
type input "source"
click at [873, 308] on p "Notice - Payroll Source Deductions - CONVOFLO" at bounding box center [841, 310] width 568 height 17
type input "2025-09-25"
type input "Notice - Payroll Source Deductions - CONVOFLO"
checkbox input "false"
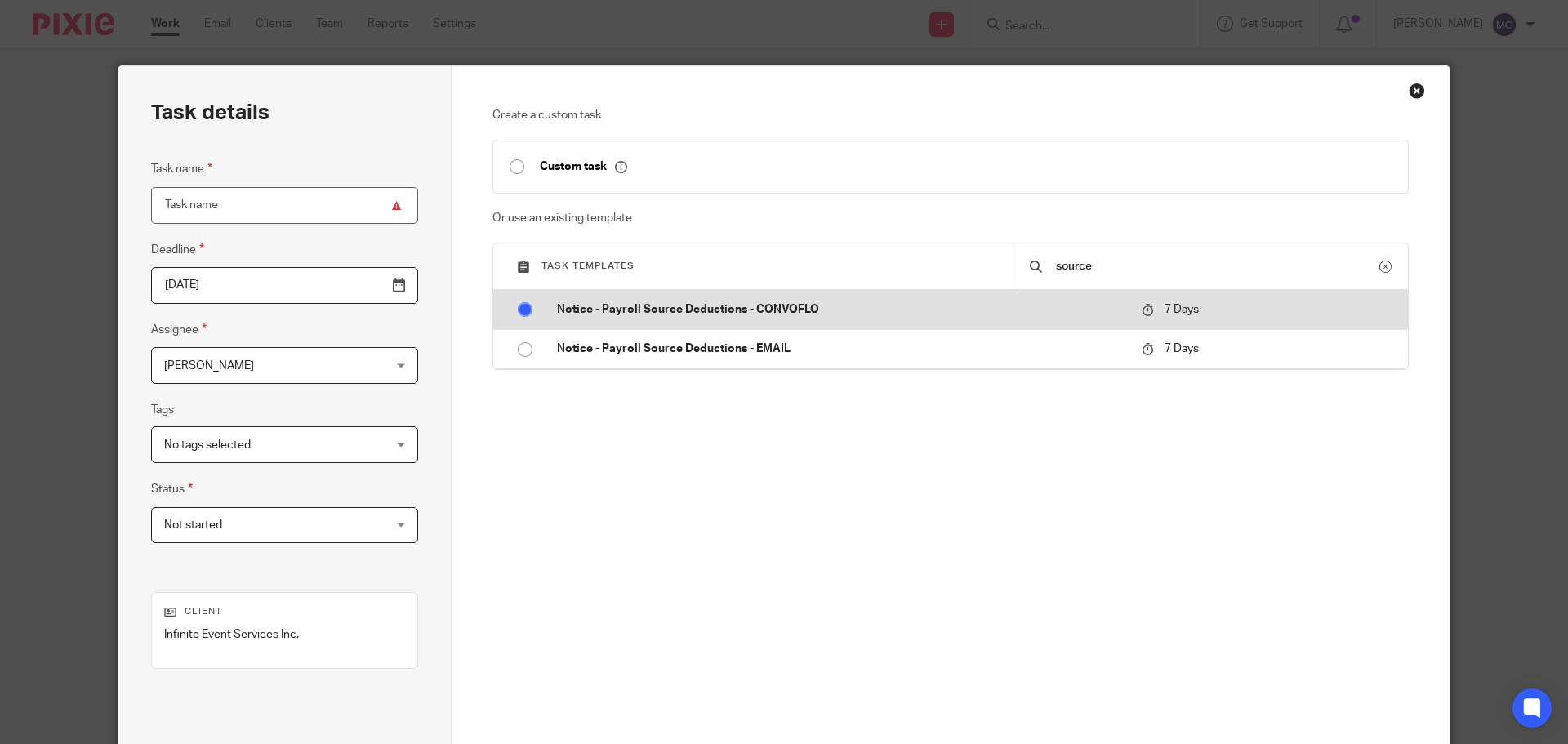
radio input "true"
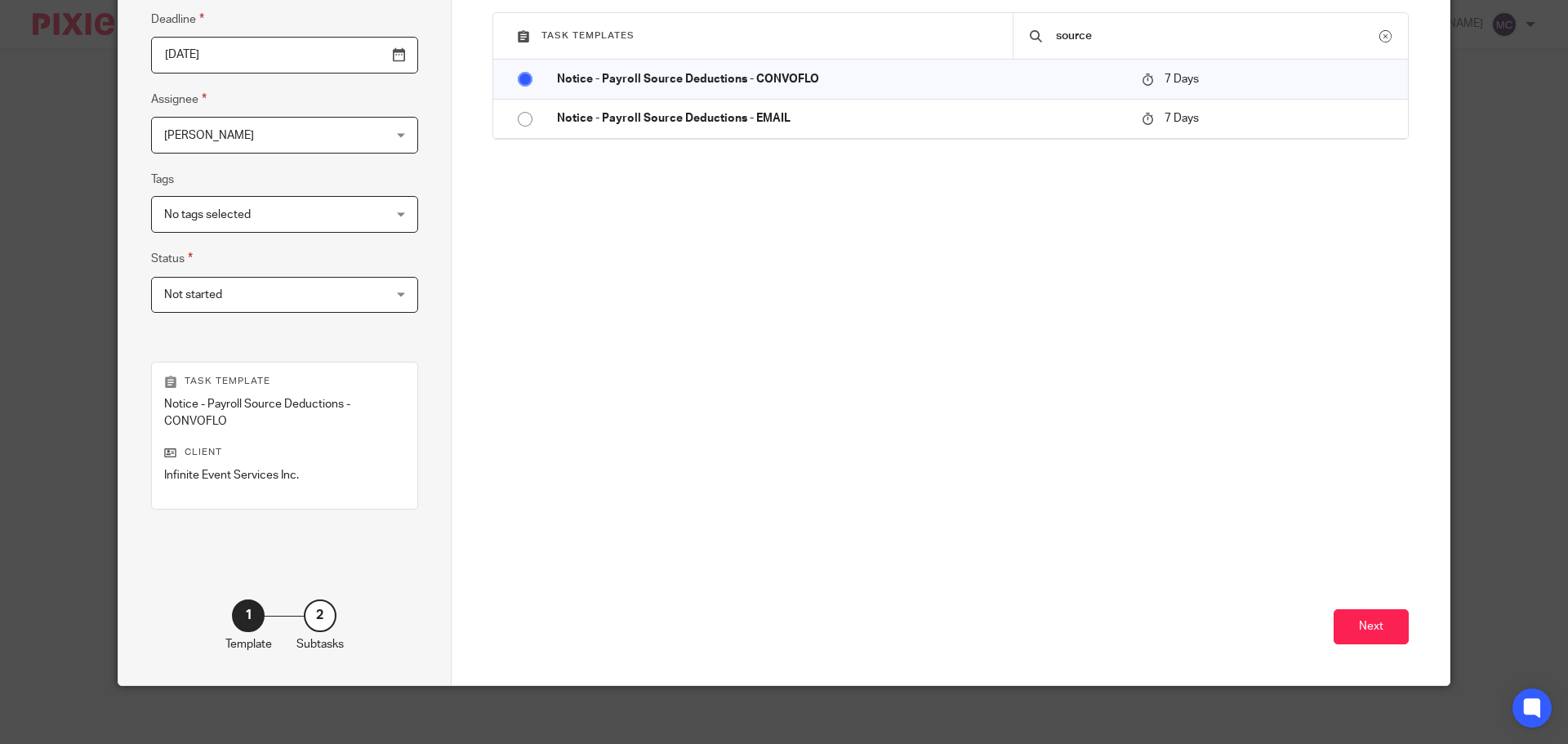
scroll to position [238, 0]
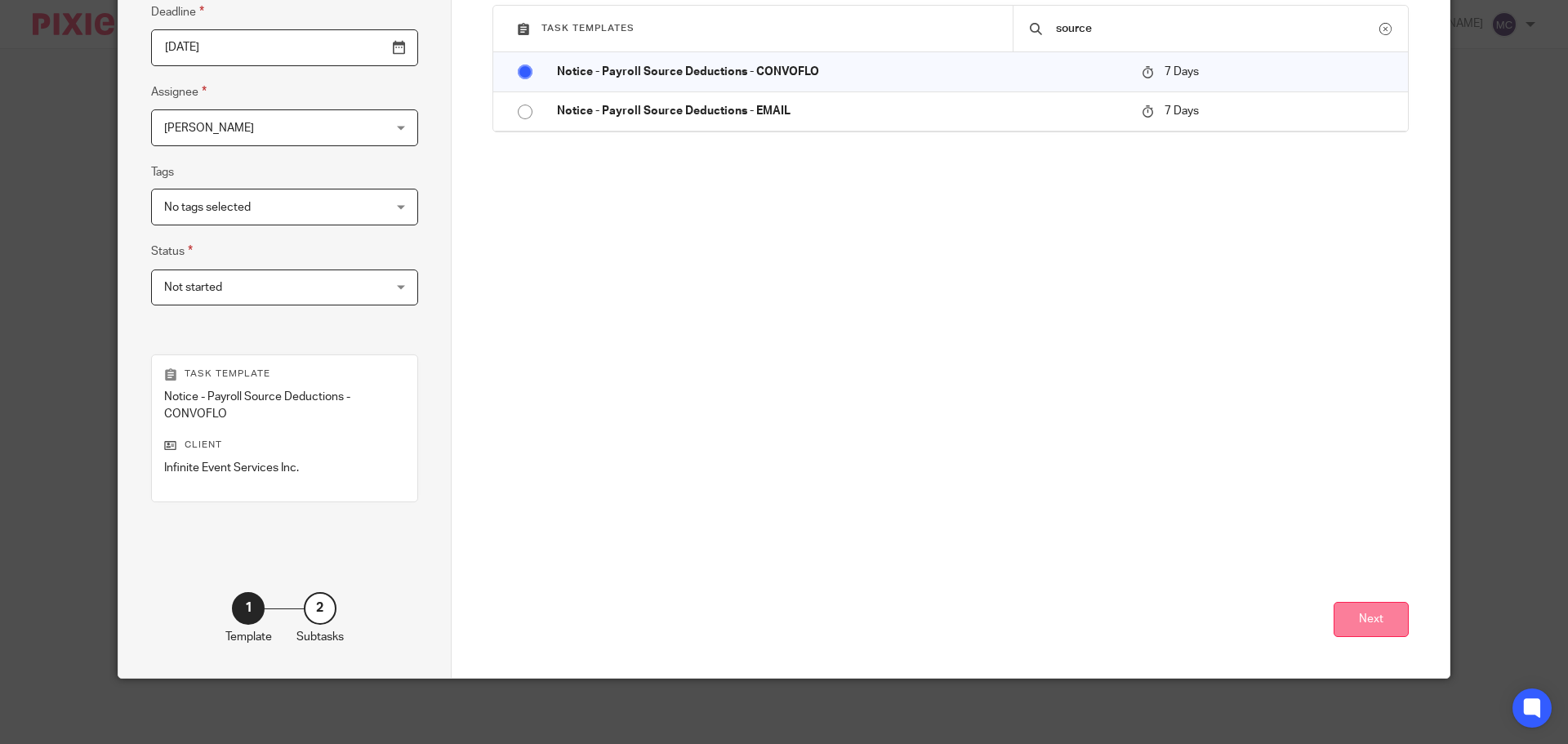
click at [1361, 606] on button "Next" at bounding box center [1371, 619] width 75 height 35
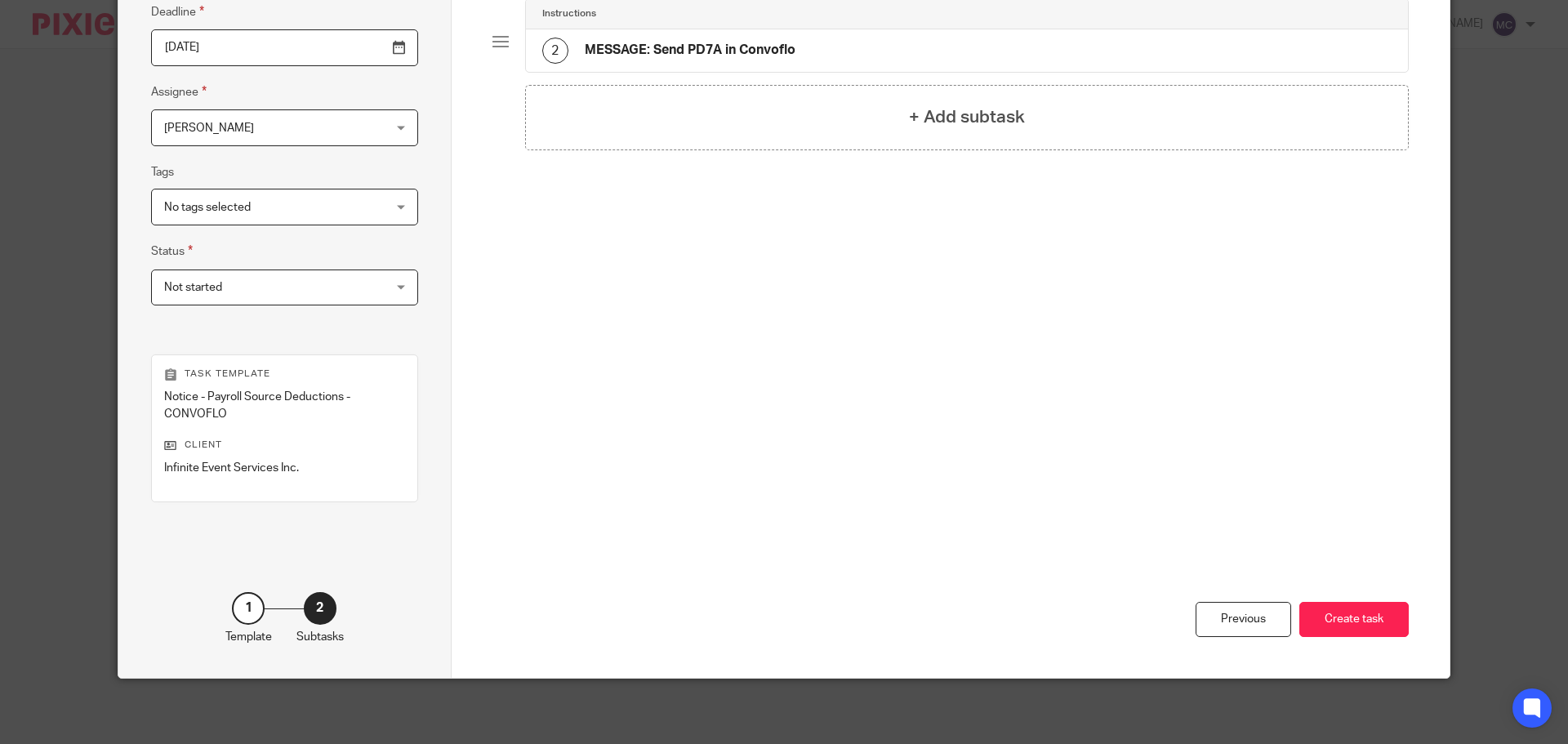
click at [1361, 606] on button "Create task" at bounding box center [1354, 619] width 110 height 35
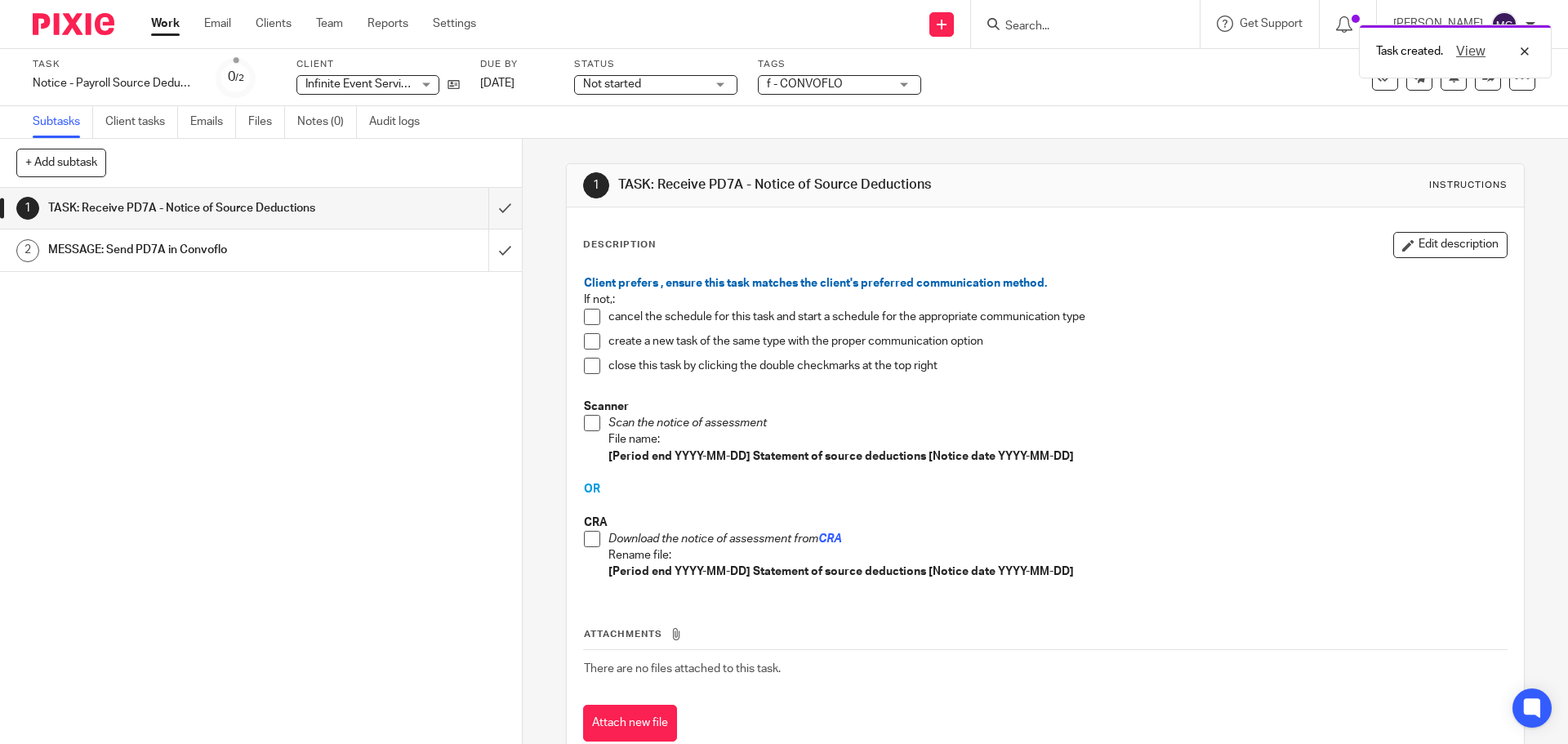
click at [586, 539] on span at bounding box center [592, 540] width 17 height 17
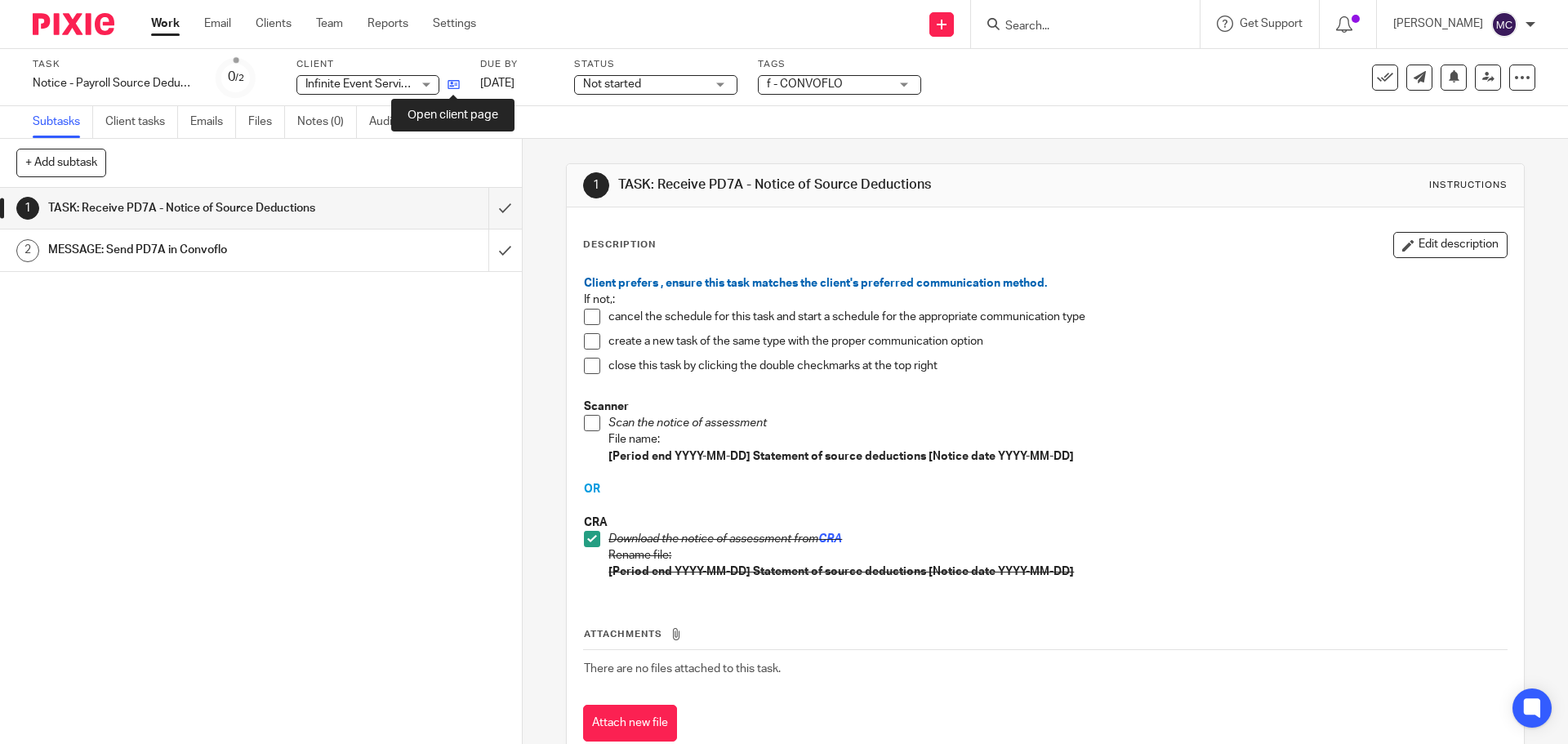
click at [454, 85] on icon at bounding box center [454, 84] width 12 height 12
click at [207, 550] on div "1 TASK: Receive PD7A - Notice of Source Deductions 2 MESSAGE: Send PD7A in Conv…" at bounding box center [261, 466] width 522 height 556
click at [316, 504] on div "1 TASK: Receive PD7A - Notice of Source Deductions 2 MESSAGE: Send PD7A in Conv…" at bounding box center [261, 466] width 522 height 556
click at [480, 208] on input "submit" at bounding box center [261, 208] width 522 height 41
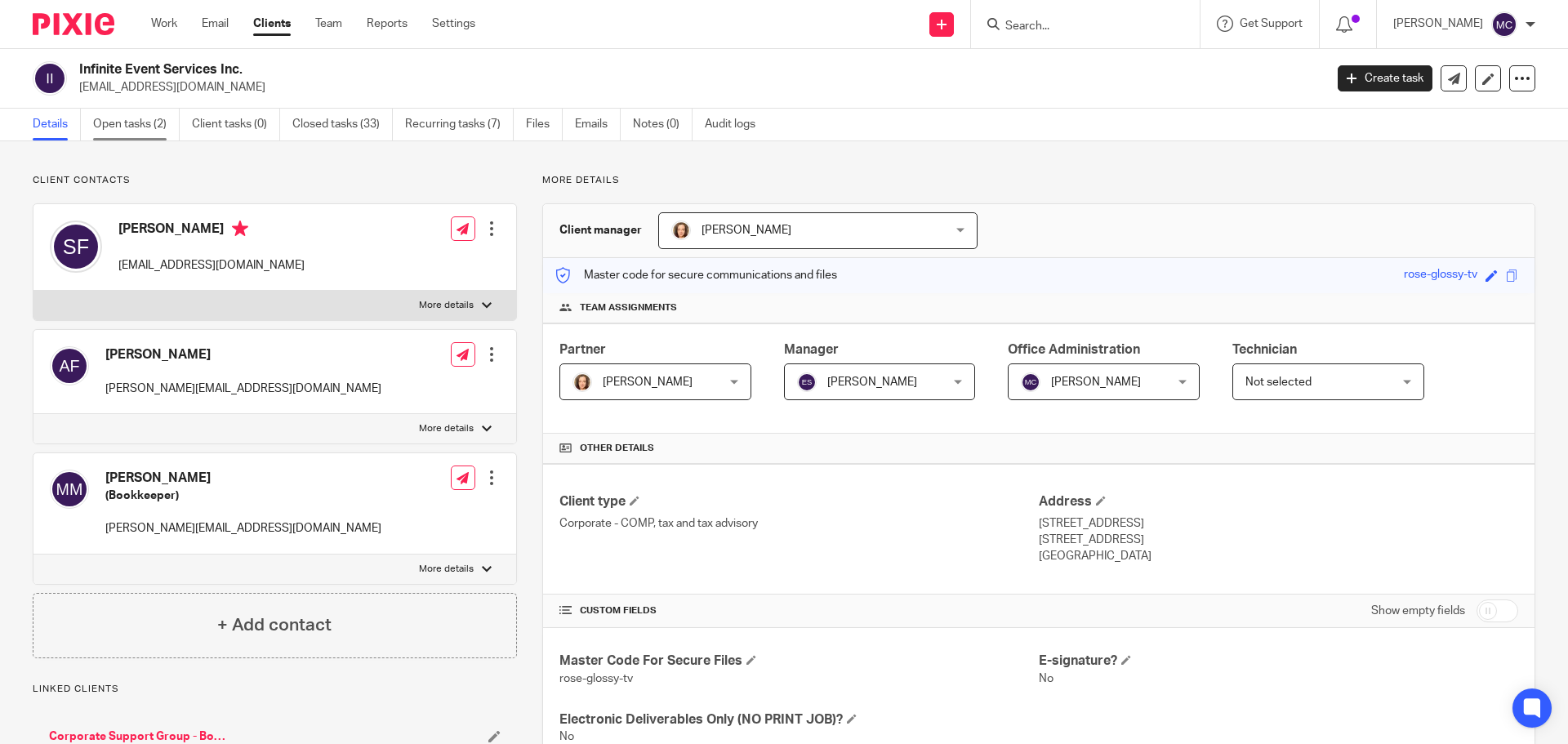
click at [159, 122] on link "Open tasks (2)" at bounding box center [136, 125] width 86 height 32
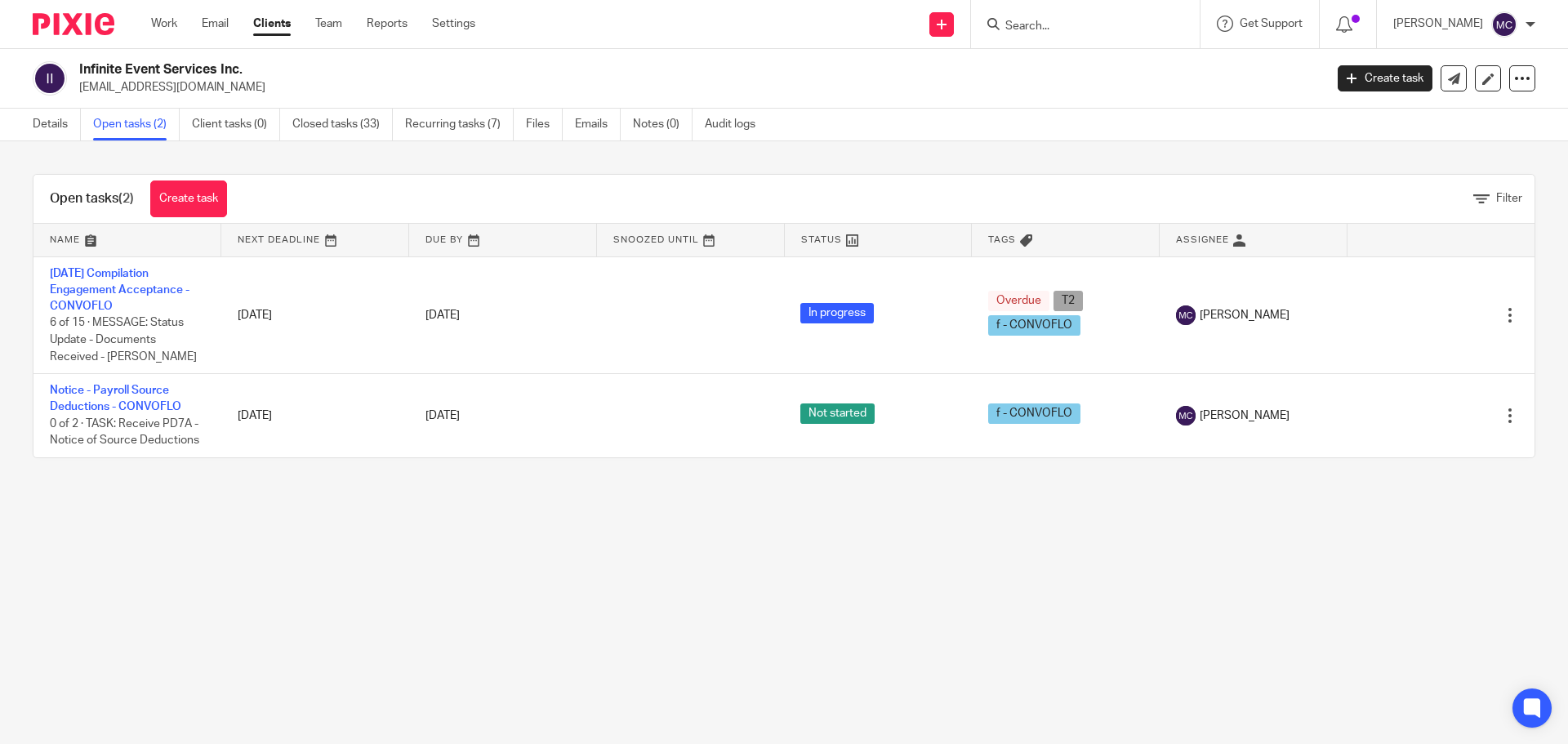
click at [437, 636] on main "Infinite Event Services Inc. info@infiniteeventservices.com Create task Export …" at bounding box center [784, 372] width 1568 height 744
click at [1376, 75] on link "Create task" at bounding box center [1385, 78] width 95 height 26
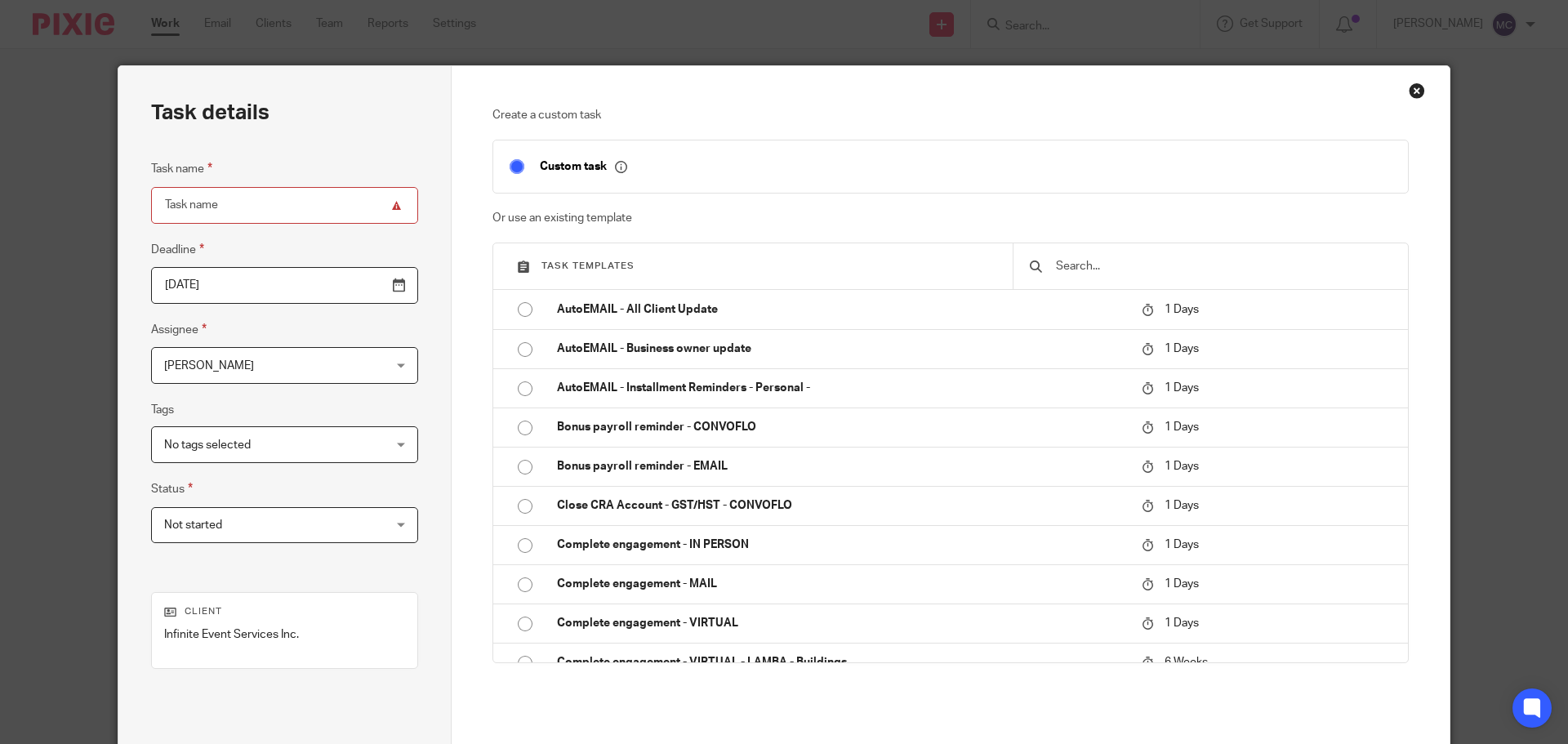
click at [1210, 261] on input "text" at bounding box center [1223, 267] width 337 height 18
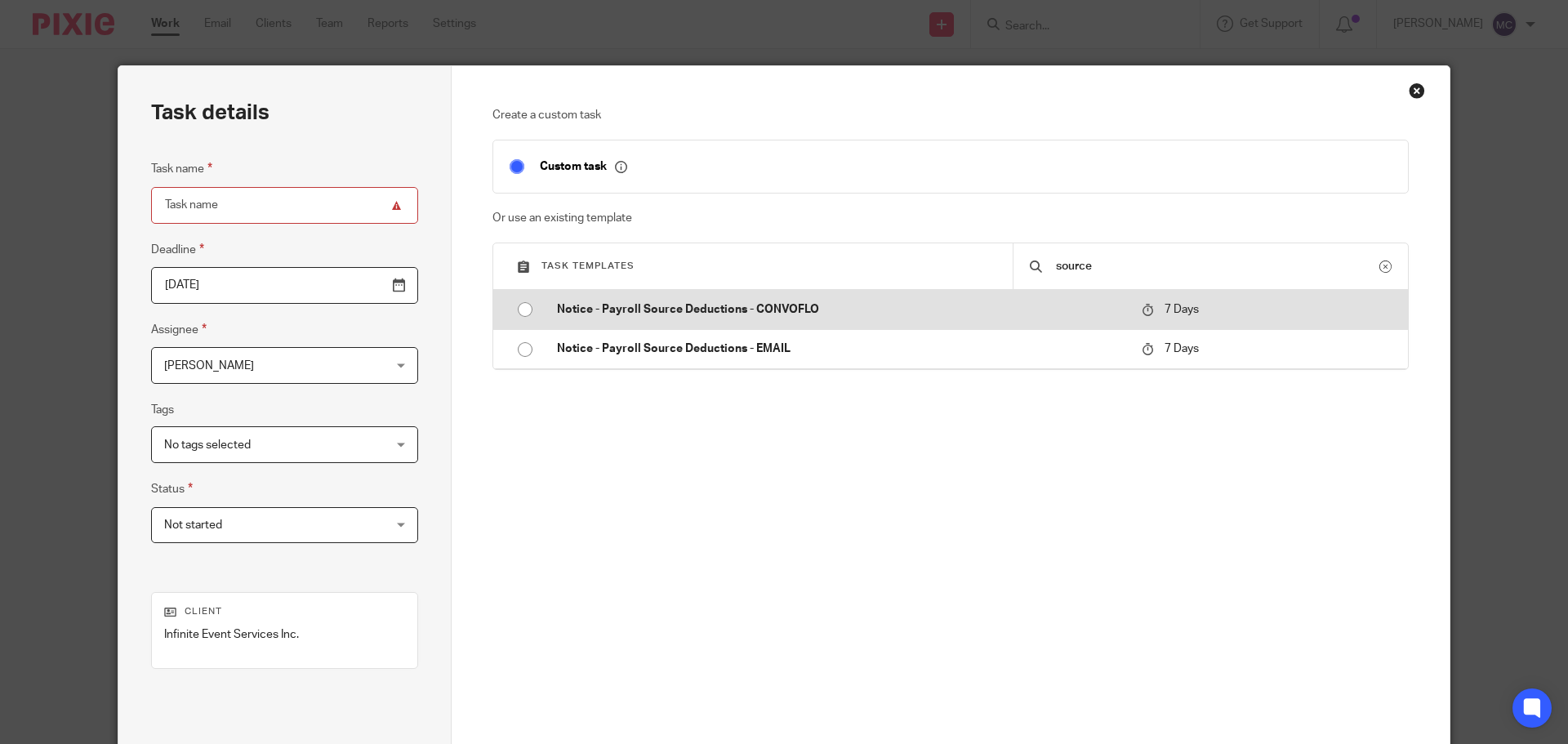
type input "source"
click at [821, 305] on p "Notice - Payroll Source Deductions - CONVOFLO" at bounding box center [841, 310] width 568 height 17
type input "2025-09-25"
type input "Notice - Payroll Source Deductions - CONVOFLO"
checkbox input "false"
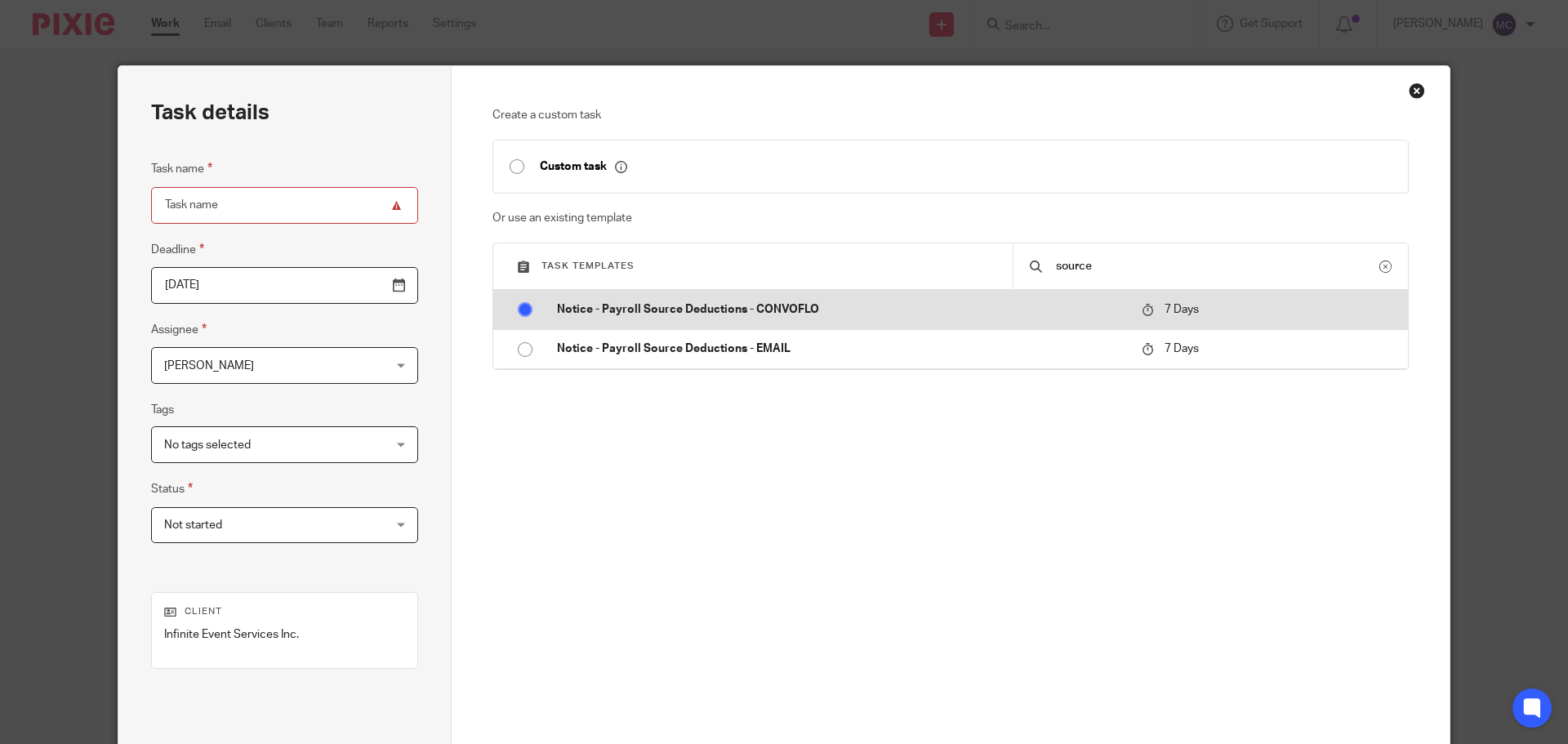
radio input "true"
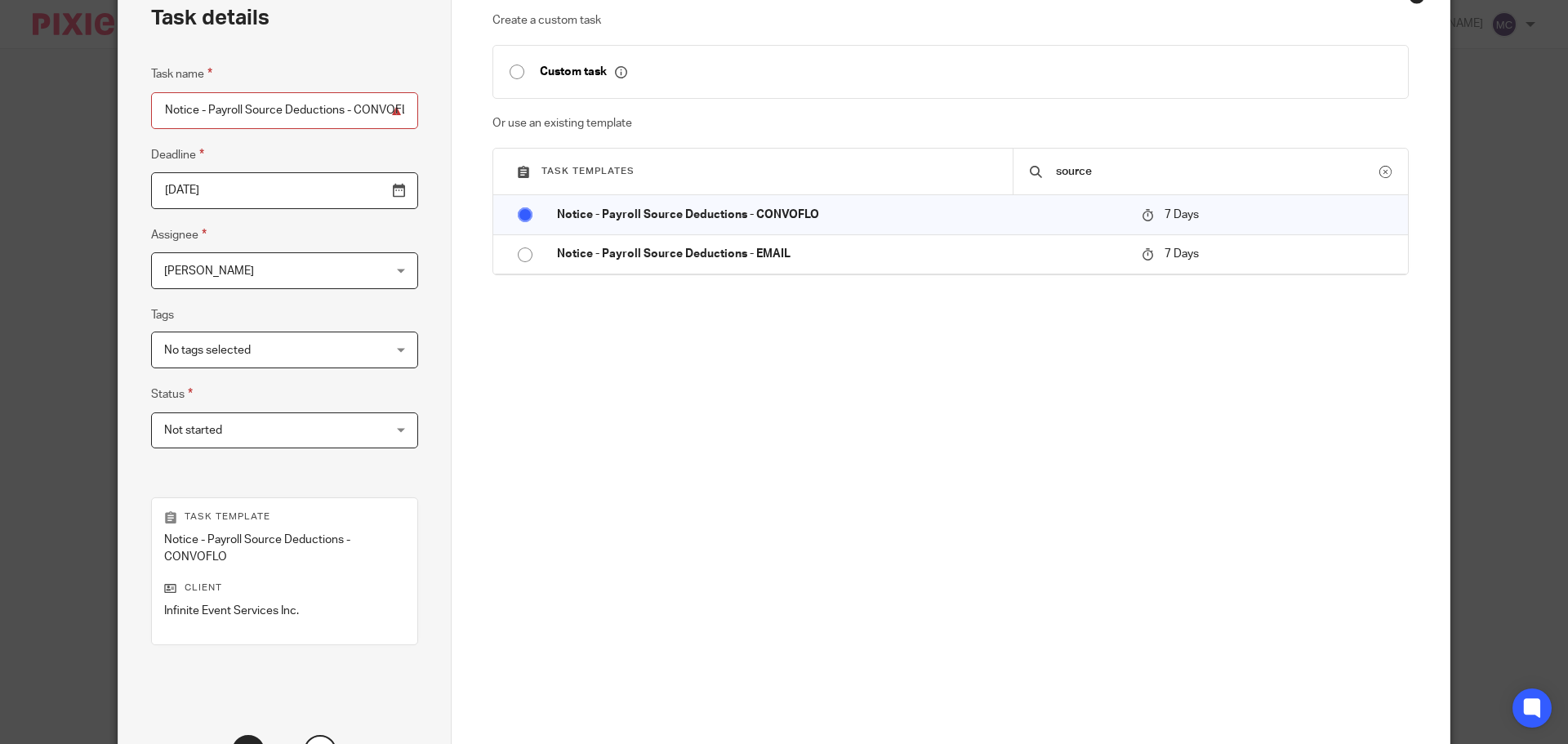
scroll to position [238, 0]
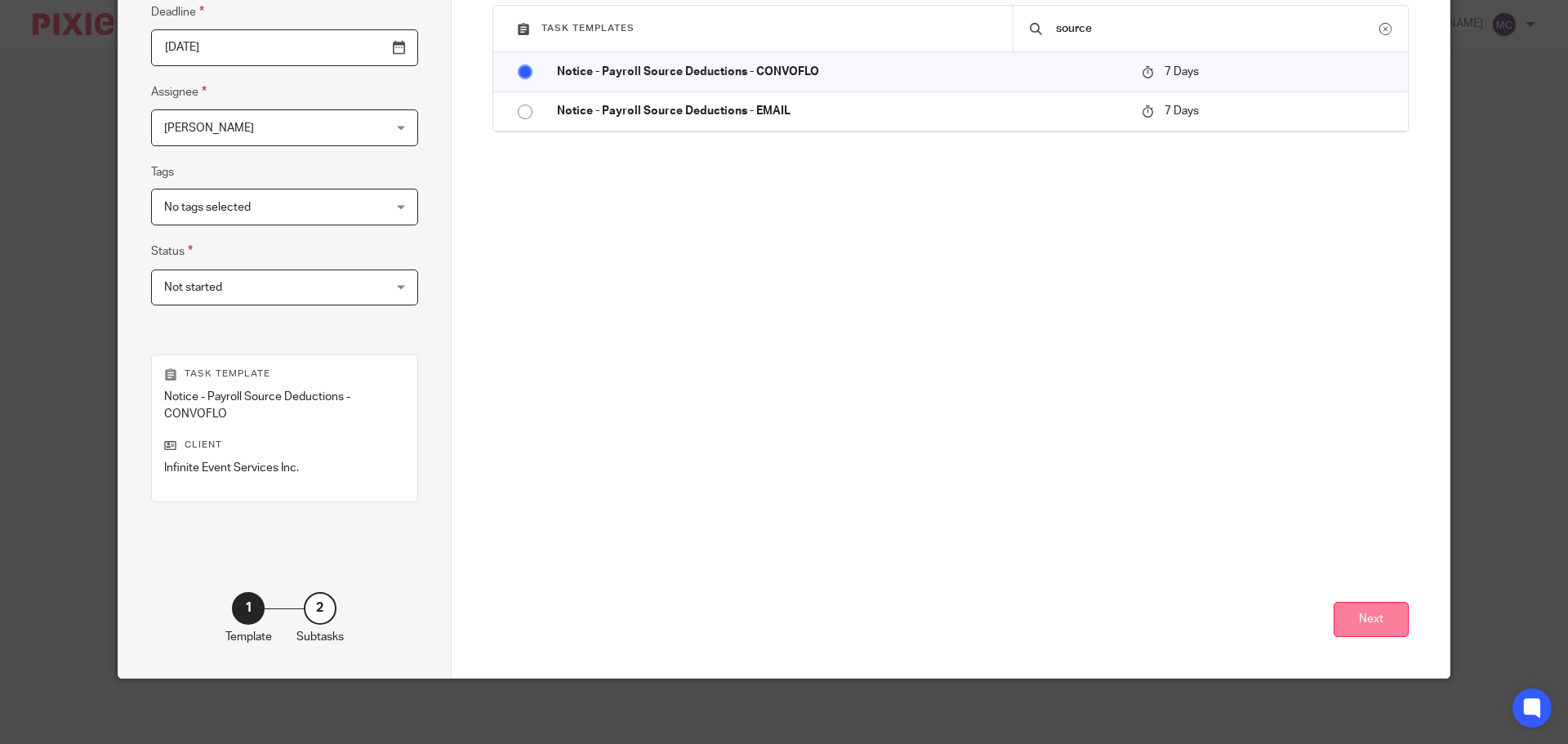
click at [1354, 609] on button "Next" at bounding box center [1371, 619] width 75 height 35
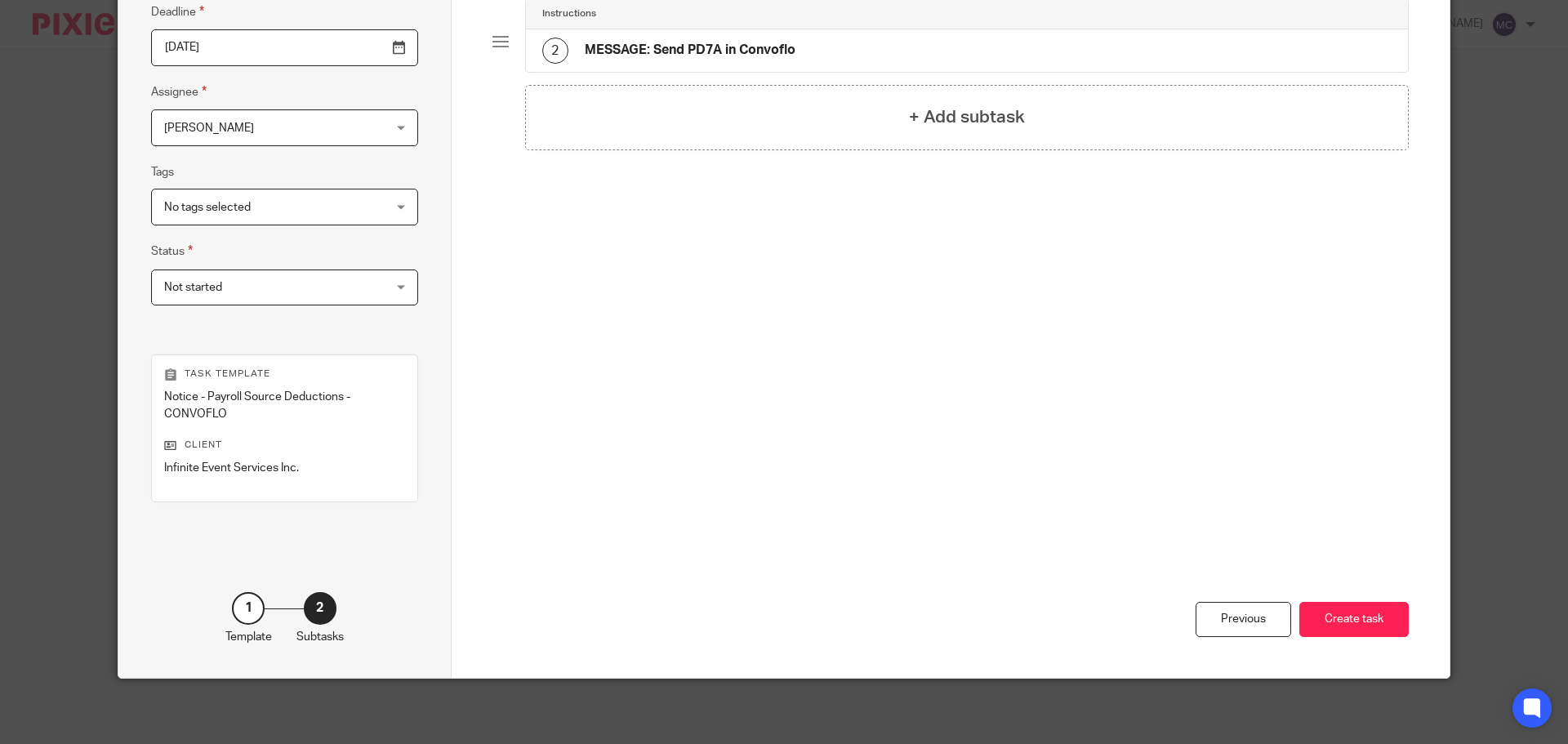
click at [1354, 609] on button "Create task" at bounding box center [1354, 619] width 110 height 35
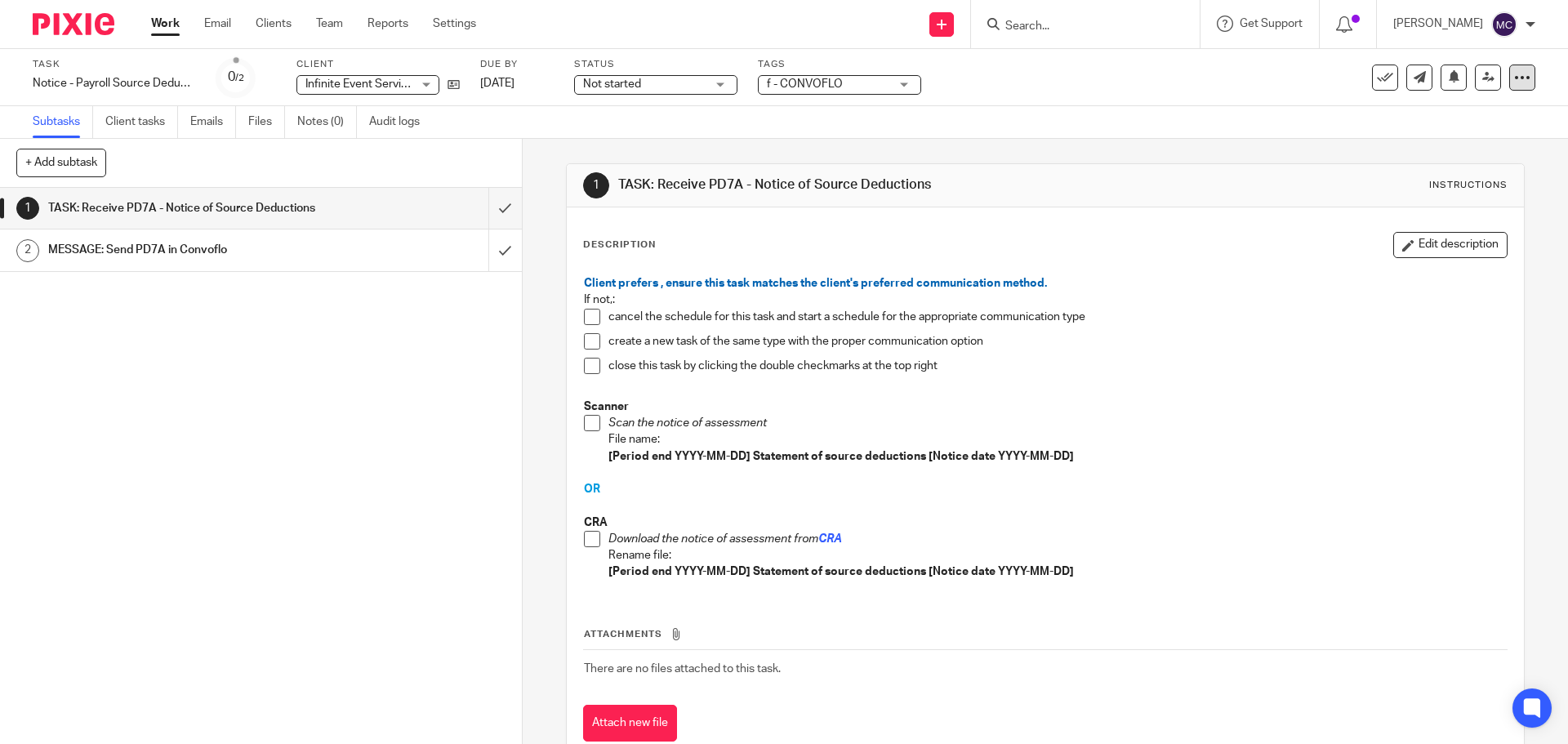
click at [1514, 73] on icon at bounding box center [1522, 78] width 17 height 17
click at [1438, 209] on span "Delete" at bounding box center [1423, 214] width 34 height 12
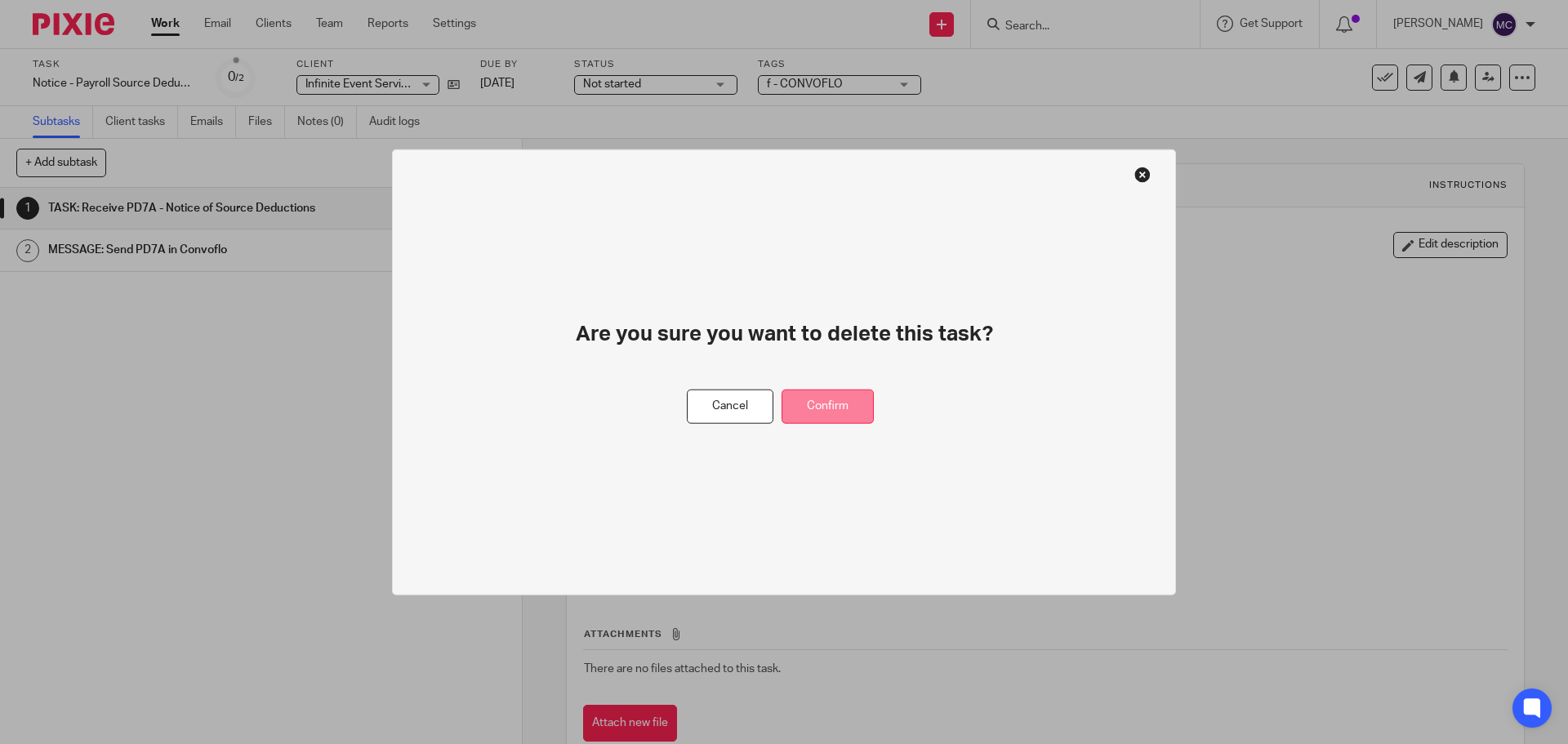
click at [817, 410] on button "Confirm" at bounding box center [828, 406] width 92 height 35
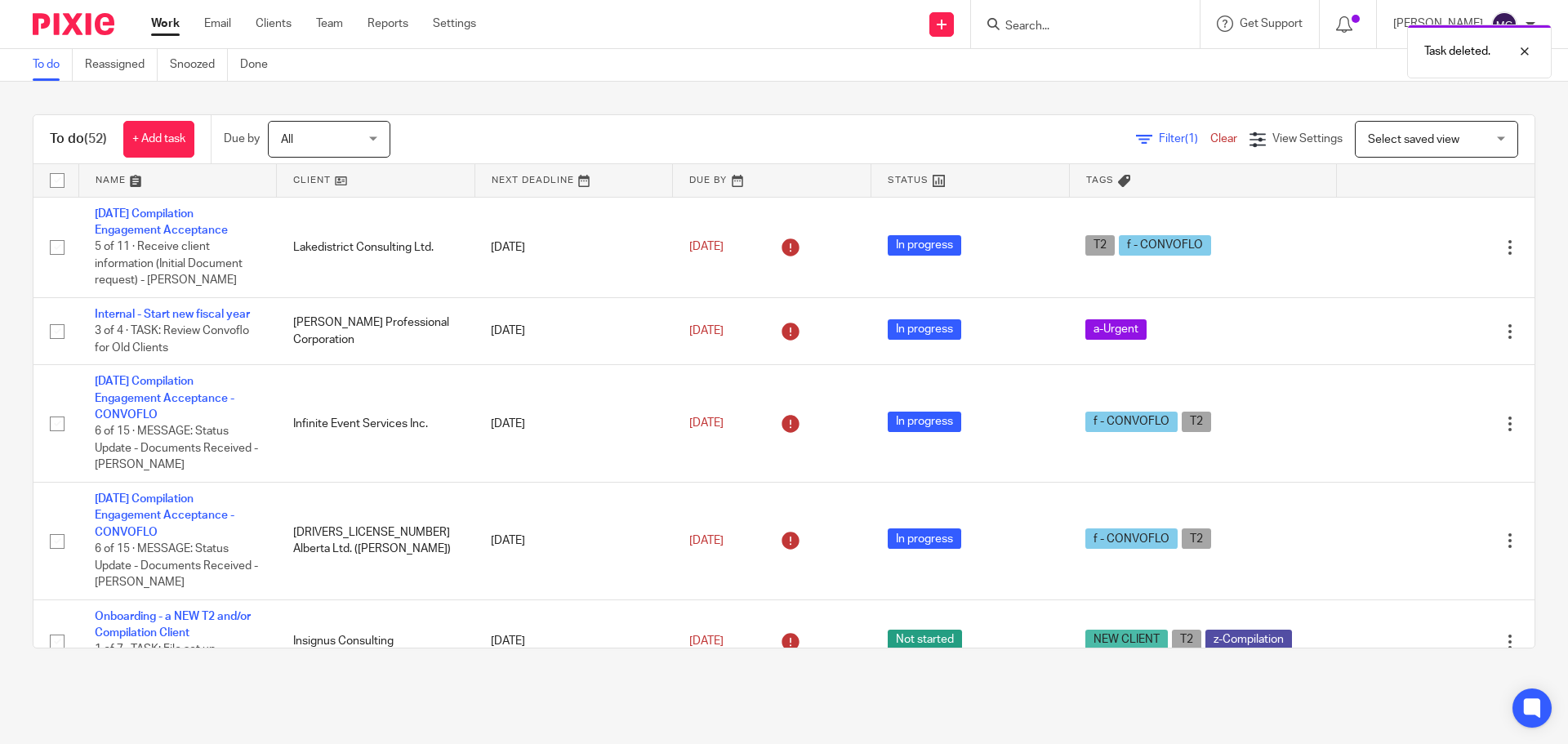
click at [1084, 28] on div "Task deleted." at bounding box center [1168, 47] width 768 height 62
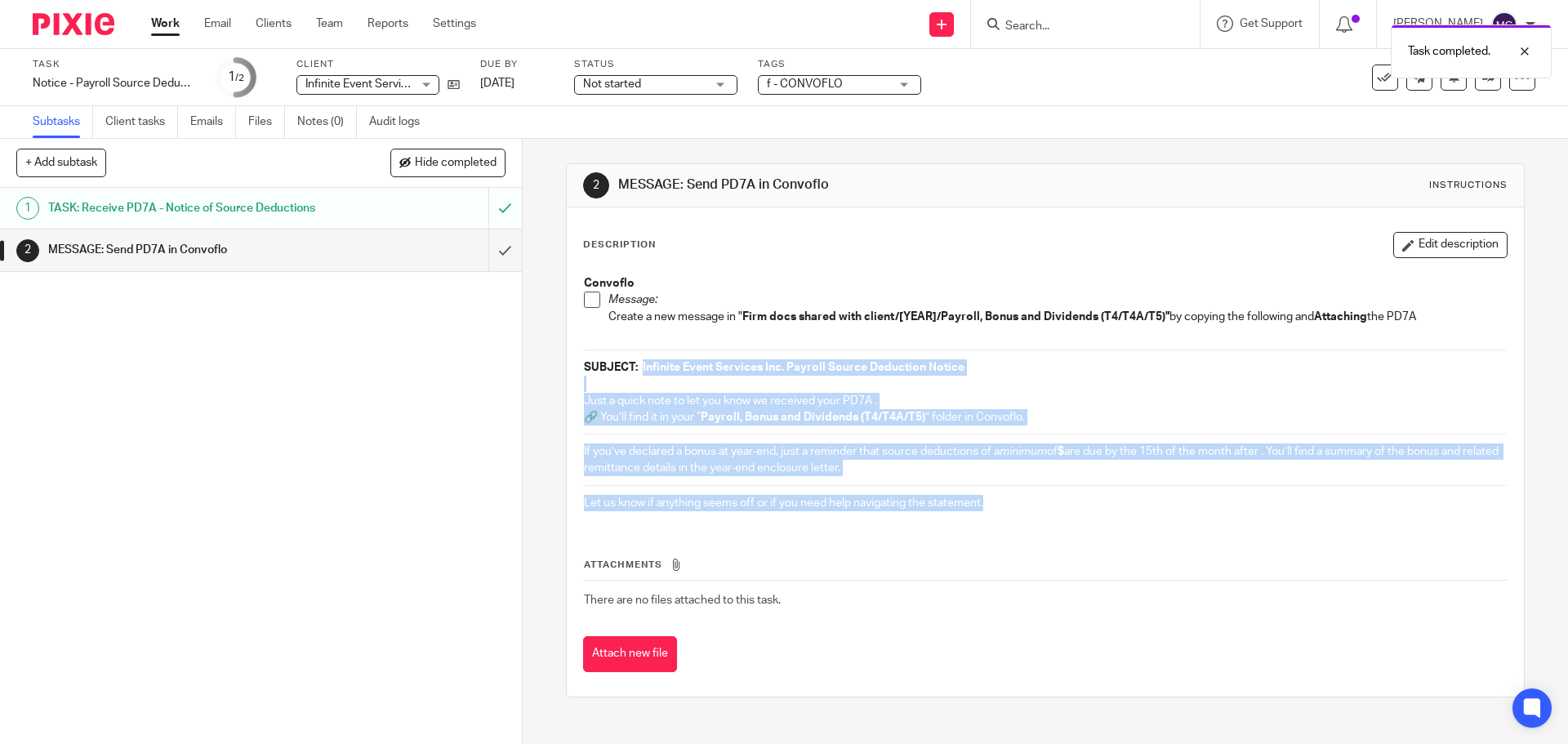
drag, startPoint x: 637, startPoint y: 365, endPoint x: 1005, endPoint y: 506, distance: 394.1
click at [1005, 506] on div "Convoflo Message: Create a new message in " Firm docs shared with client/[YEAR]…" at bounding box center [1045, 395] width 938 height 257
copy div "Infinite Event Services Inc. Payroll Source Deduction Notice Just a quick note …"
click at [588, 299] on span at bounding box center [592, 300] width 17 height 17
click at [488, 253] on input "submit" at bounding box center [261, 249] width 522 height 41
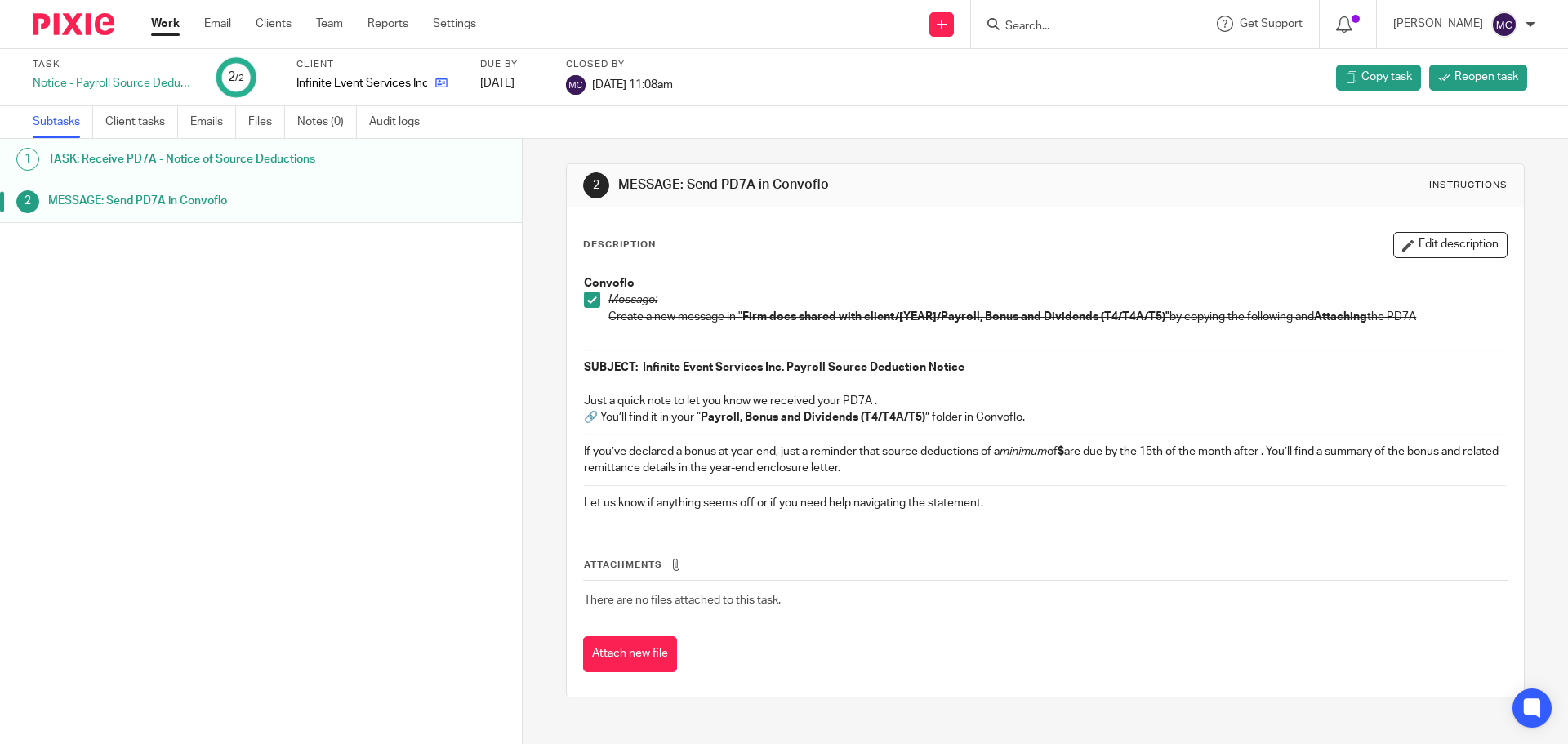
click at [433, 81] on link at bounding box center [437, 83] width 21 height 17
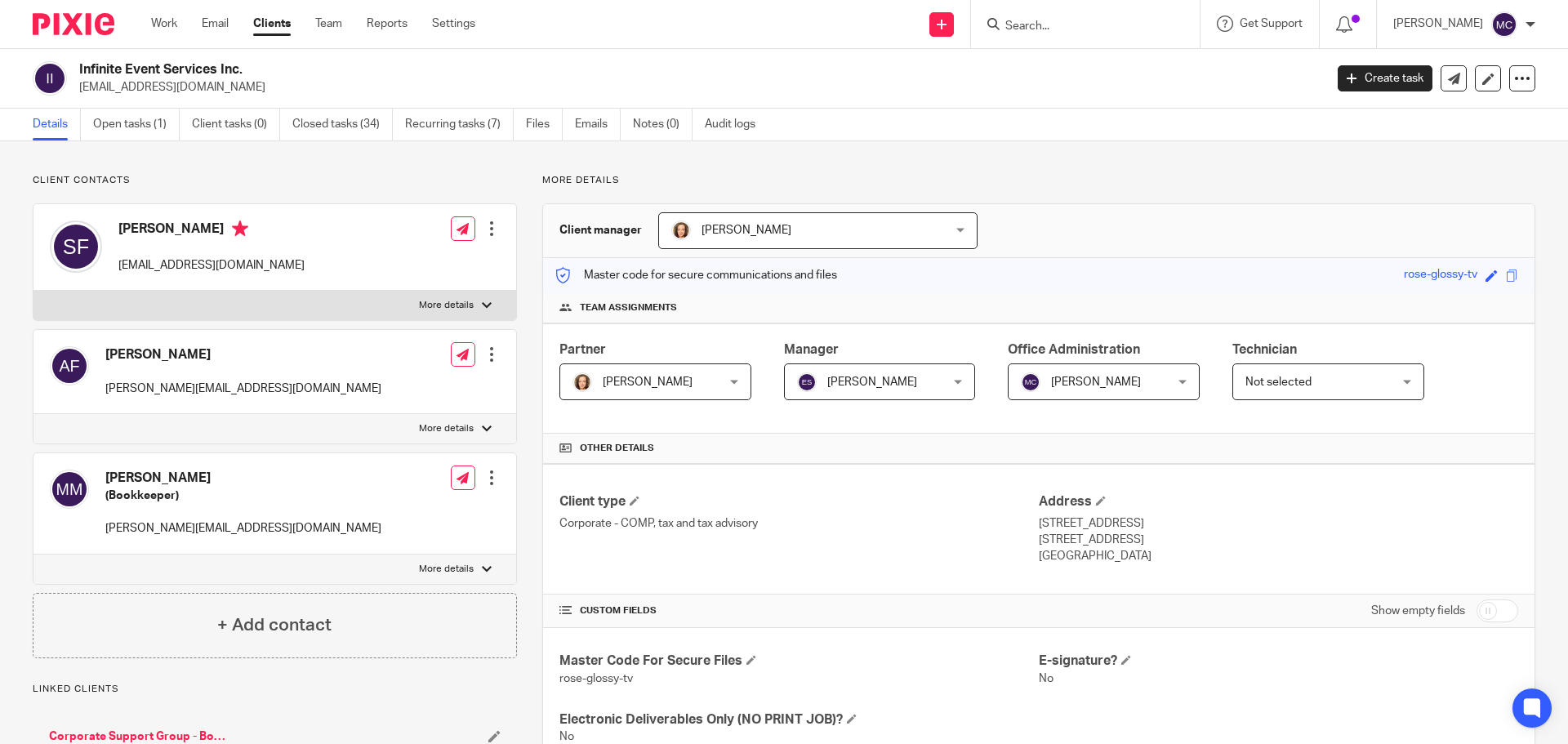
click at [1386, 77] on link "Create task" at bounding box center [1385, 78] width 95 height 26
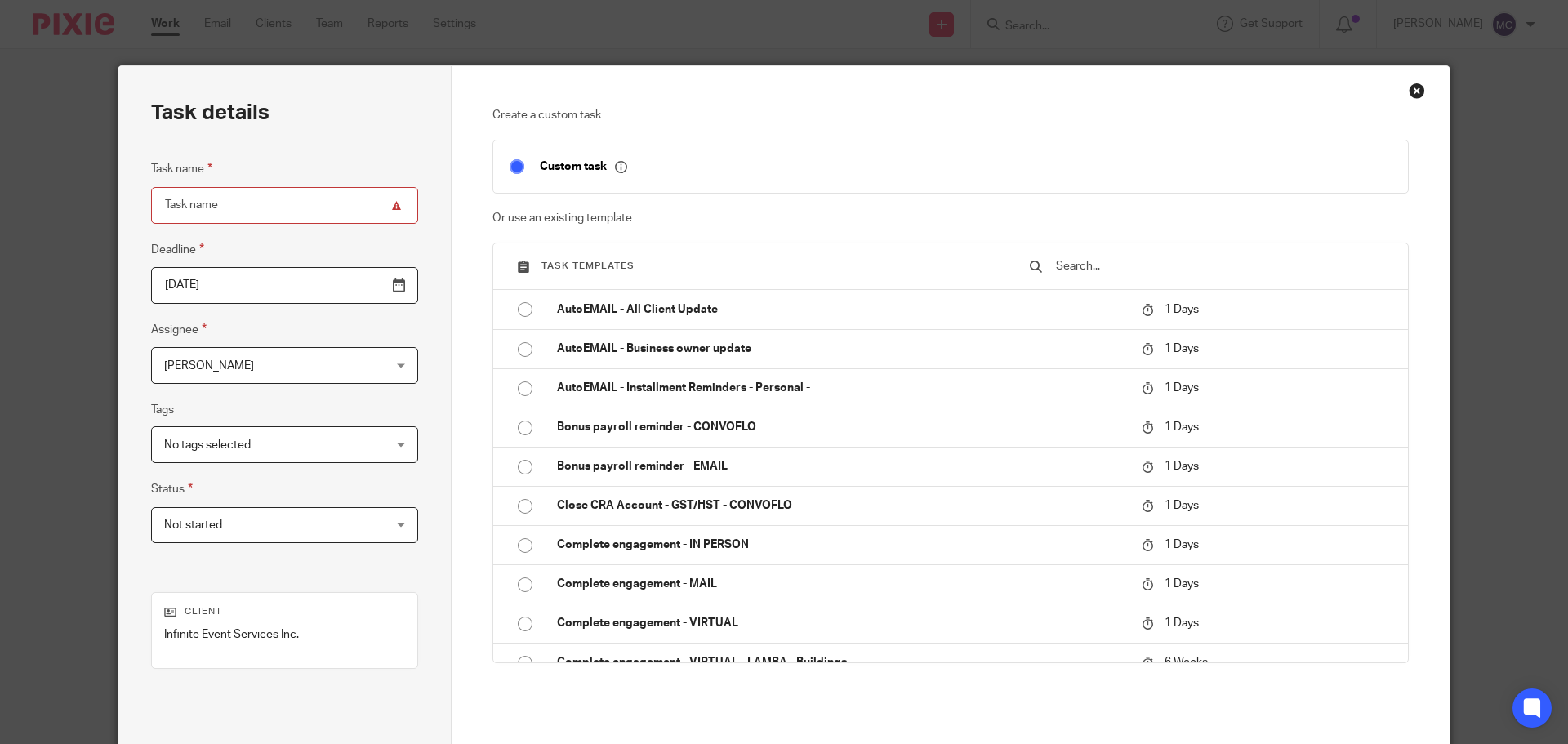
click at [1101, 262] on input "text" at bounding box center [1223, 267] width 337 height 18
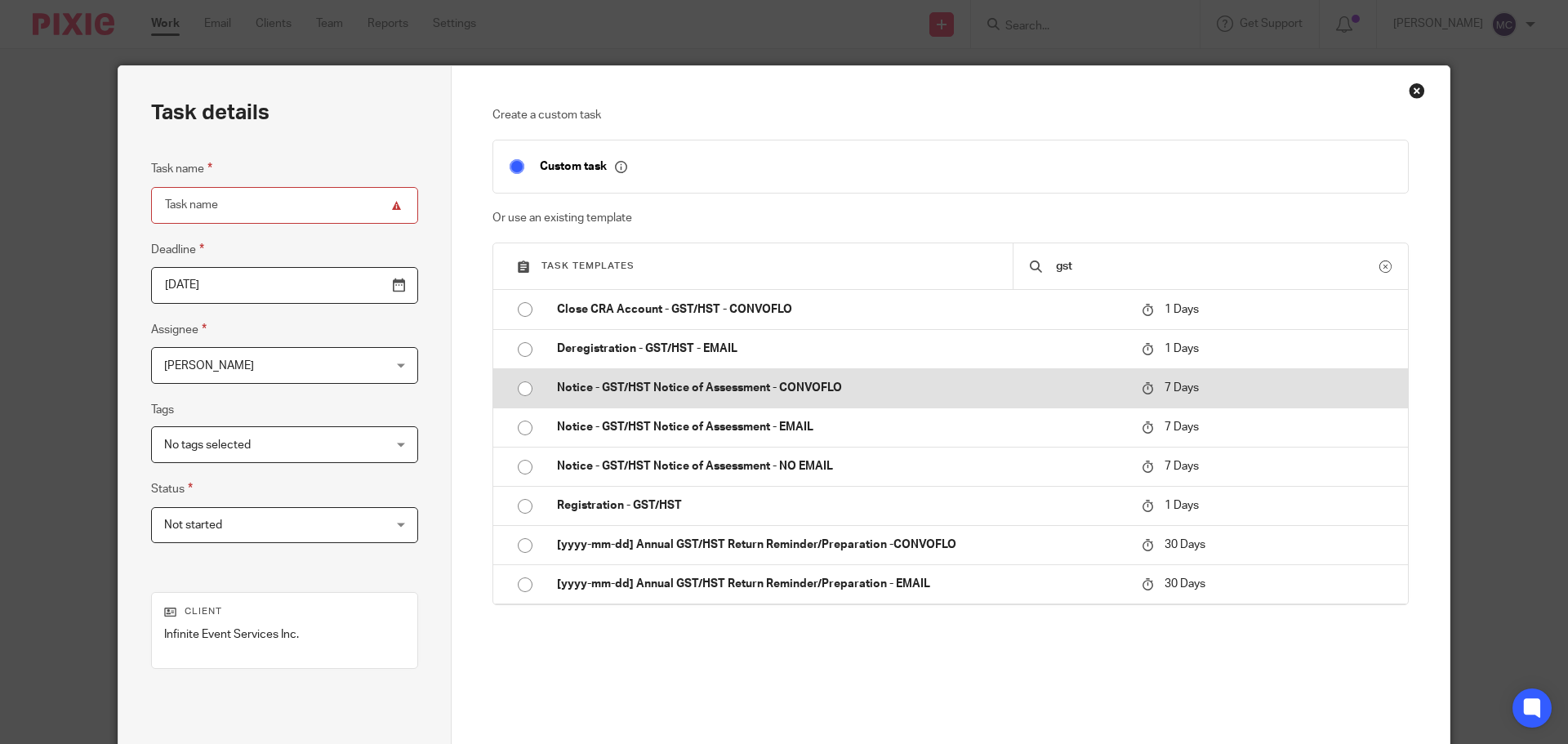
type input "gst"
click at [819, 387] on p "Notice - GST/HST Notice of Assessment - CONVOFLO" at bounding box center [841, 388] width 568 height 17
type input "2025-09-25"
type input "Notice - GST/HST Notice of Assessment - CONVOFLO"
checkbox input "false"
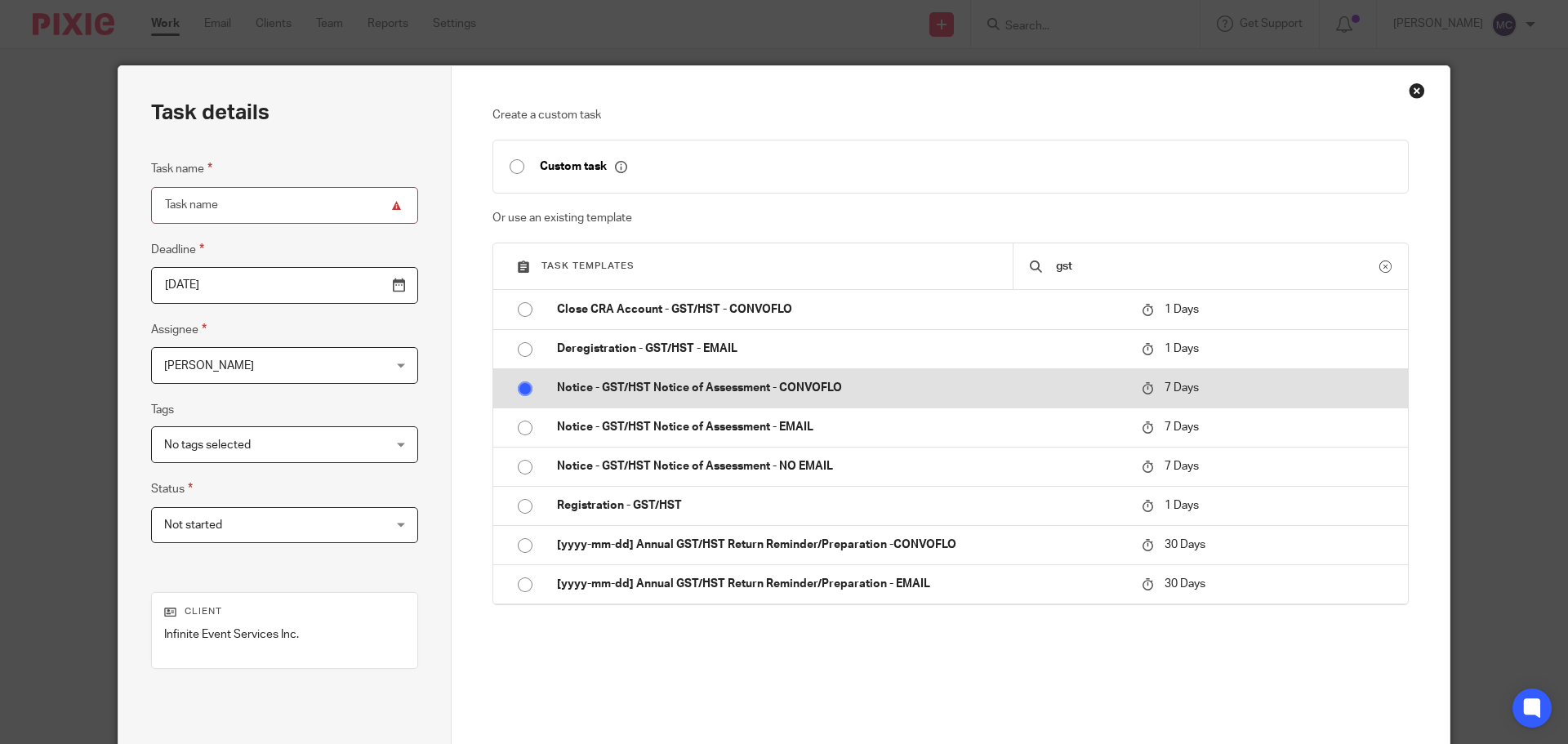
radio input "true"
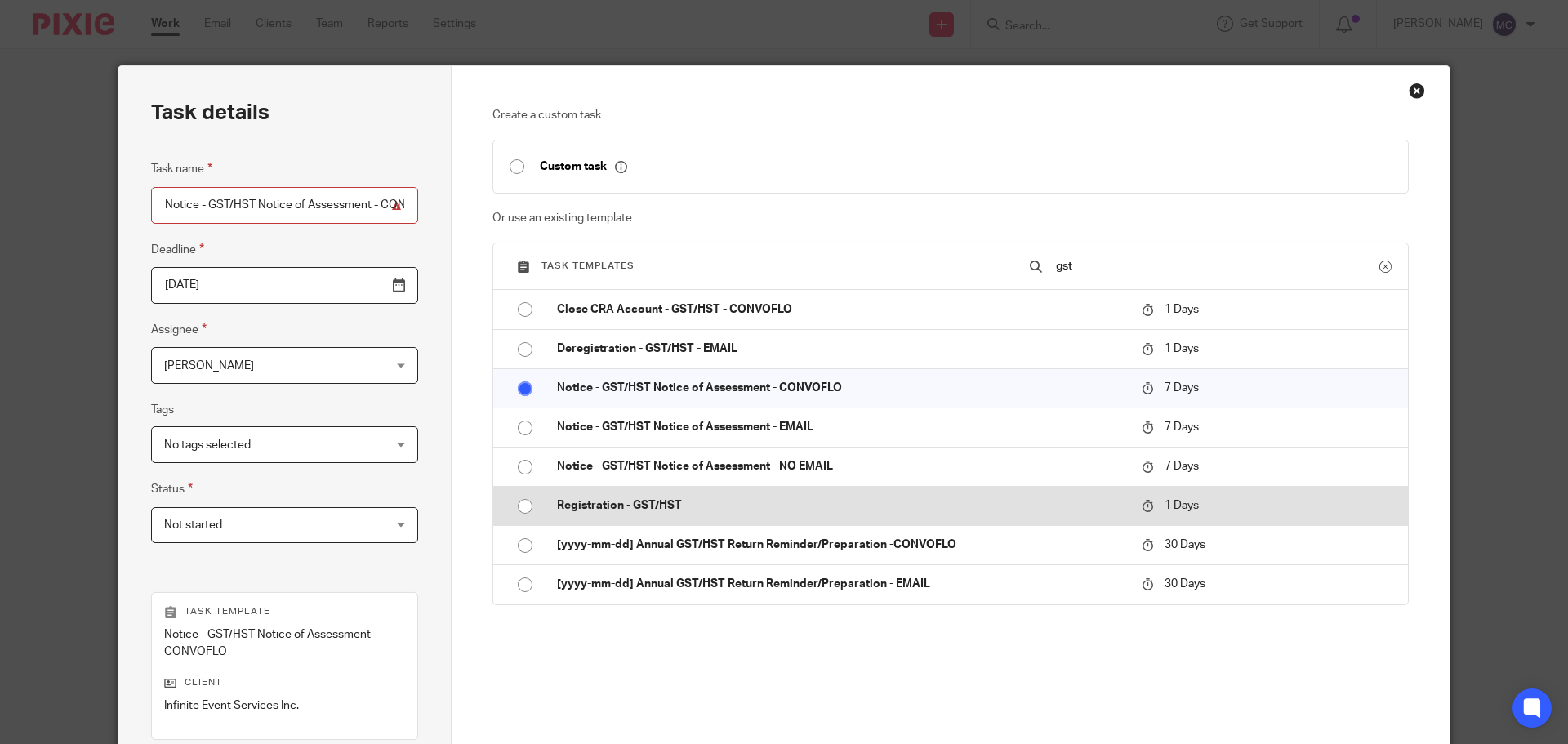
scroll to position [238, 0]
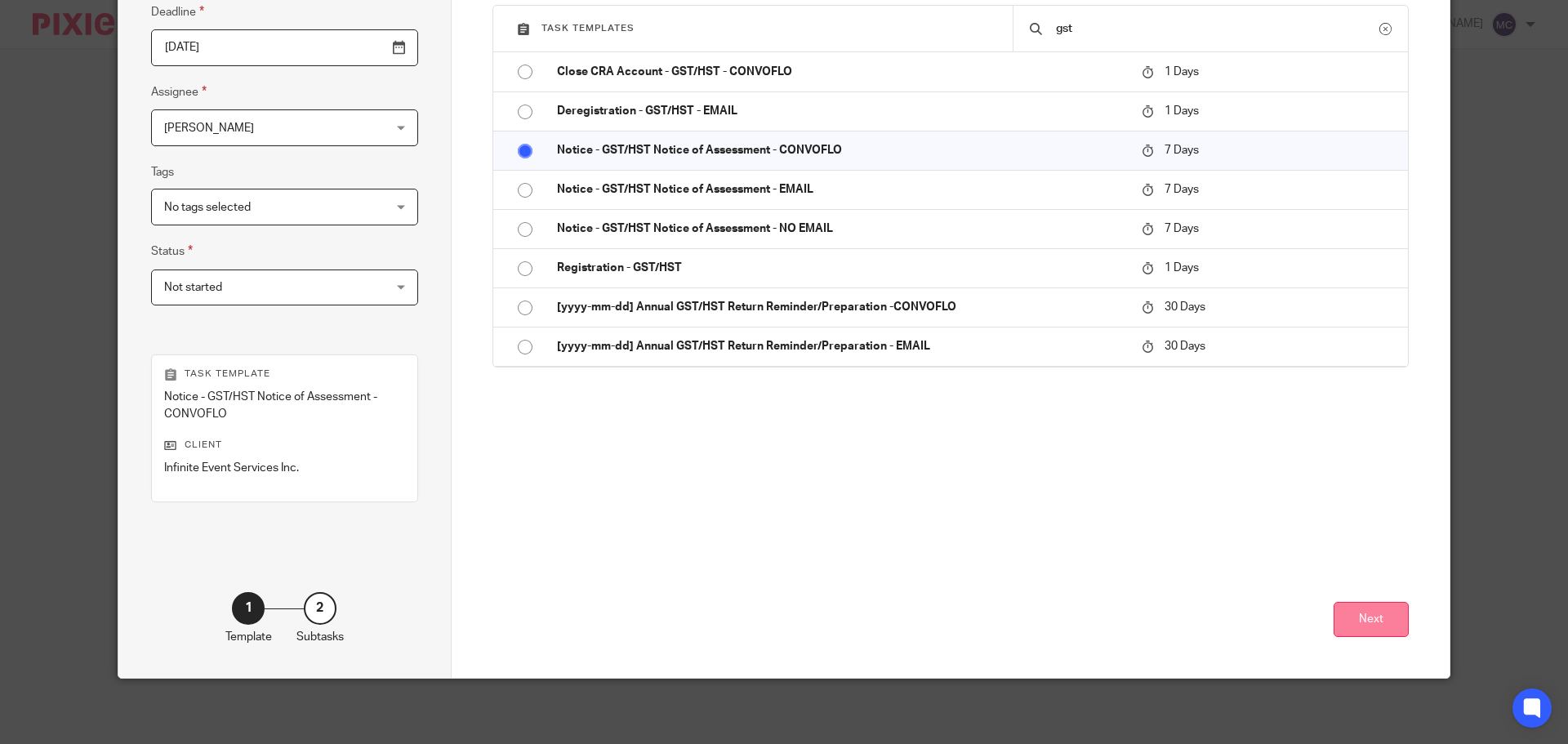
click at [1382, 628] on button "Next" at bounding box center [1371, 619] width 75 height 35
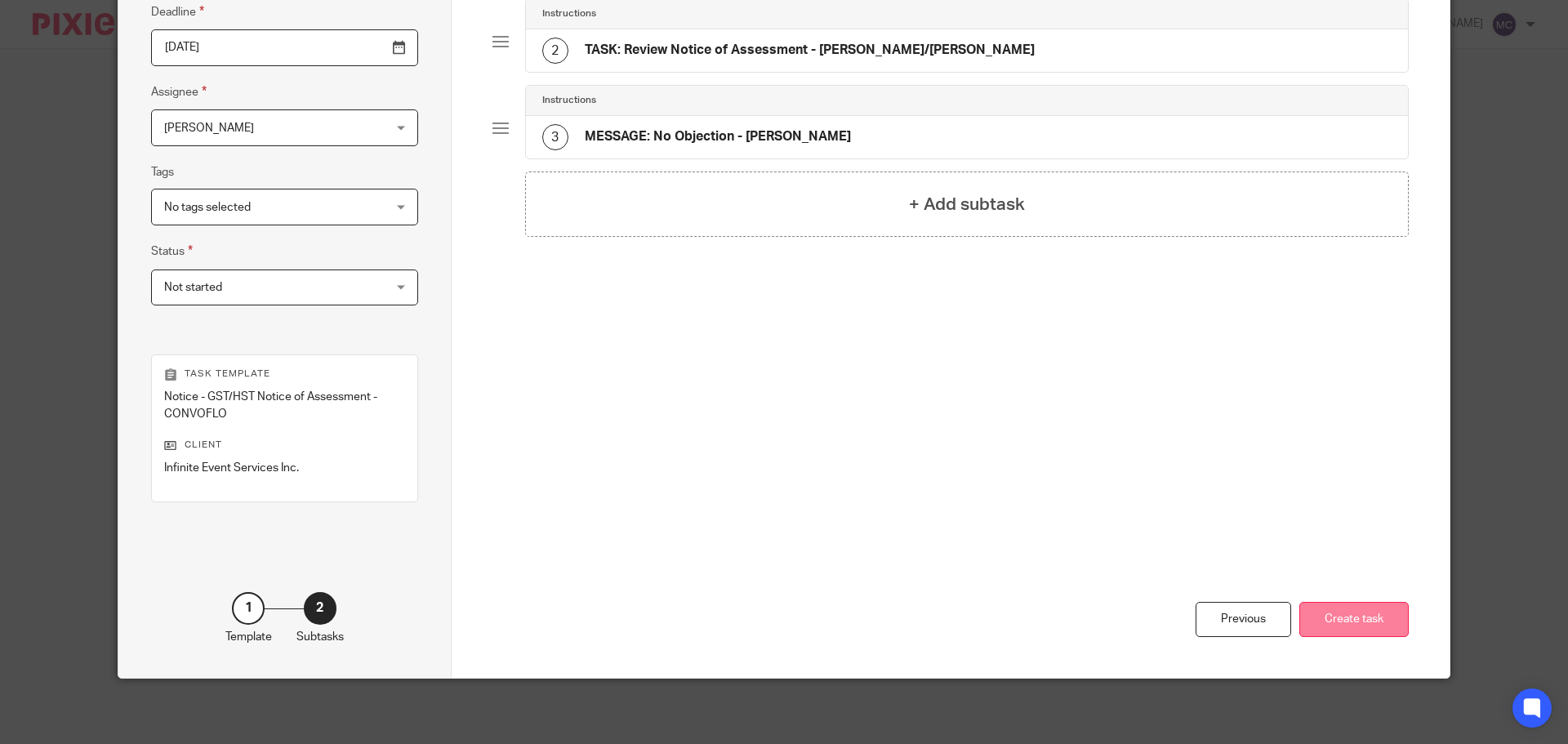
click at [1379, 628] on button "Create task" at bounding box center [1354, 619] width 110 height 35
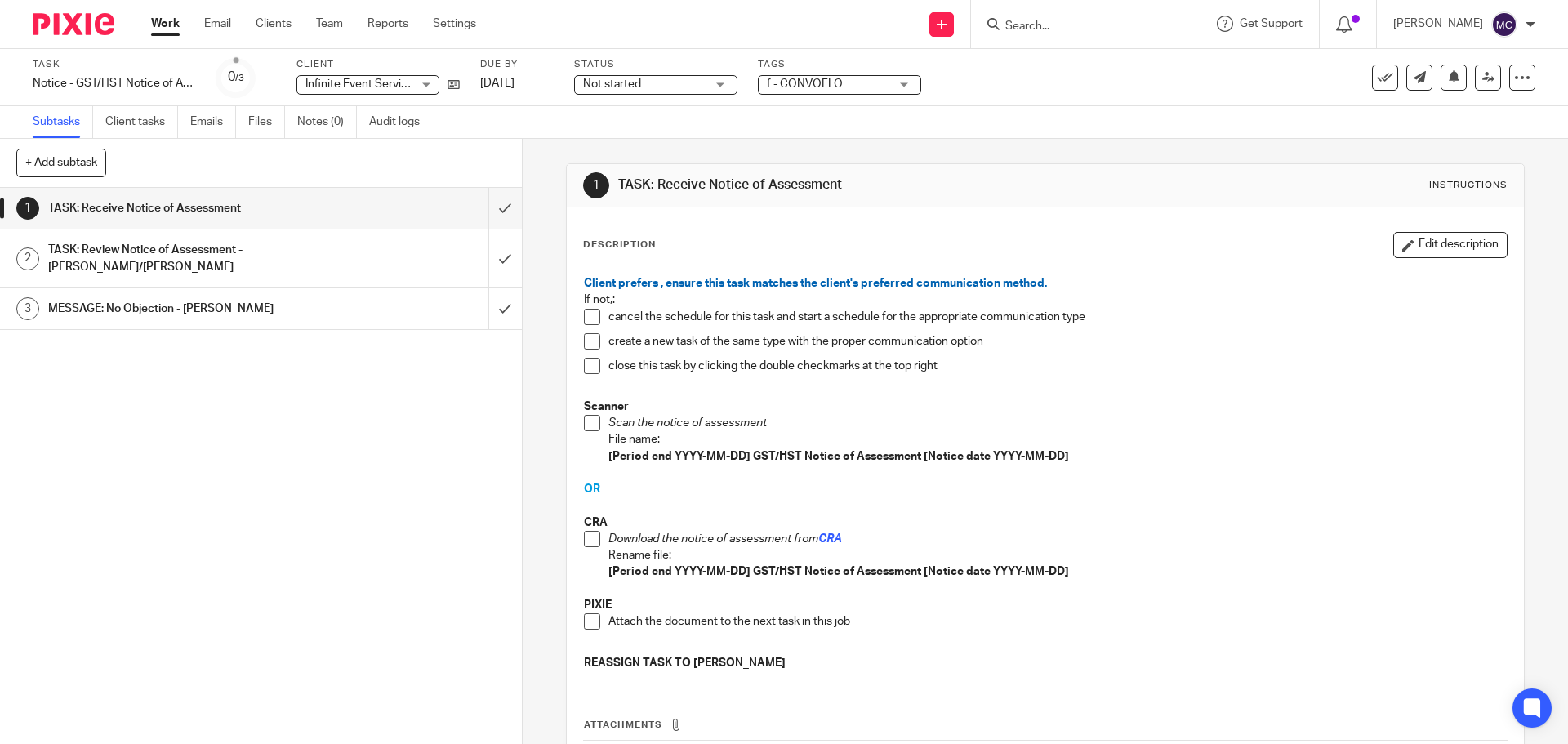
click at [585, 532] on span at bounding box center [592, 540] width 17 height 17
click at [589, 628] on span at bounding box center [592, 622] width 17 height 17
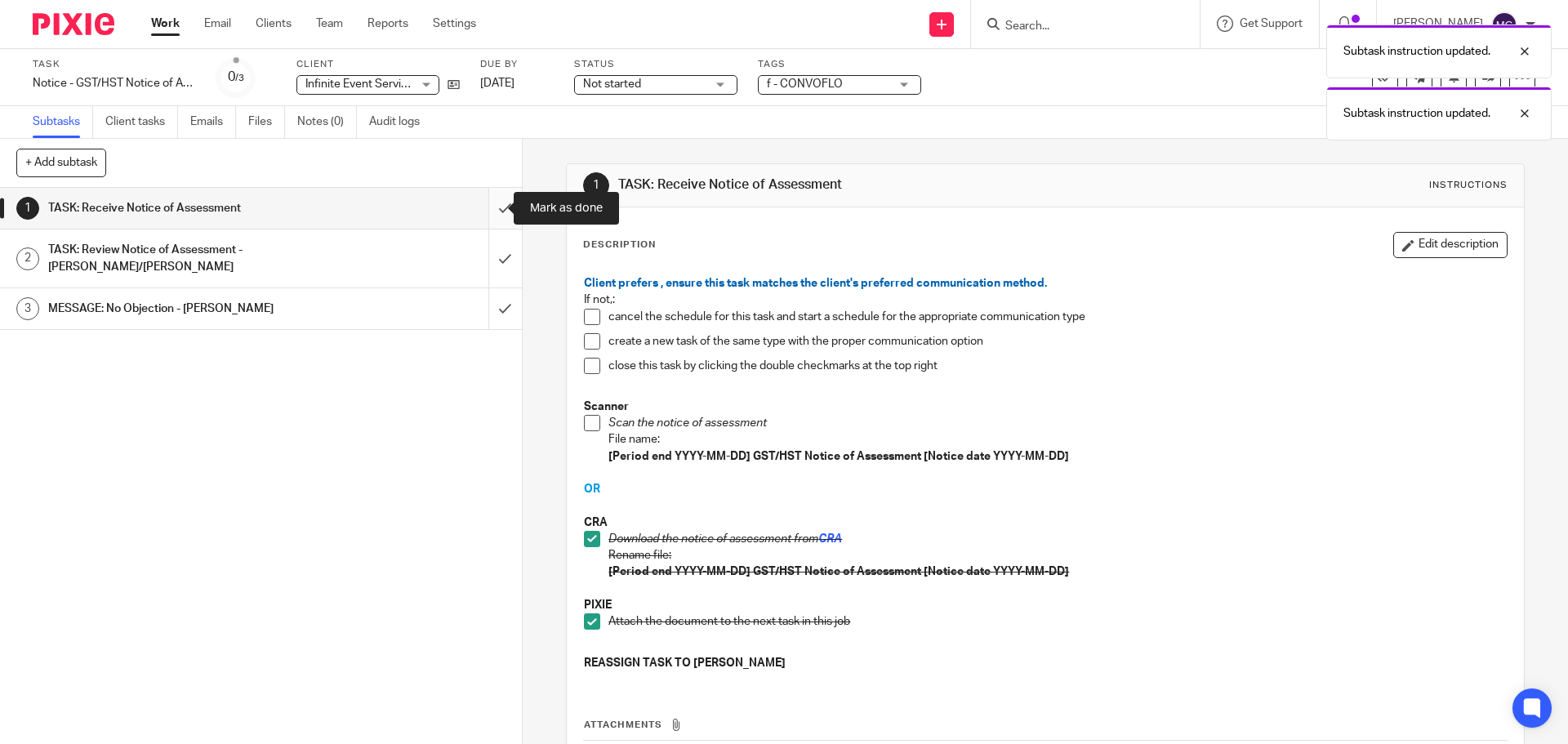
click at [487, 206] on input "submit" at bounding box center [261, 208] width 522 height 41
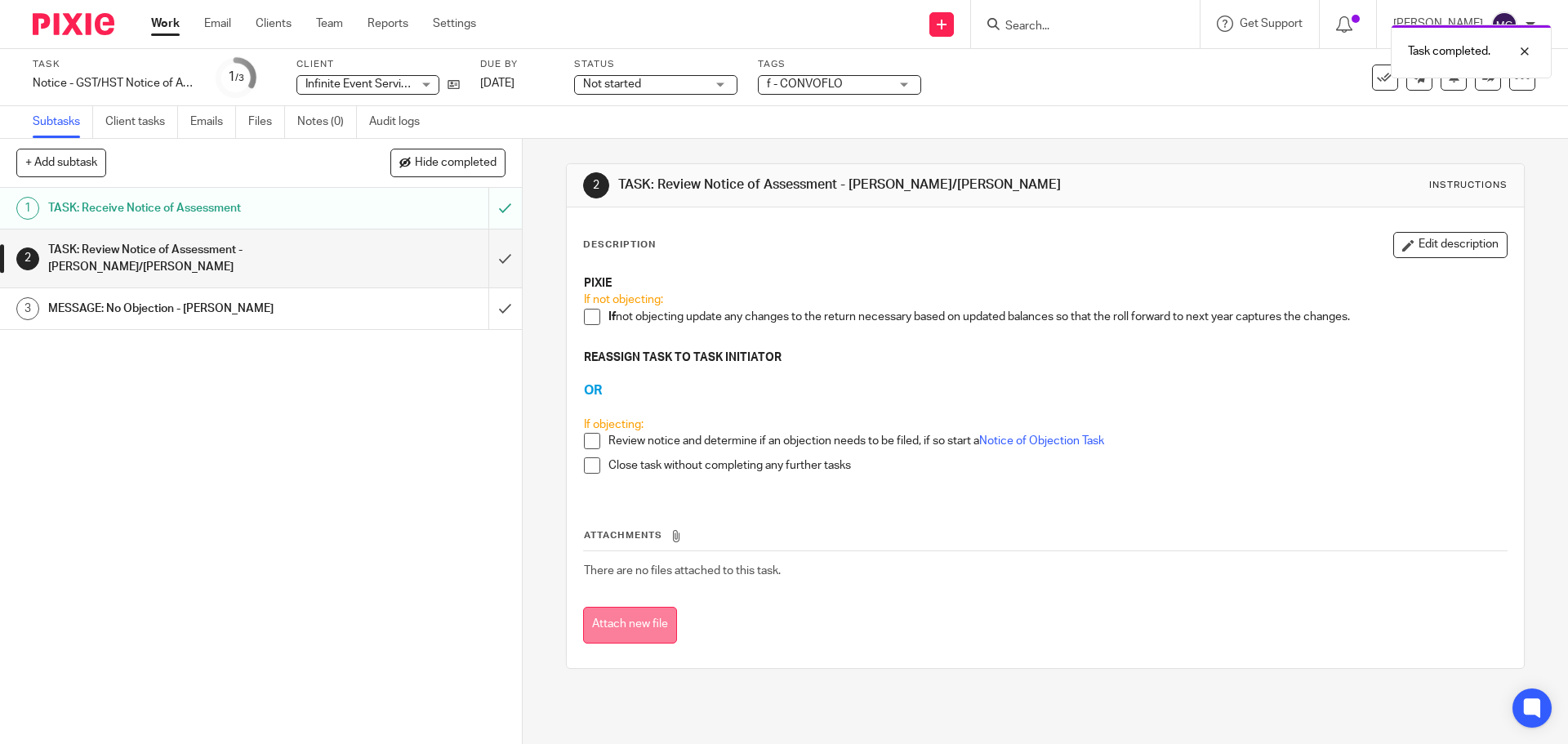
click at [644, 618] on button "Attach new file" at bounding box center [630, 625] width 94 height 37
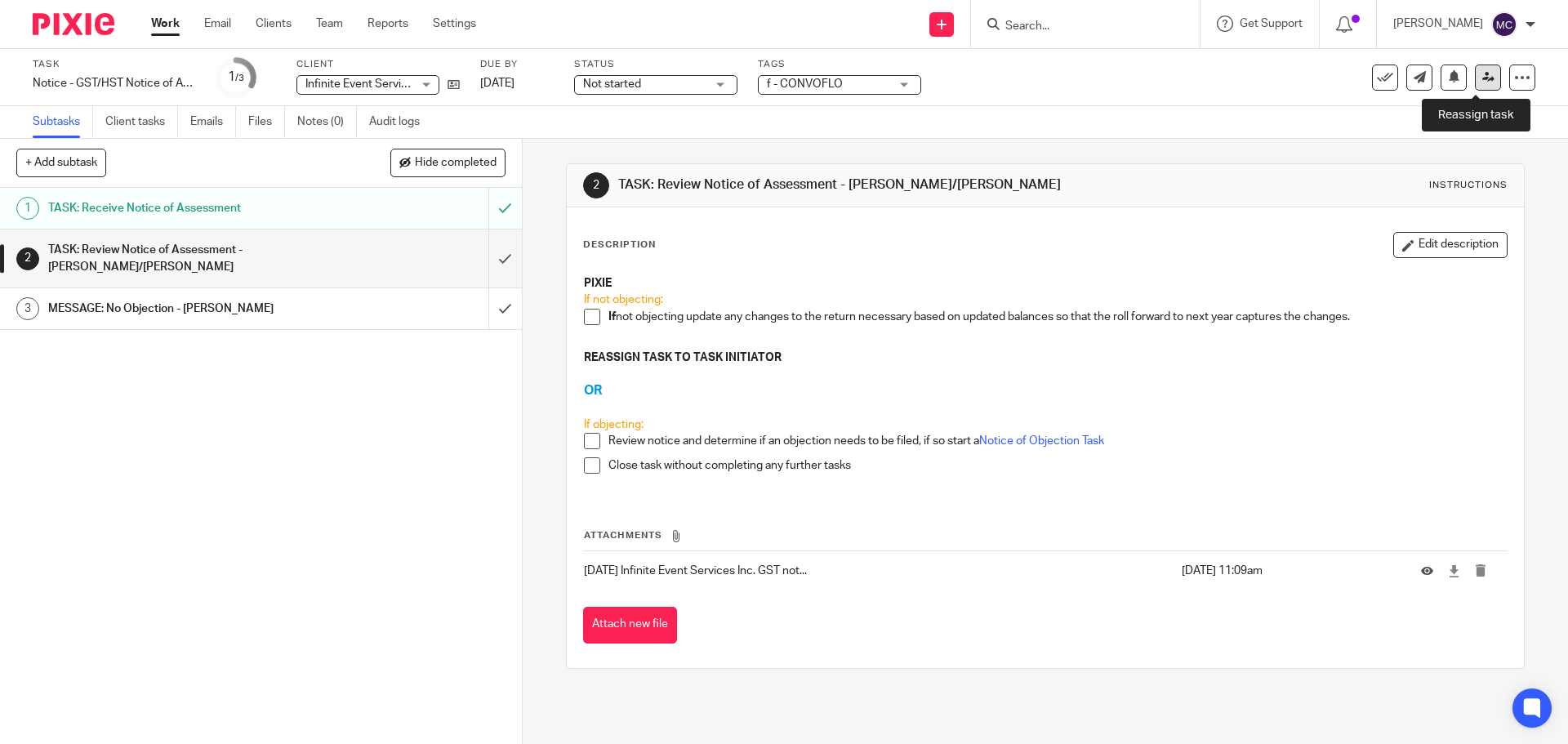
click at [1482, 82] on link at bounding box center [1487, 77] width 26 height 26
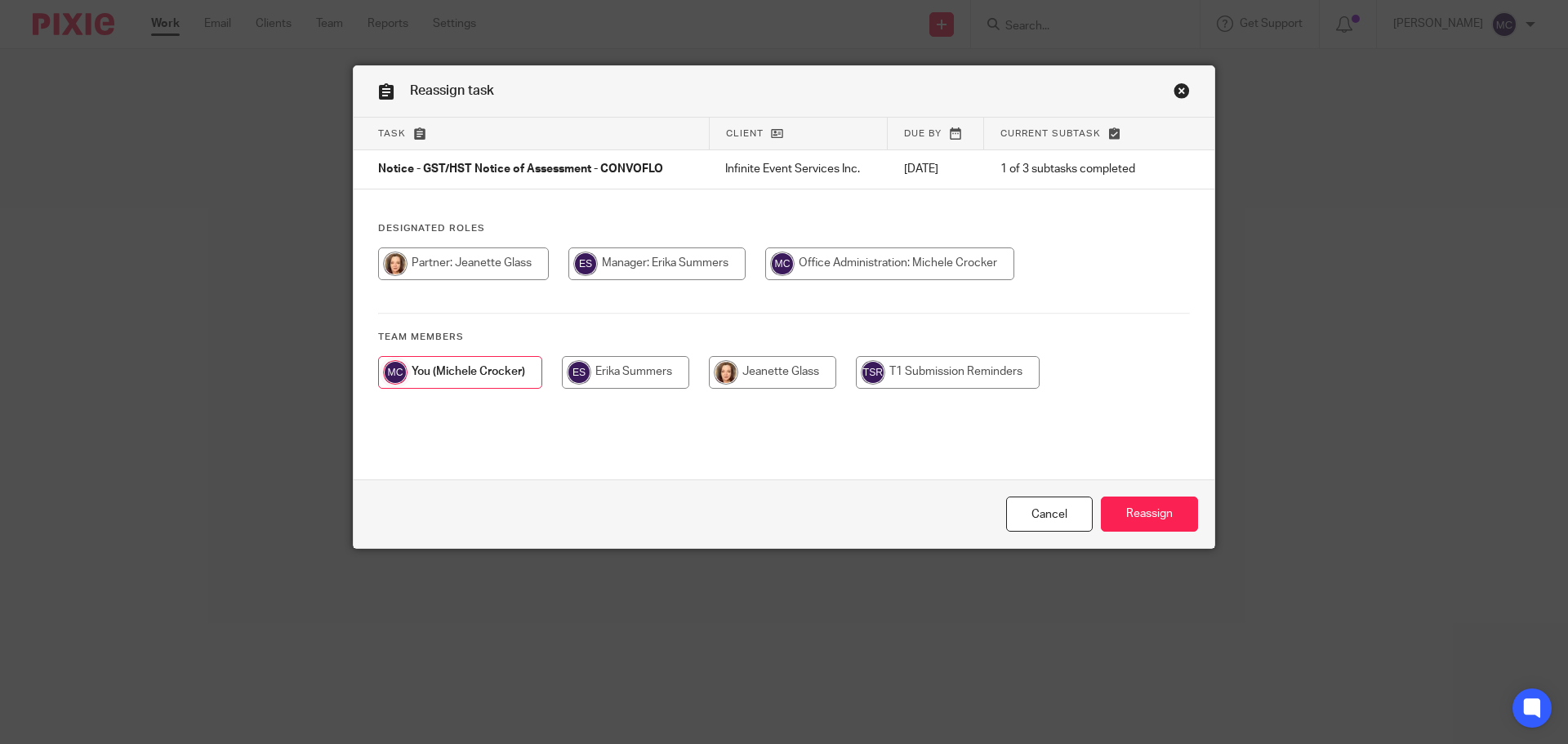
click at [797, 369] on input "radio" at bounding box center [772, 372] width 127 height 32
radio input "true"
click at [1137, 512] on input "Reassign" at bounding box center [1149, 515] width 97 height 35
